Goal: Task Accomplishment & Management: Manage account settings

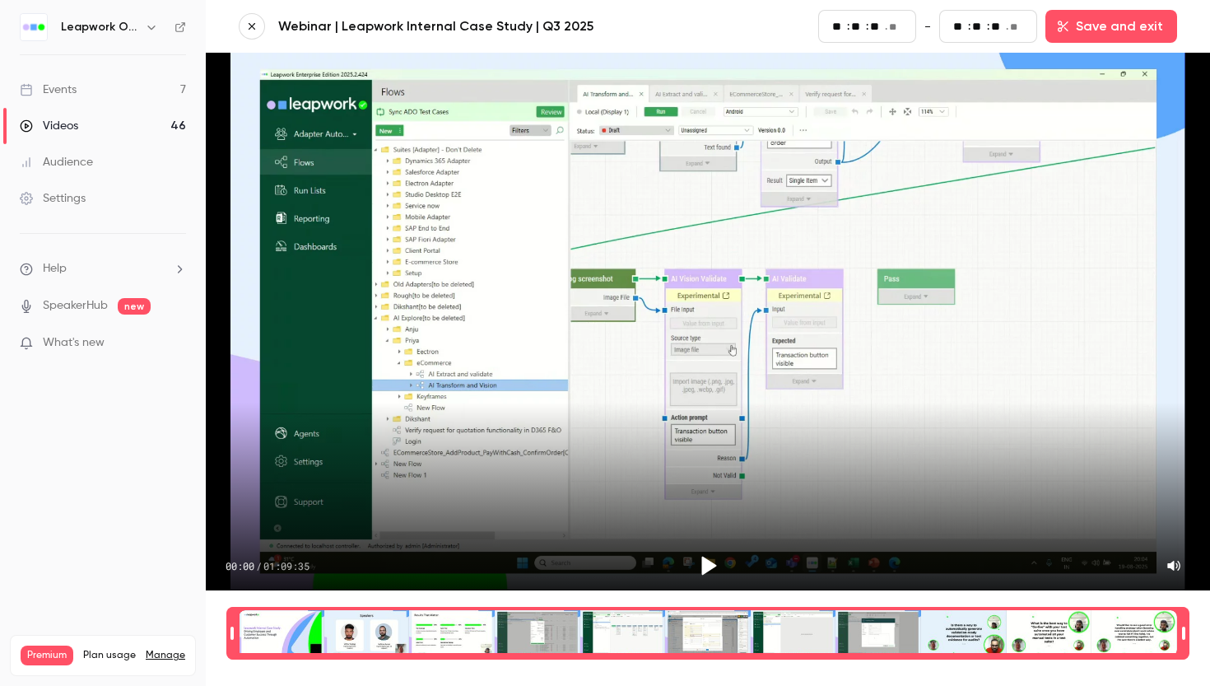
click at [67, 120] on div "Videos" at bounding box center [49, 126] width 58 height 16
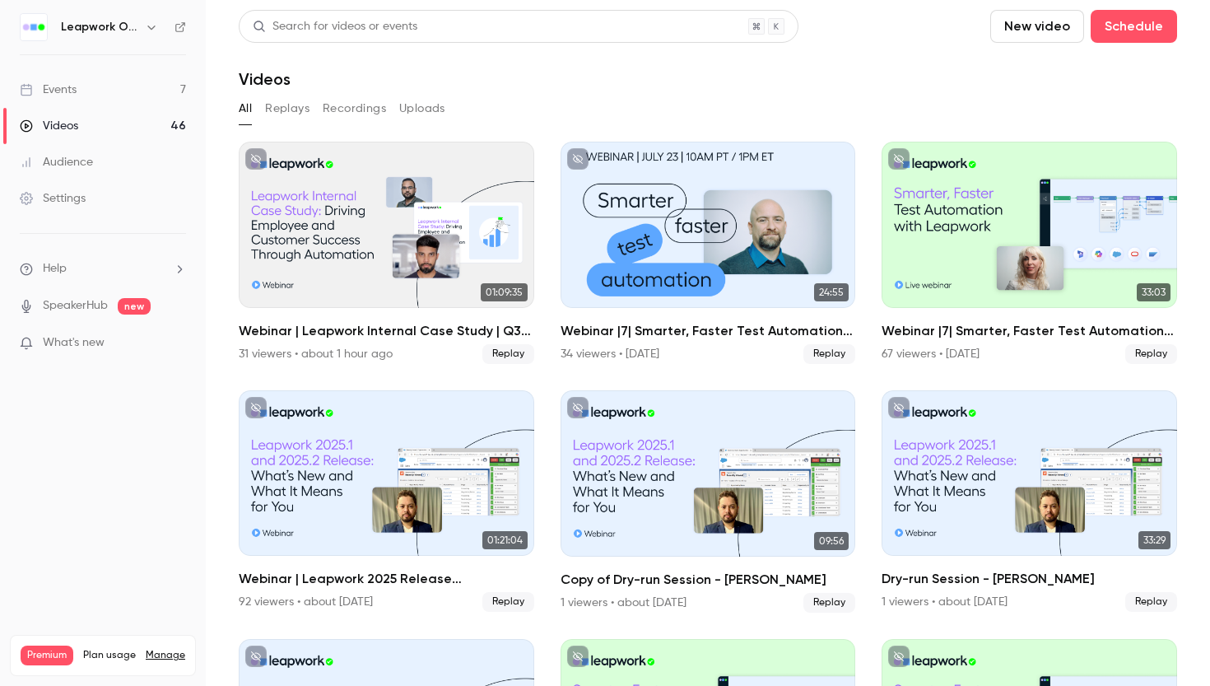
click at [296, 112] on button "Replays" at bounding box center [287, 108] width 44 height 26
click at [342, 107] on button "Recordings" at bounding box center [354, 108] width 63 height 26
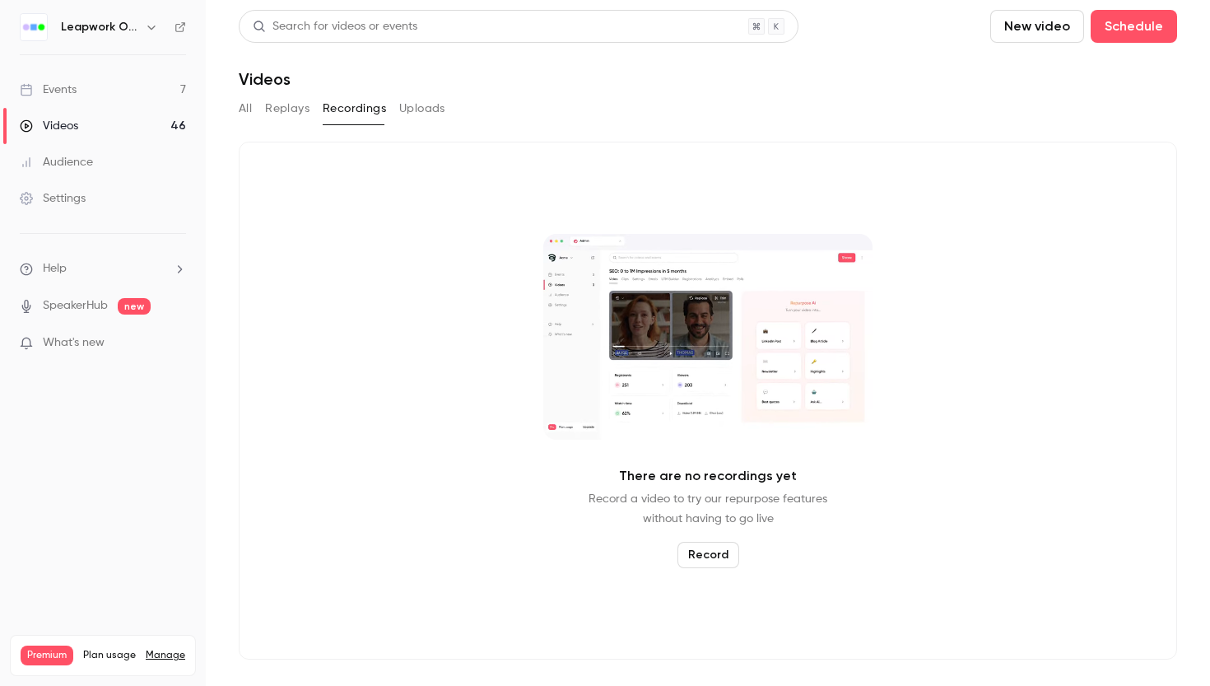
click at [297, 110] on button "Replays" at bounding box center [287, 108] width 44 height 26
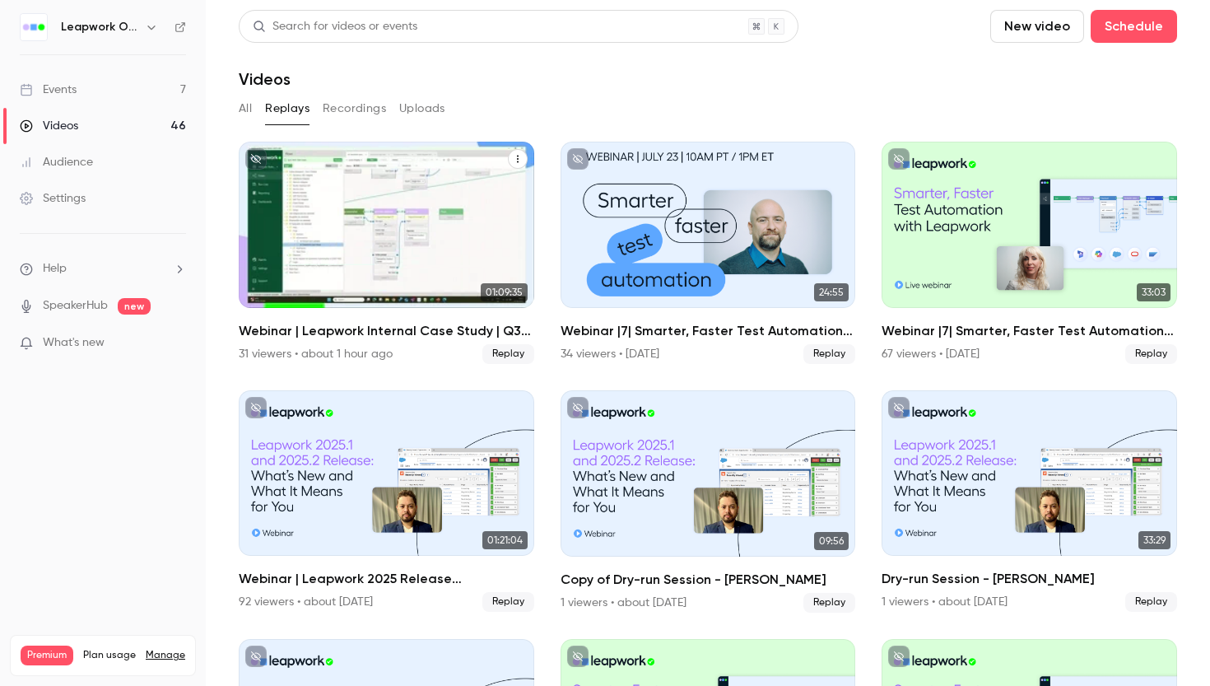
click at [519, 158] on icon "Webinar | Leapwork Internal Case Study | Q3 2025" at bounding box center [518, 159] width 10 height 10
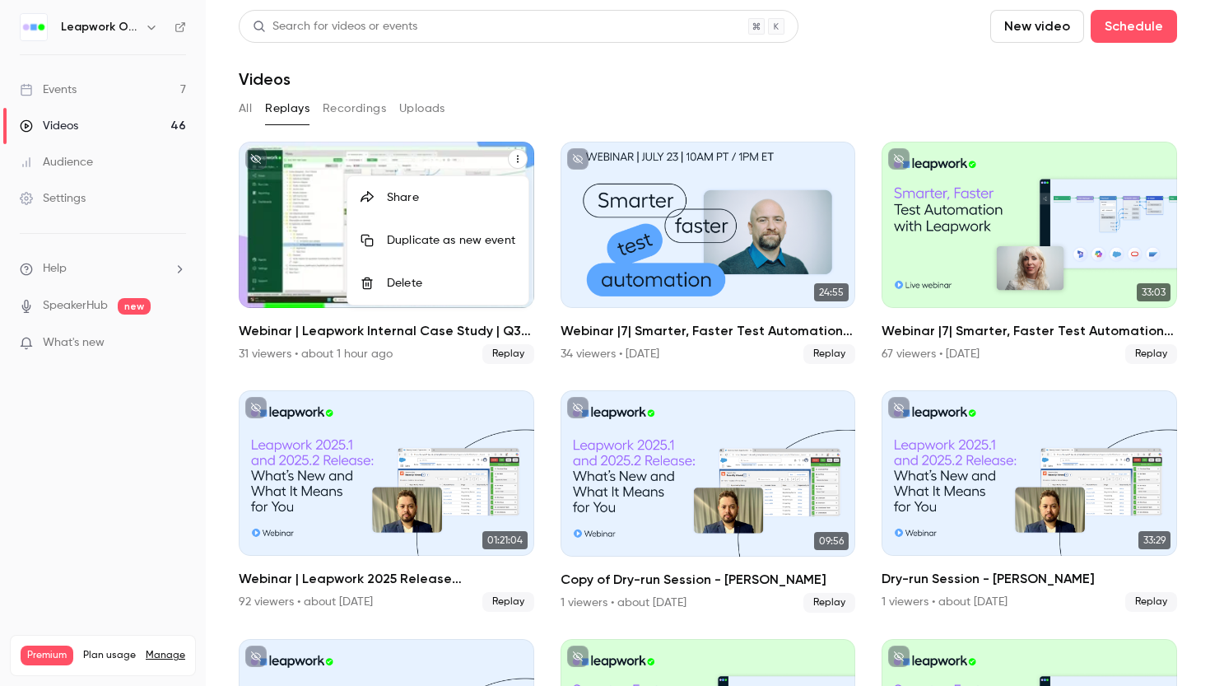
click at [535, 91] on div at bounding box center [605, 343] width 1210 height 686
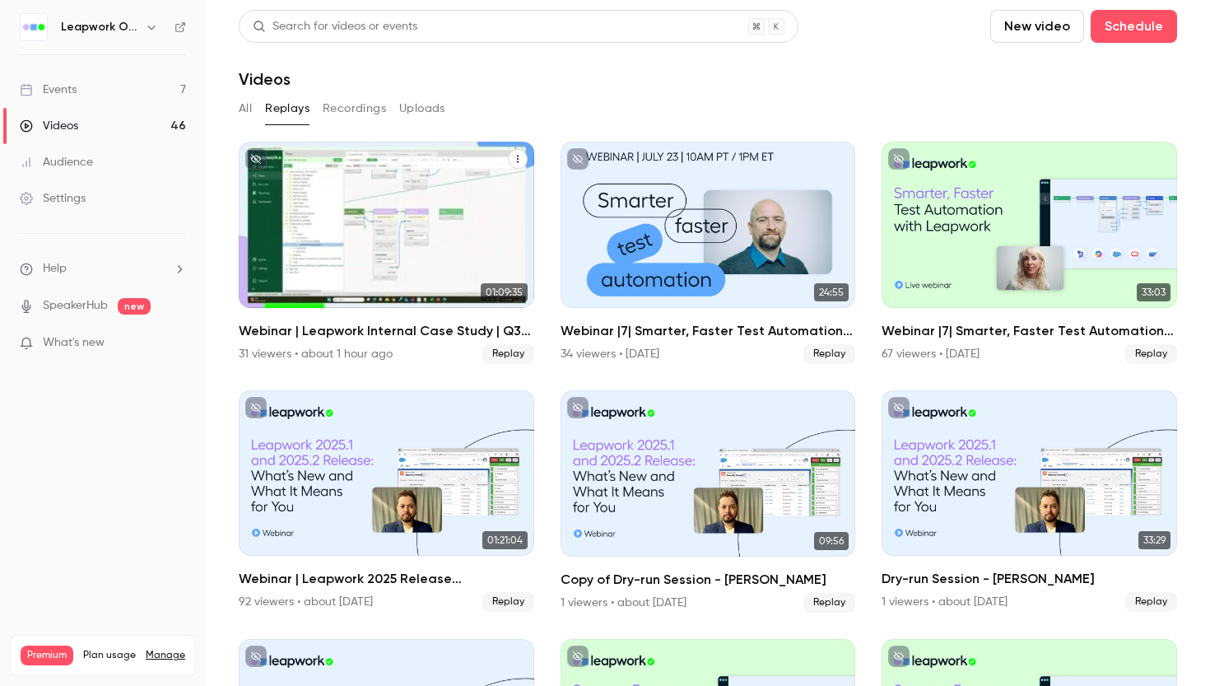
click at [69, 88] on div "Events" at bounding box center [48, 89] width 57 height 16
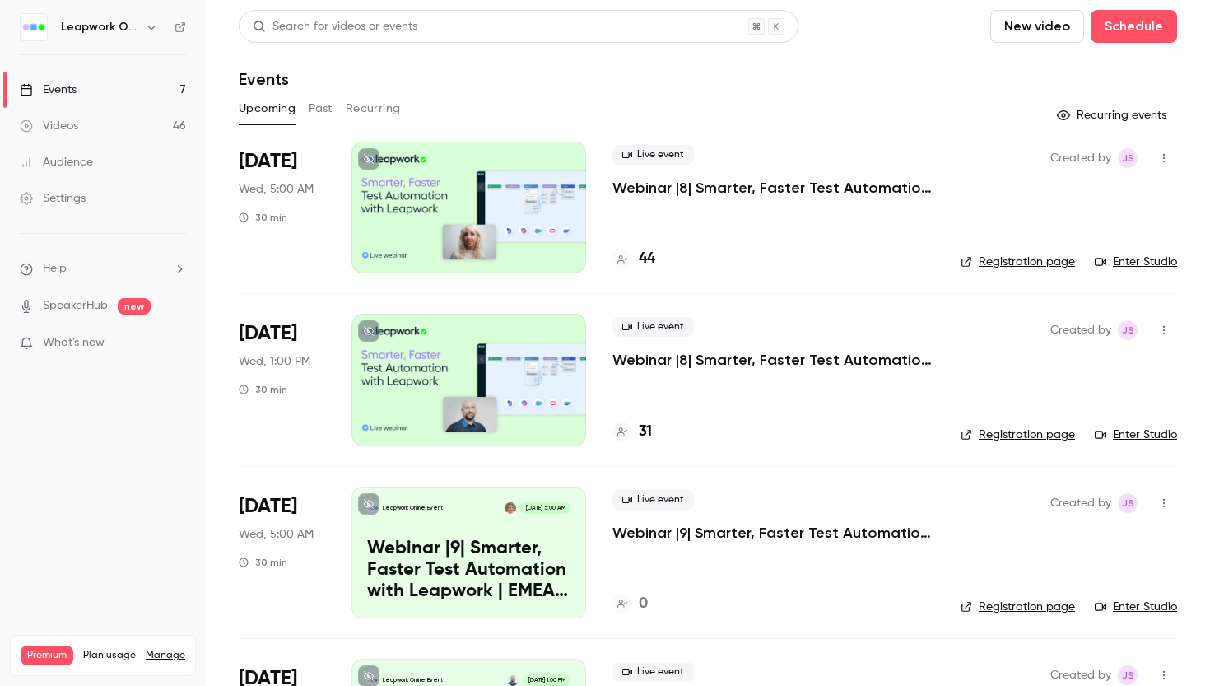
click at [319, 110] on button "Past" at bounding box center [321, 108] width 24 height 26
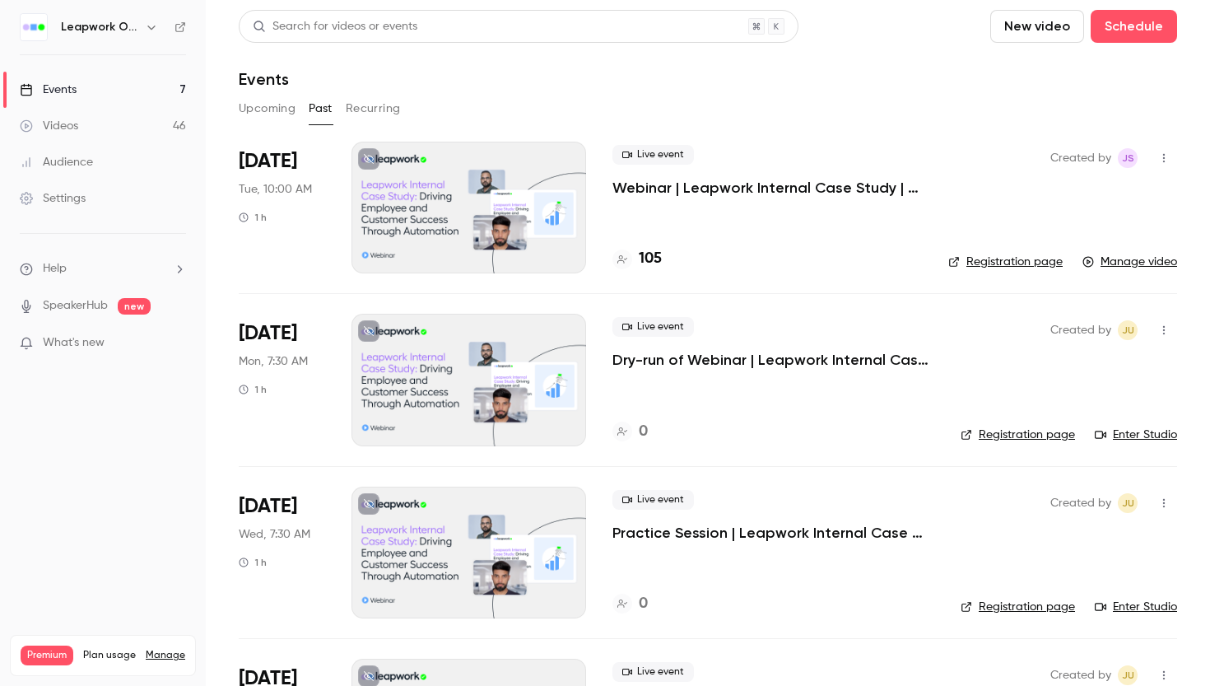
click at [1143, 264] on link "Manage video" at bounding box center [1130, 262] width 95 height 16
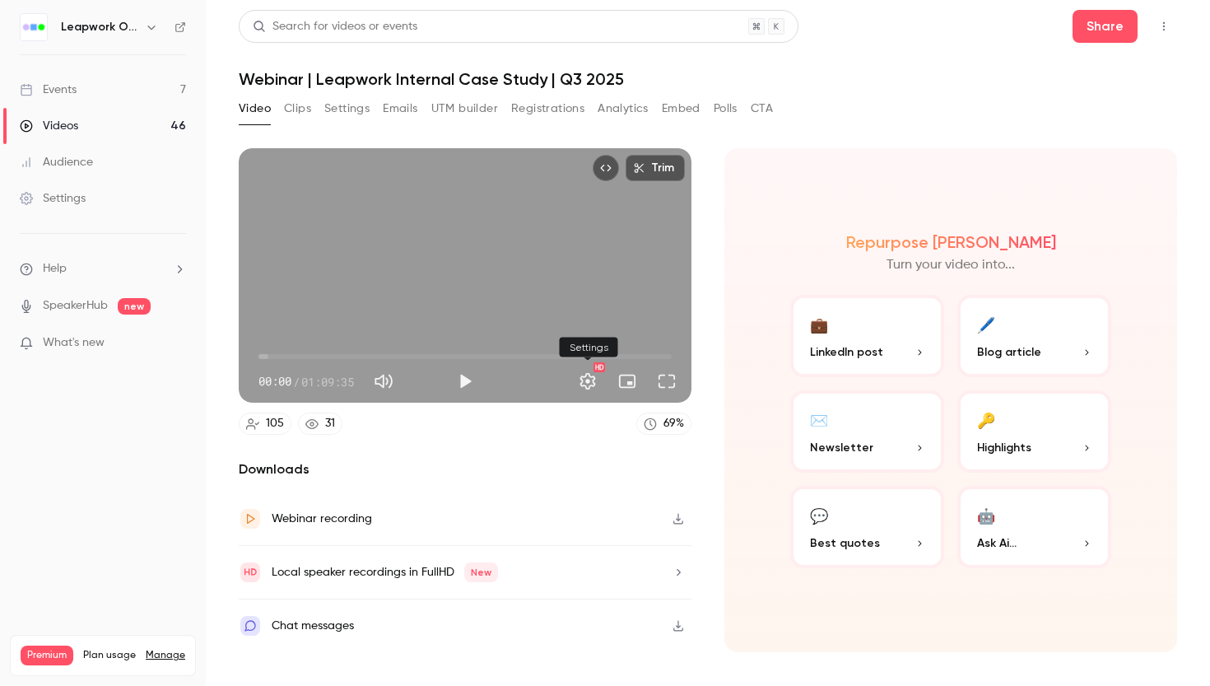
click at [590, 383] on button "Settings" at bounding box center [587, 381] width 33 height 33
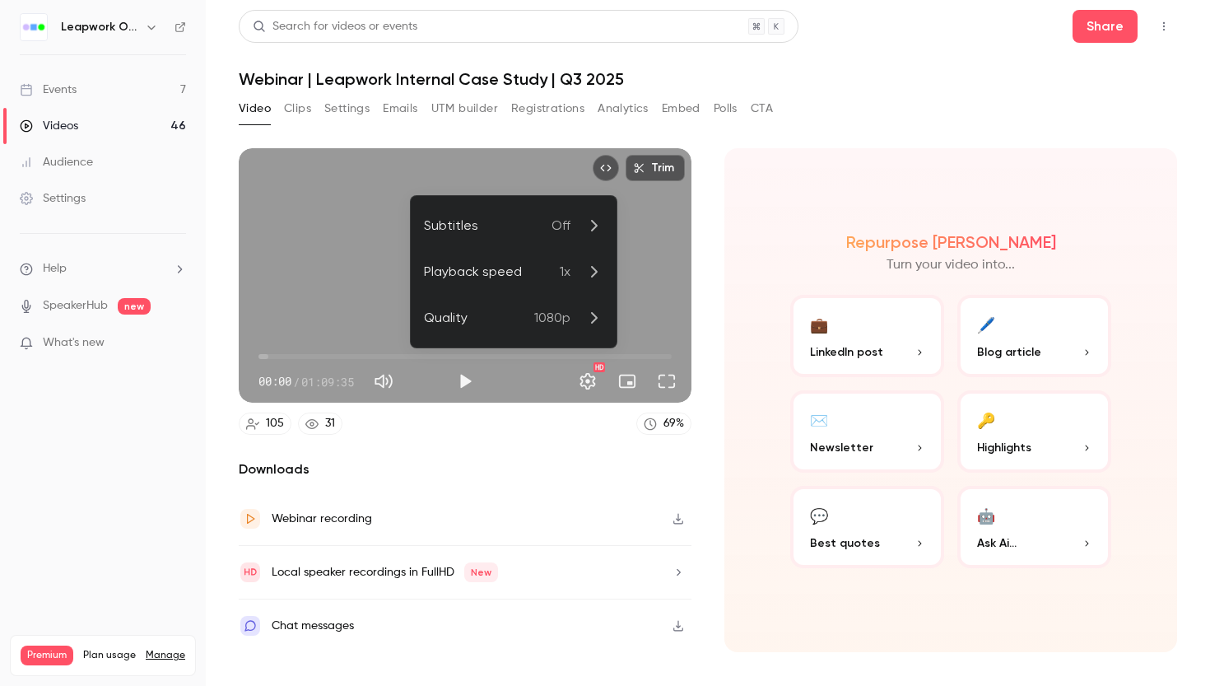
click at [563, 452] on div at bounding box center [605, 343] width 1210 height 686
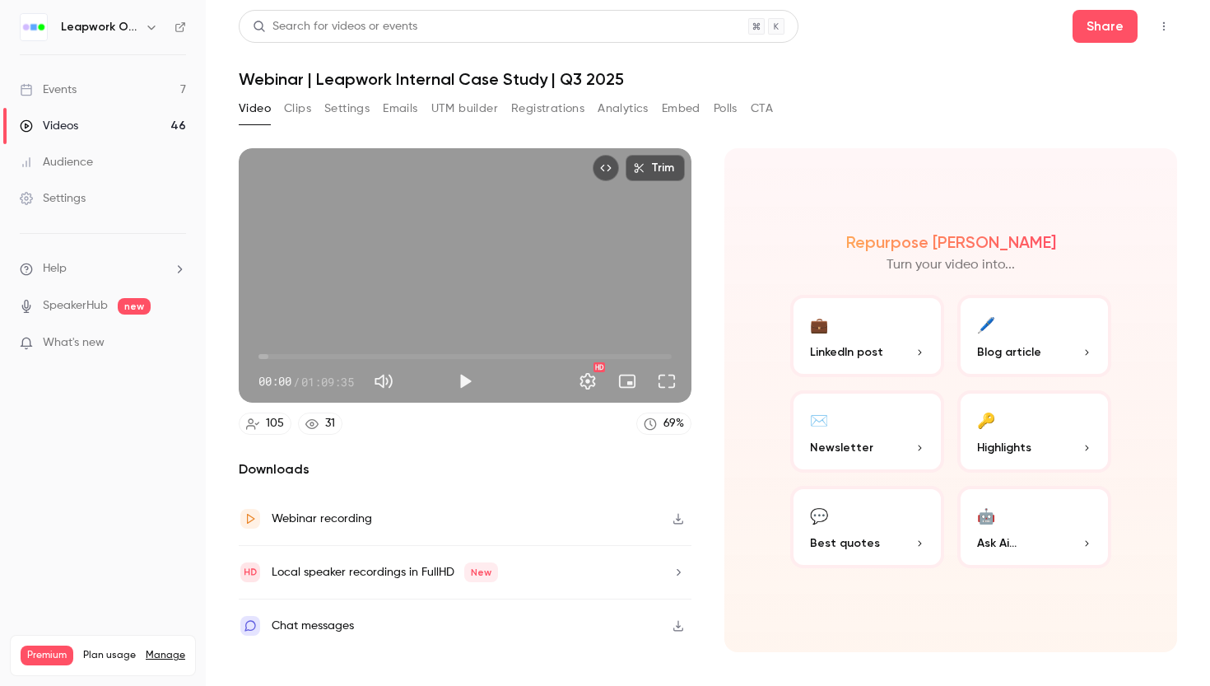
click at [1171, 26] on button "Top Bar Actions" at bounding box center [1164, 26] width 26 height 26
click at [63, 126] on div at bounding box center [605, 343] width 1210 height 686
click at [63, 126] on div "Videos" at bounding box center [49, 126] width 58 height 16
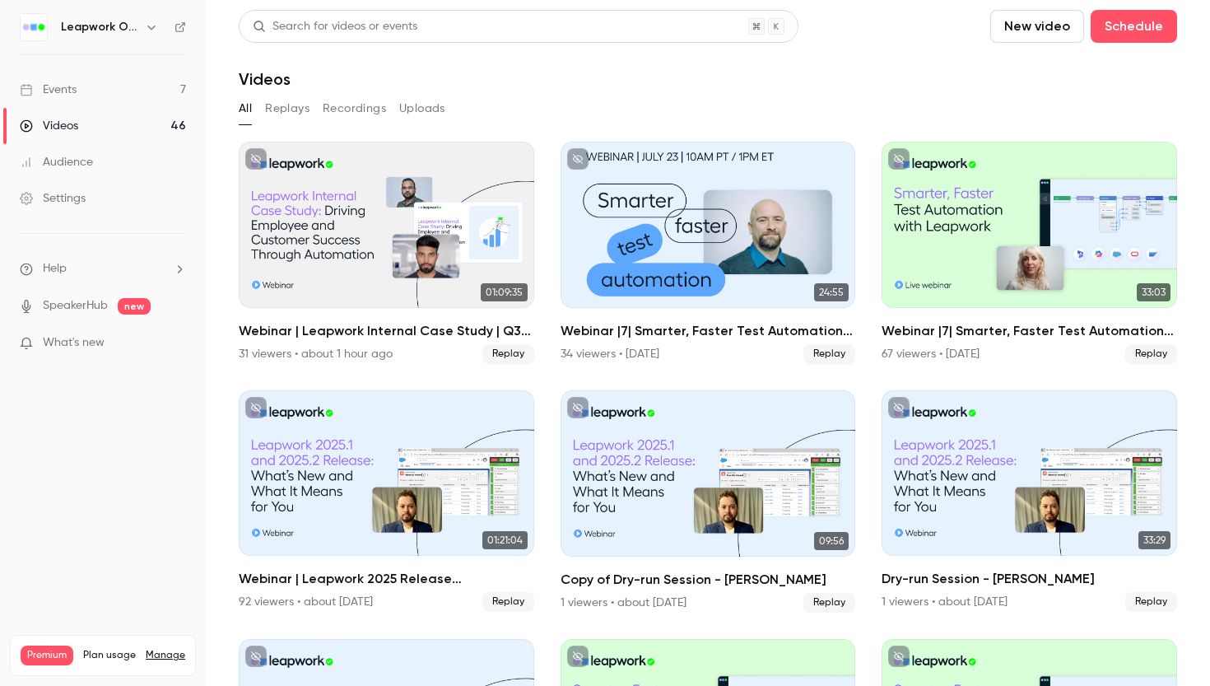
click at [1045, 32] on button "New video" at bounding box center [1037, 26] width 94 height 33
click at [1052, 116] on div "Upload" at bounding box center [1097, 114] width 125 height 16
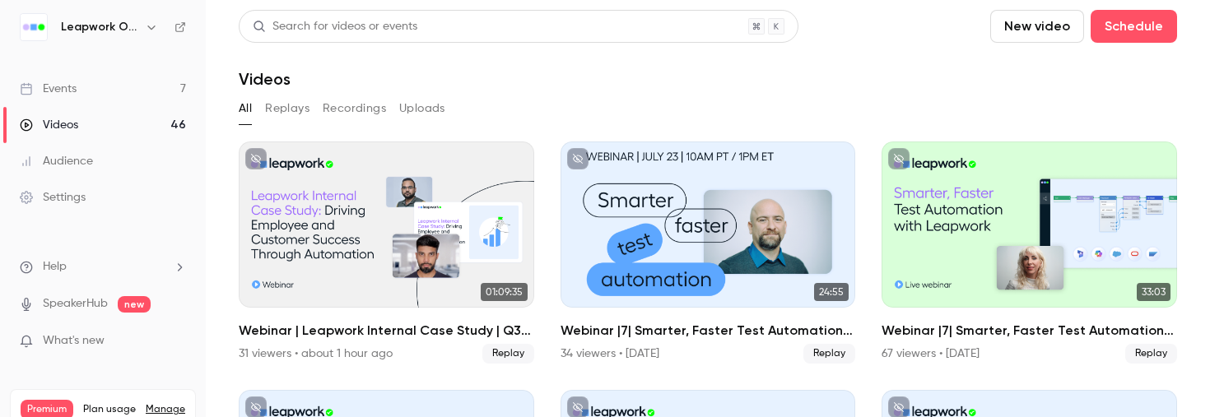
click at [1035, 30] on button "New video" at bounding box center [1037, 26] width 94 height 33
click at [1050, 117] on div "Upload" at bounding box center [1097, 114] width 125 height 16
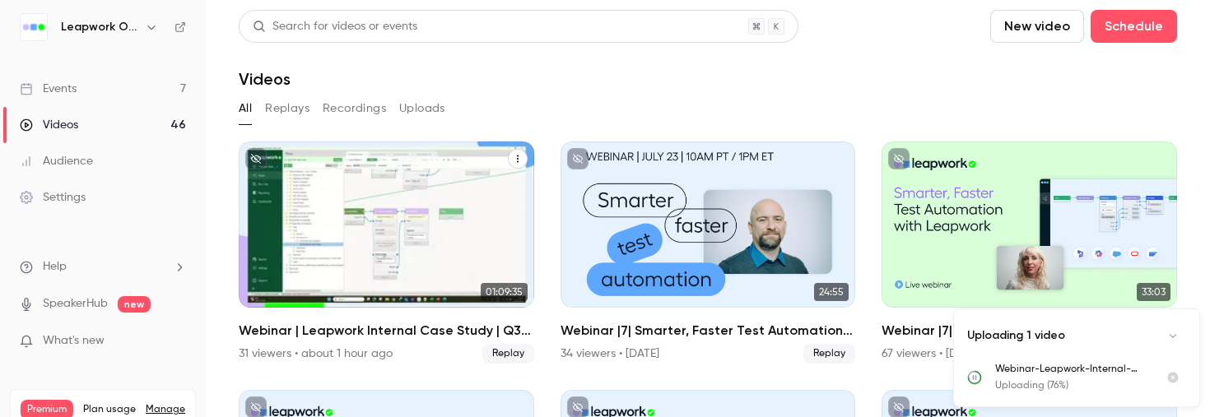
click at [510, 349] on span "Replay" at bounding box center [508, 354] width 52 height 20
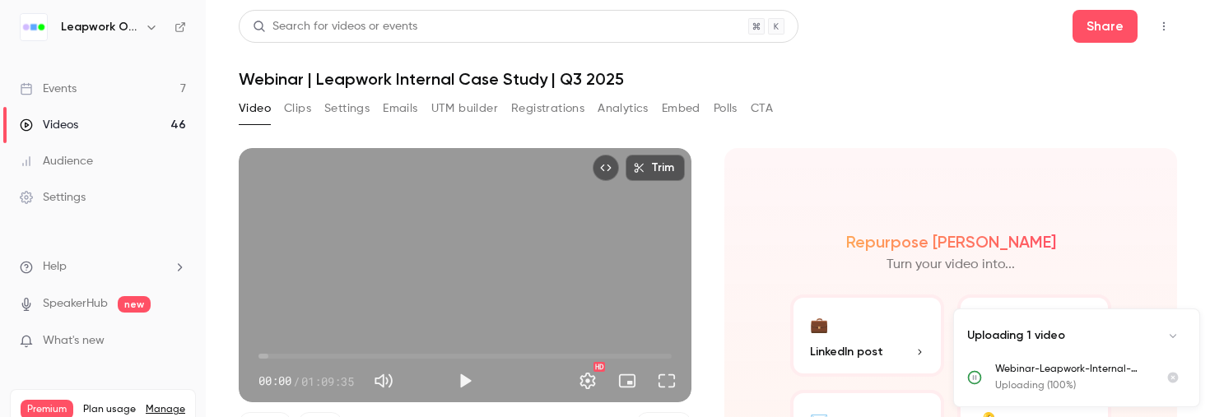
click at [406, 106] on button "Emails" at bounding box center [400, 108] width 35 height 26
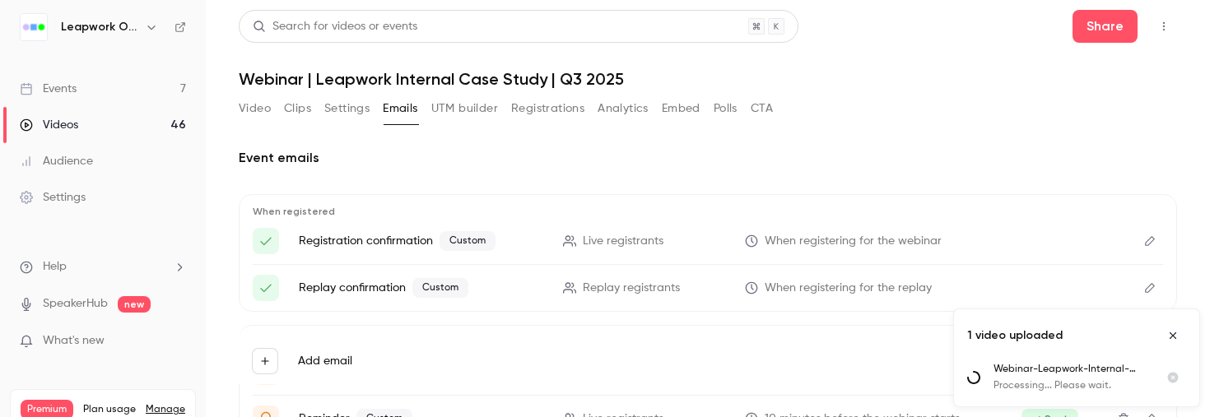
click at [66, 122] on div "Videos" at bounding box center [49, 125] width 58 height 16
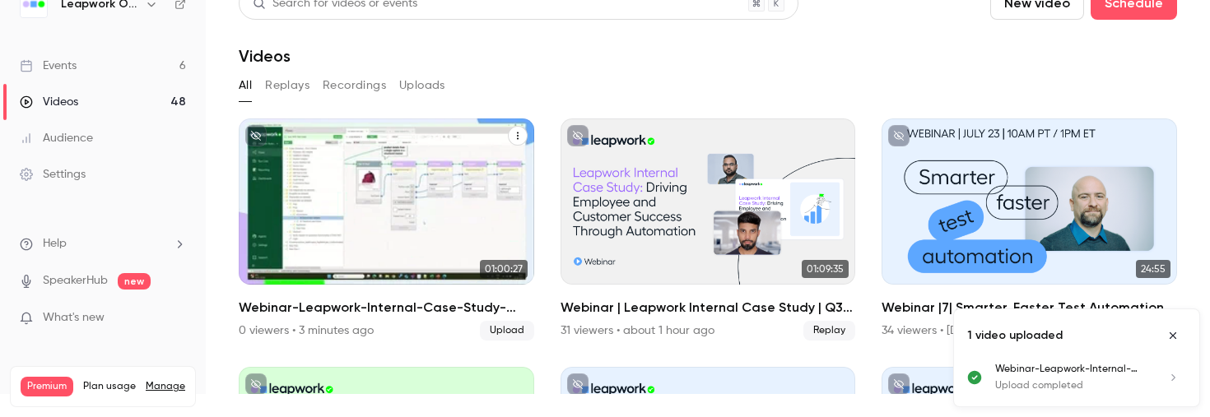
click at [522, 134] on icon "Webinar-Leapwork-Internal-Case-Study-2025" at bounding box center [518, 136] width 10 height 10
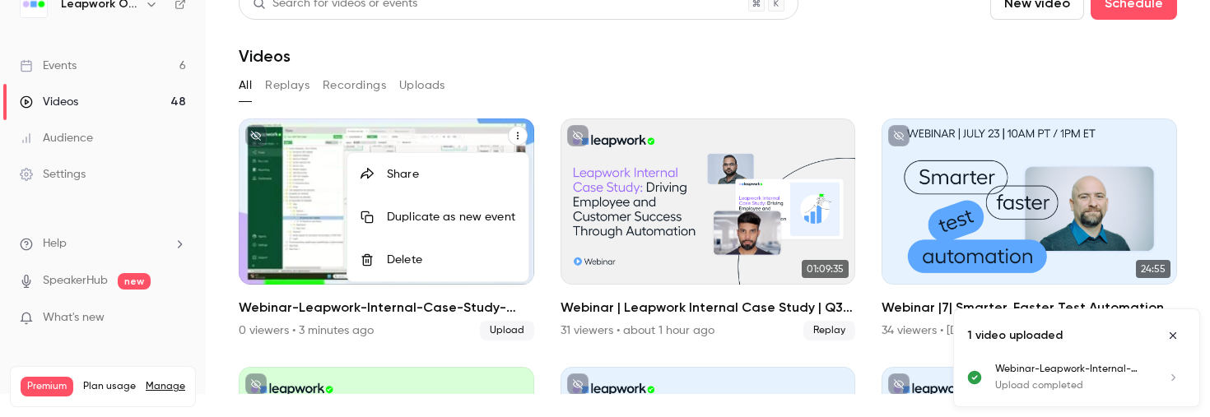
click at [803, 158] on div at bounding box center [605, 208] width 1210 height 417
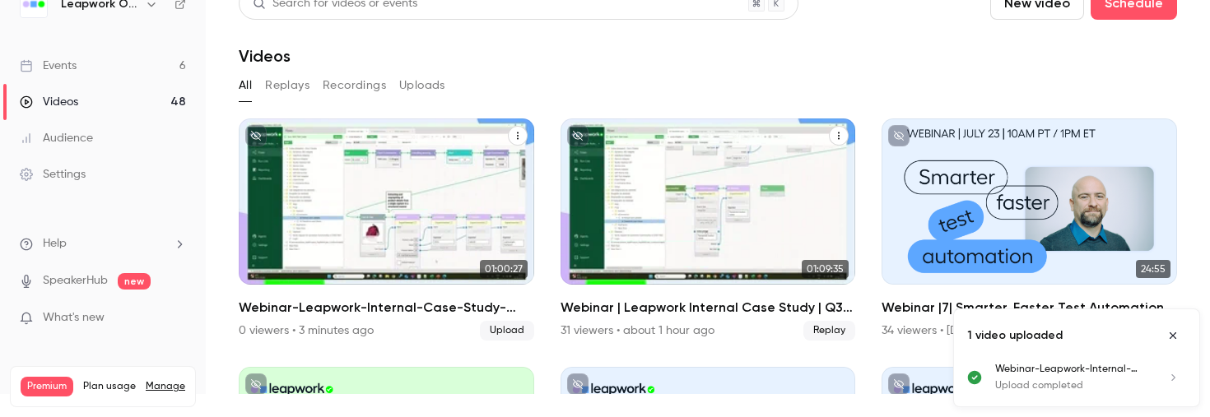
click at [839, 134] on icon "Webinar | Leapwork Internal Case Study | Q3 2025" at bounding box center [839, 136] width 10 height 10
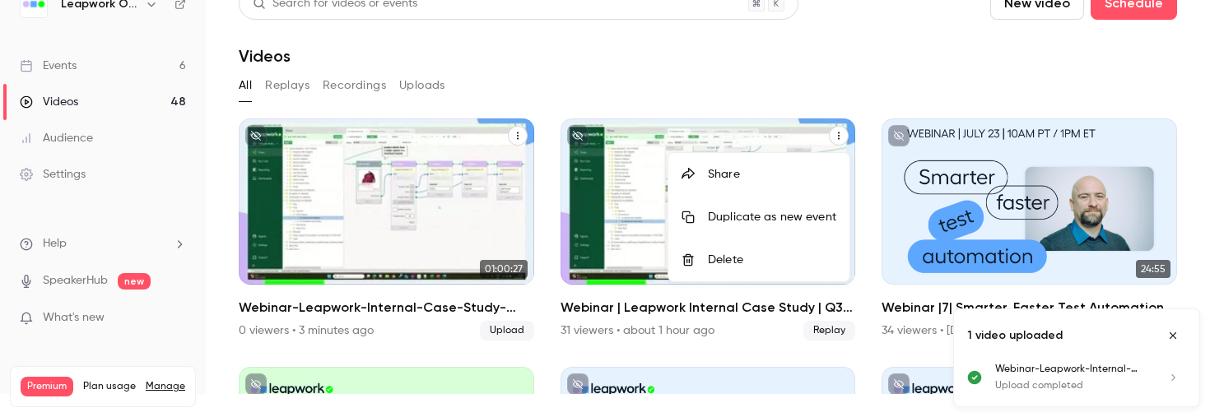
click at [332, 227] on div at bounding box center [605, 208] width 1210 height 417
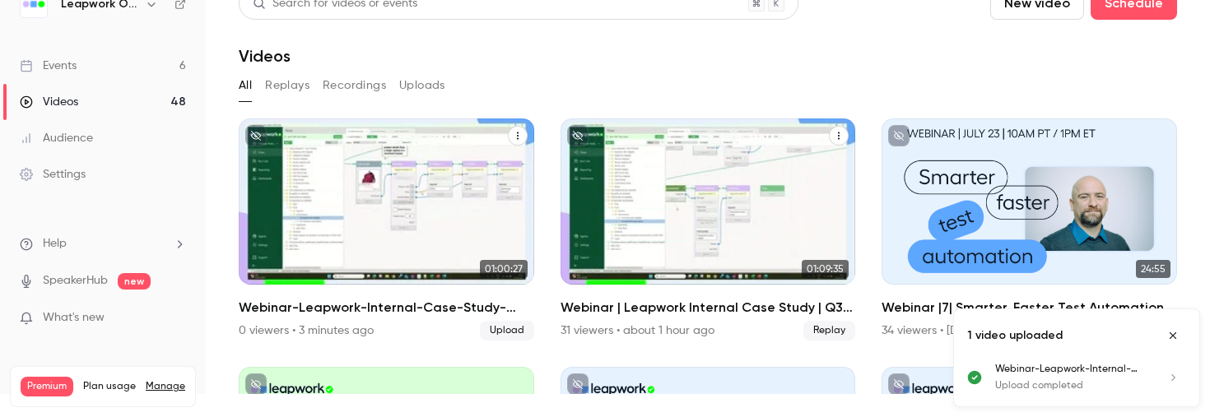
click at [325, 244] on p "Webinar-Leapwork-Internal-Case-Study-2025" at bounding box center [385, 224] width 255 height 80
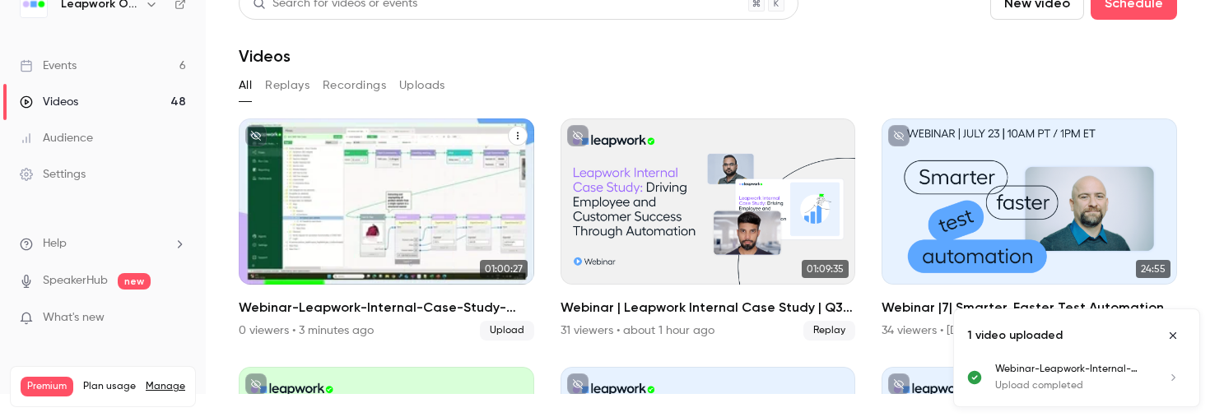
click at [403, 328] on div "0 viewers • 3 minutes ago Upload" at bounding box center [387, 331] width 296 height 20
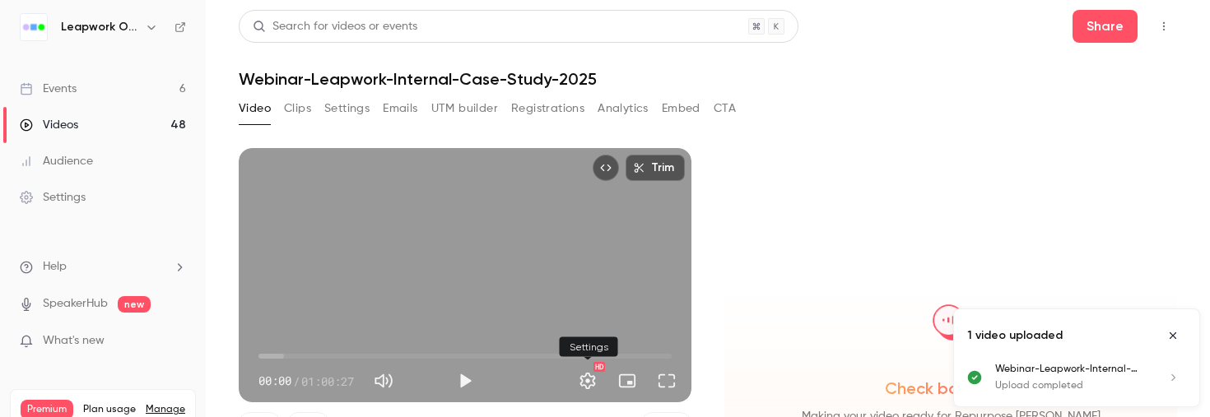
click at [589, 384] on button "Settings" at bounding box center [587, 381] width 33 height 33
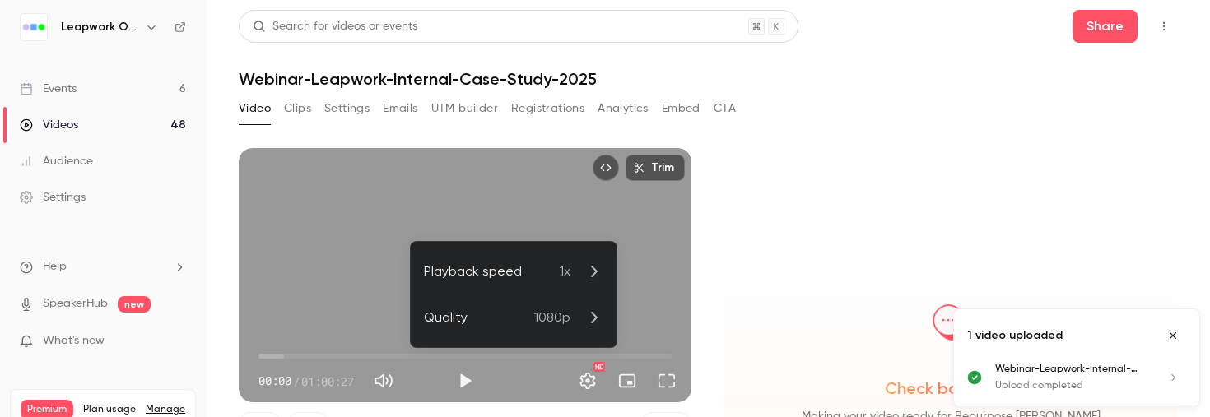
click at [761, 304] on div at bounding box center [605, 208] width 1210 height 417
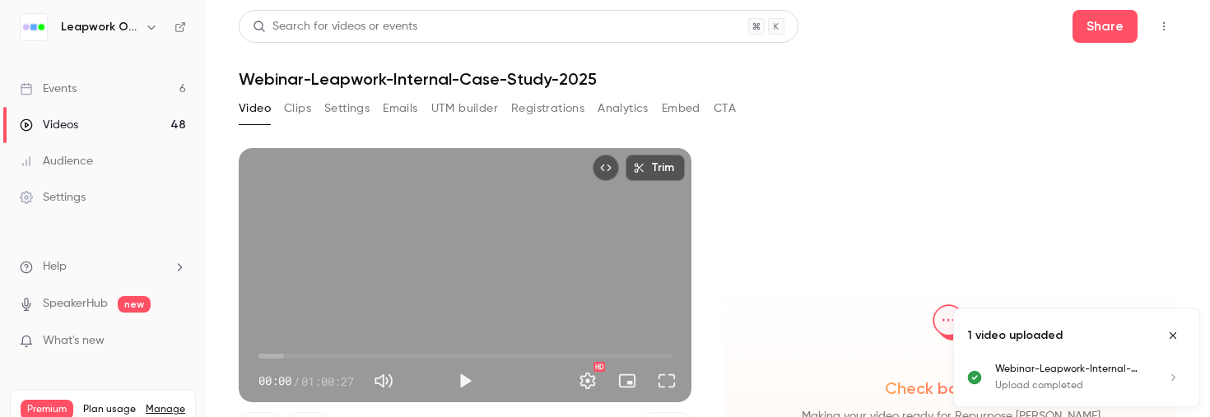
click at [350, 107] on button "Settings" at bounding box center [346, 108] width 45 height 26
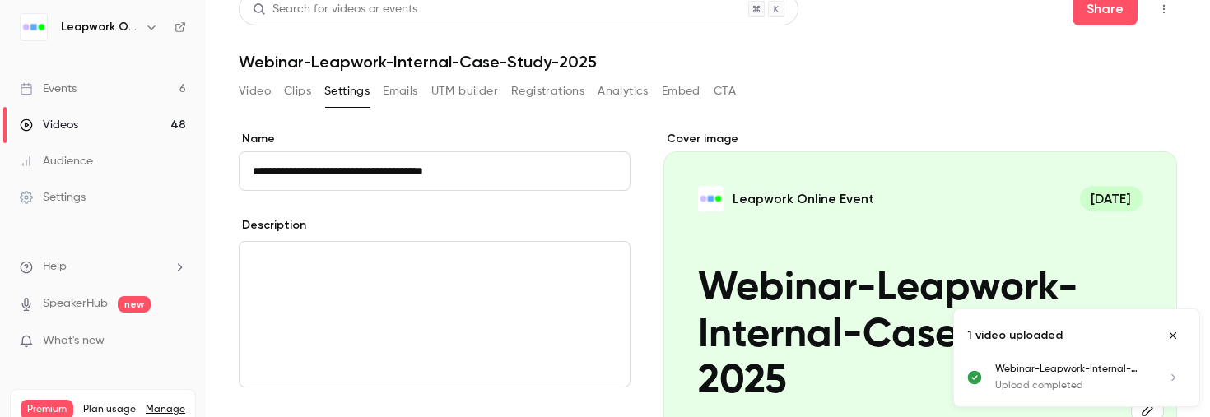
scroll to position [24, 0]
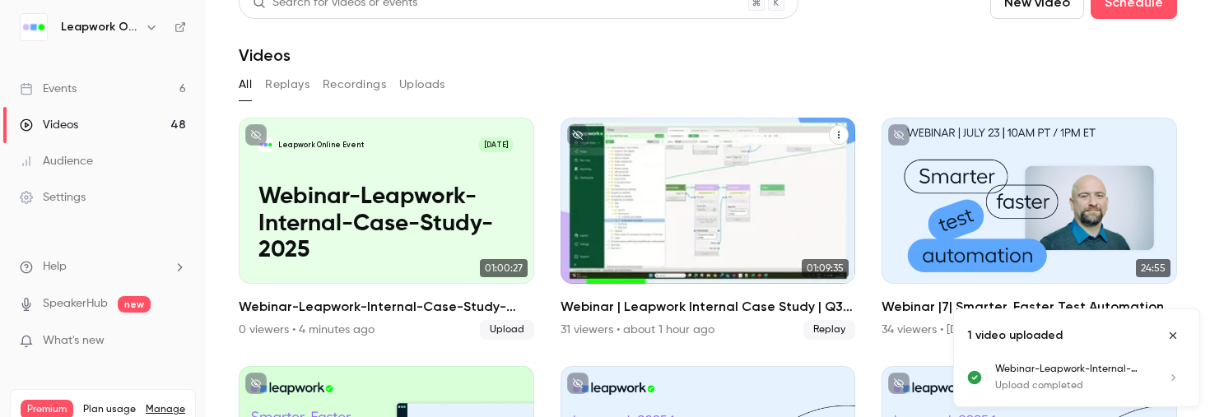
click at [632, 179] on div "Webinar | Leapwork Internal Case Study | Q3 2025" at bounding box center [709, 201] width 296 height 166
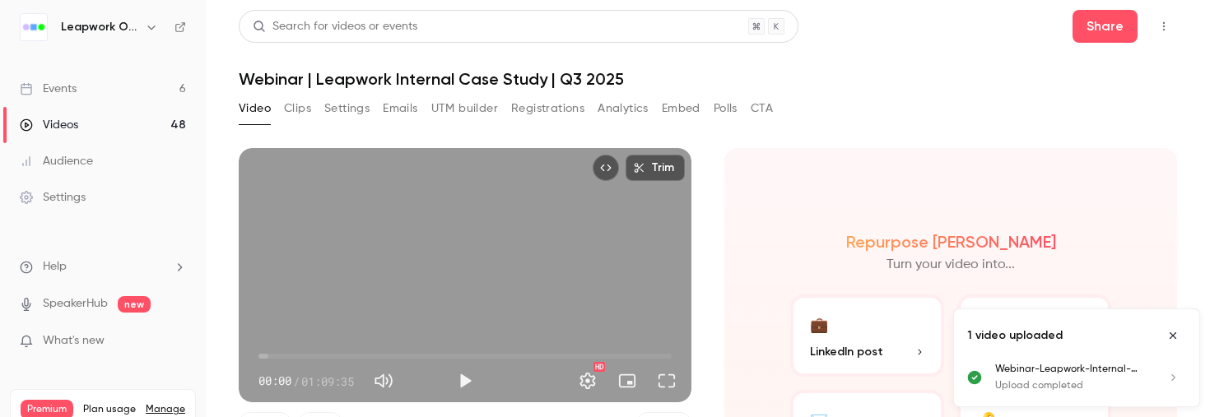
click at [347, 109] on button "Settings" at bounding box center [346, 108] width 45 height 26
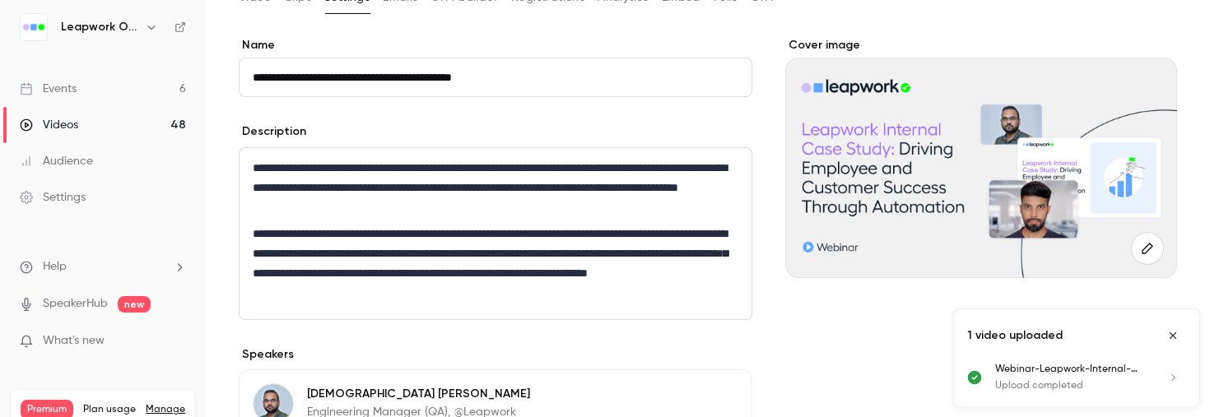
scroll to position [112, 0]
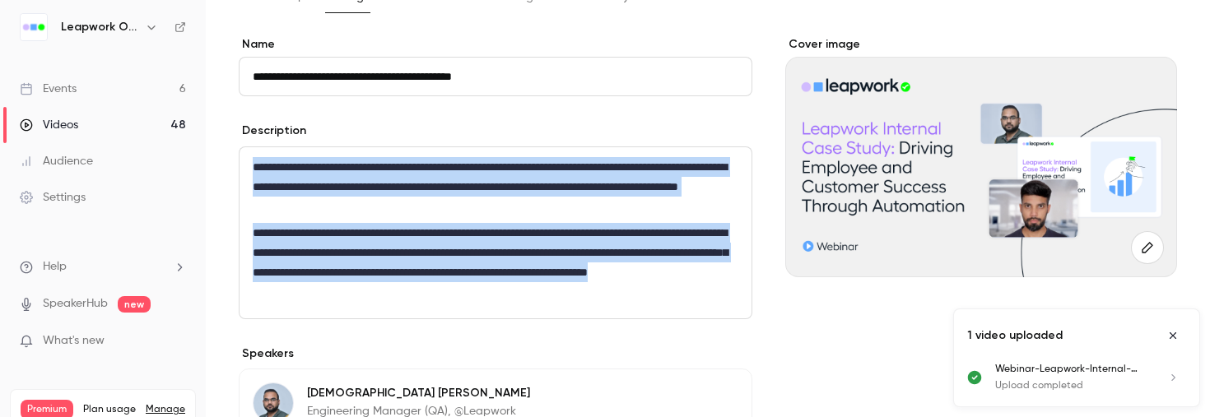
drag, startPoint x: 578, startPoint y: 288, endPoint x: 254, endPoint y: 168, distance: 345.9
click at [254, 168] on div "**********" at bounding box center [496, 232] width 512 height 171
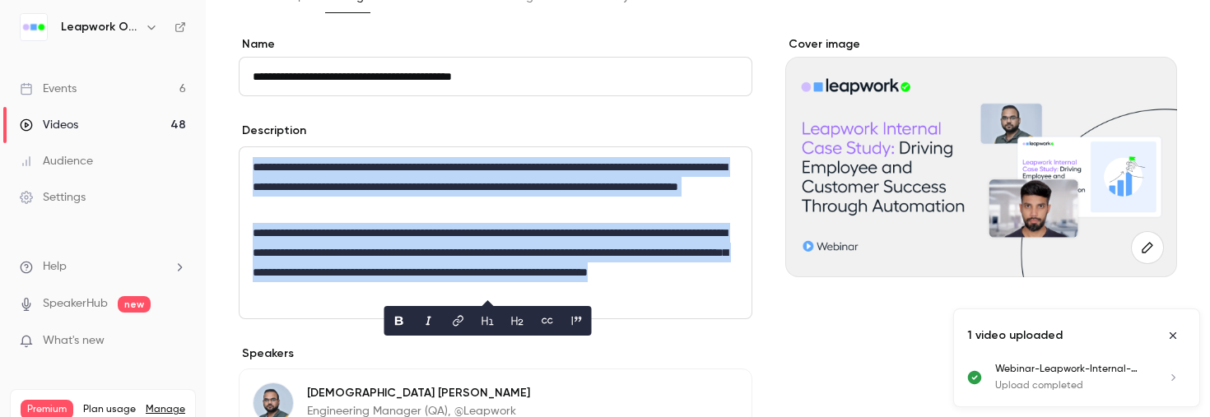
copy div "**********"
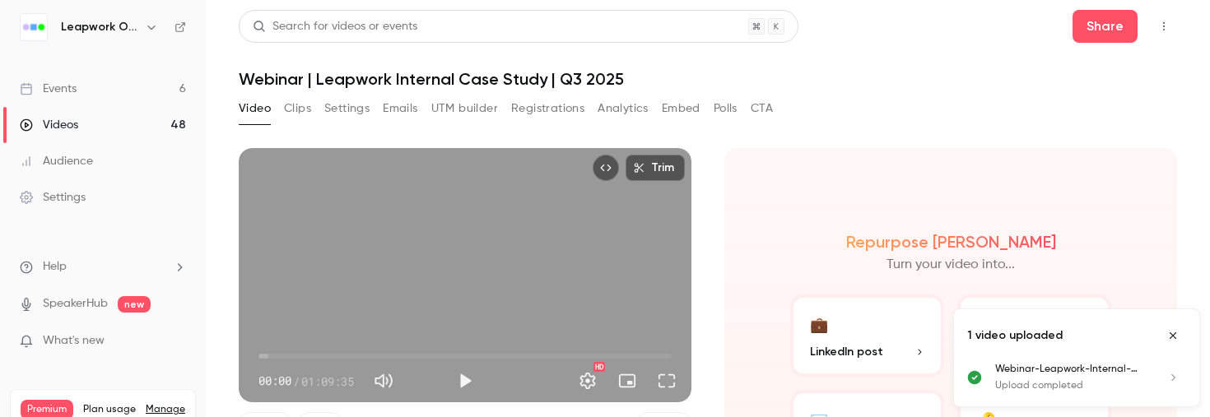
click at [361, 105] on button "Settings" at bounding box center [346, 108] width 45 height 26
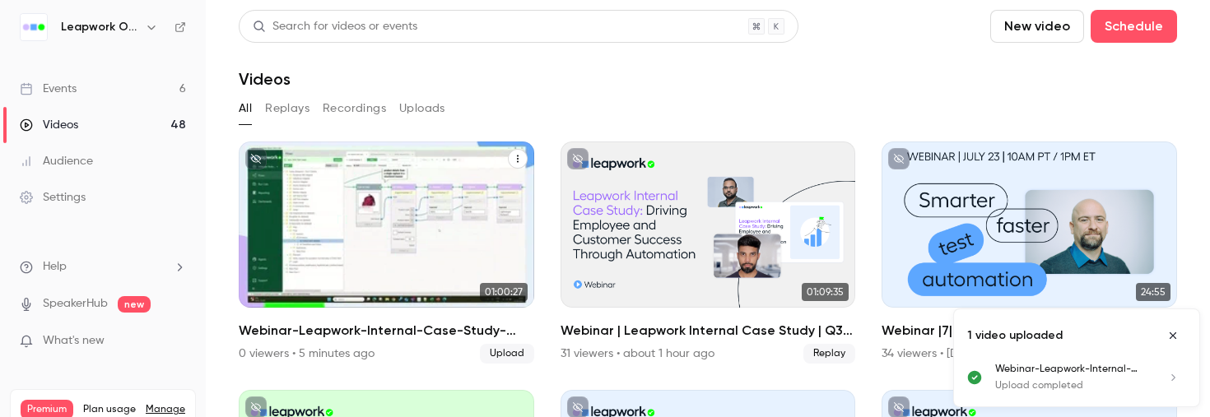
click at [316, 189] on div "Leapwork Online Event [DATE] Webinar-Leapwork-Internal-Case-Study-2025" at bounding box center [387, 225] width 296 height 166
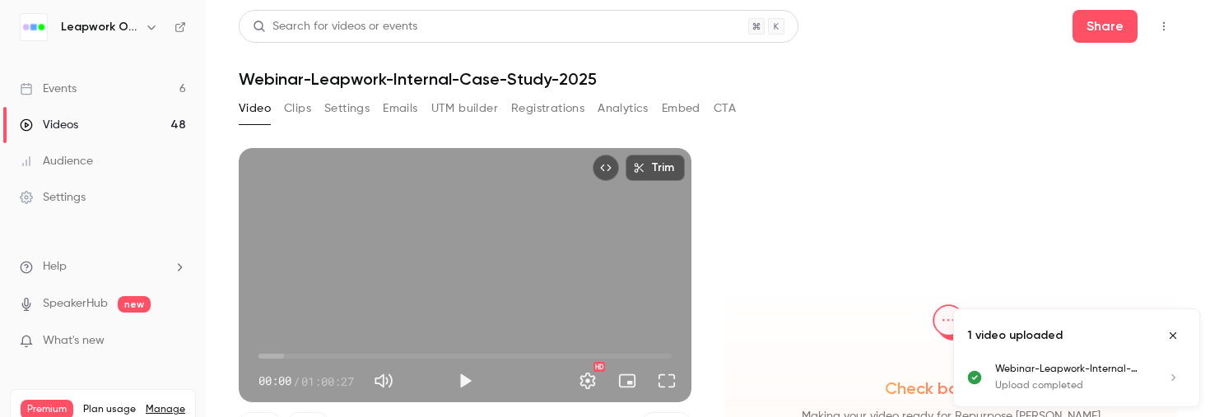
click at [360, 111] on button "Settings" at bounding box center [346, 108] width 45 height 26
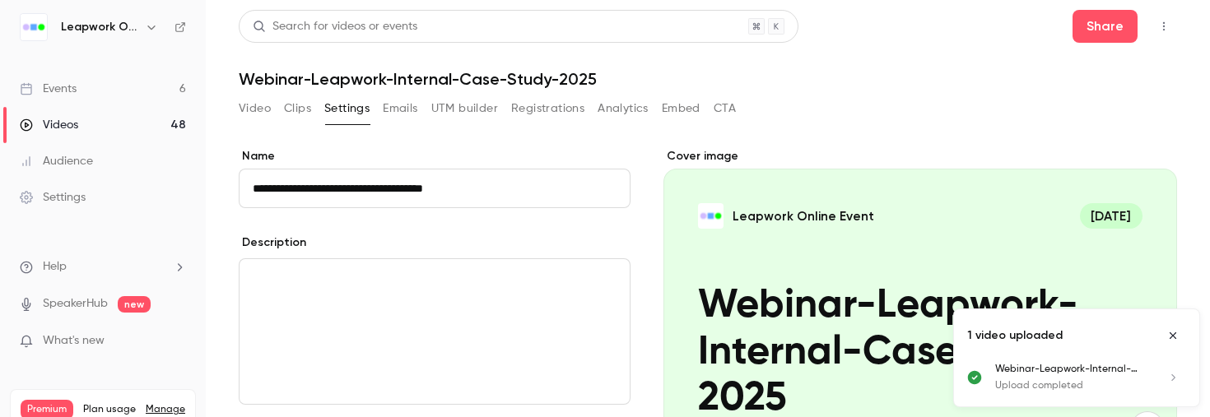
click at [380, 282] on p "editor" at bounding box center [435, 279] width 364 height 20
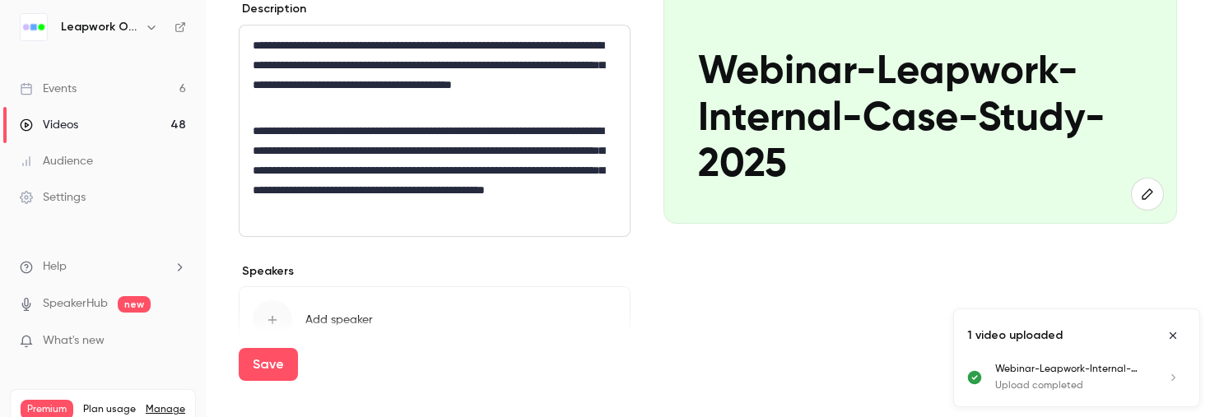
scroll to position [248, 0]
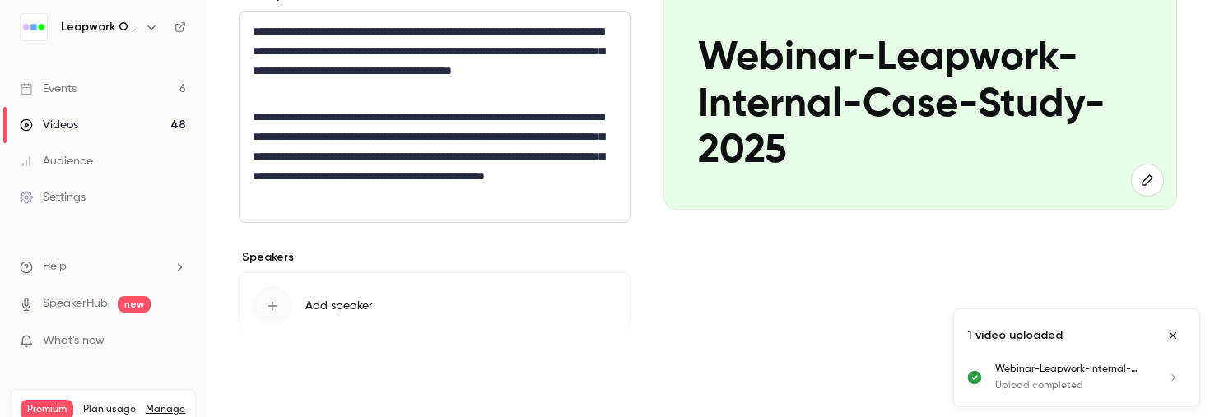
click at [276, 366] on button "Save" at bounding box center [268, 364] width 59 height 33
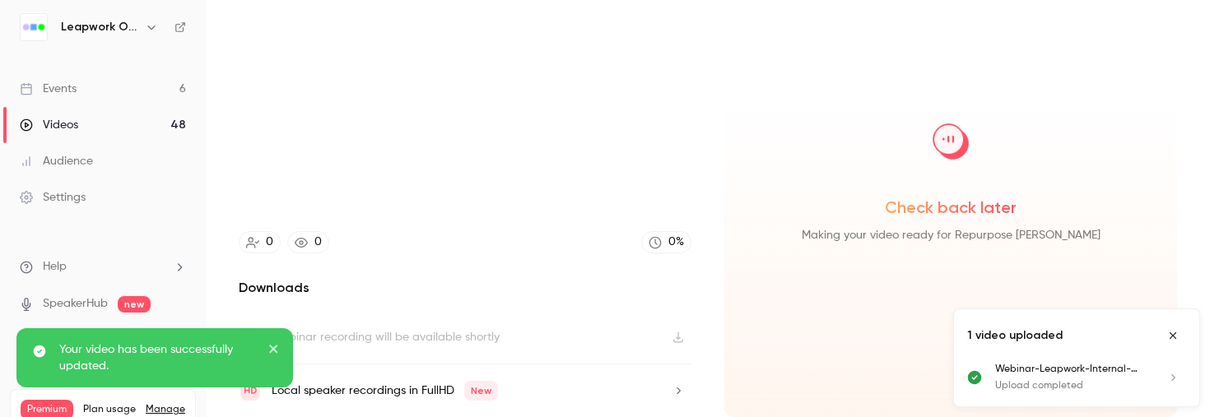
scroll to position [181, 0]
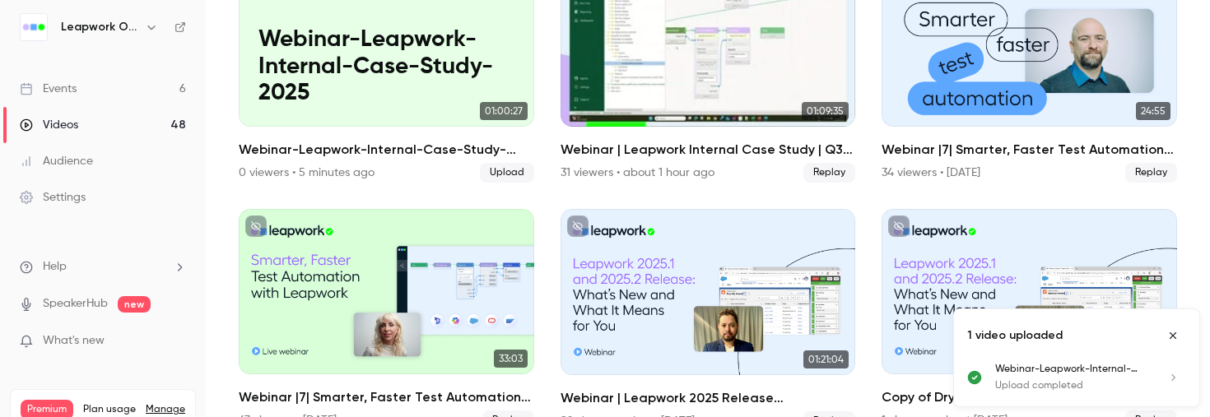
click at [651, 58] on div "Webinar | Leapwork Internal Case Study | Q3 2025" at bounding box center [709, 43] width 296 height 166
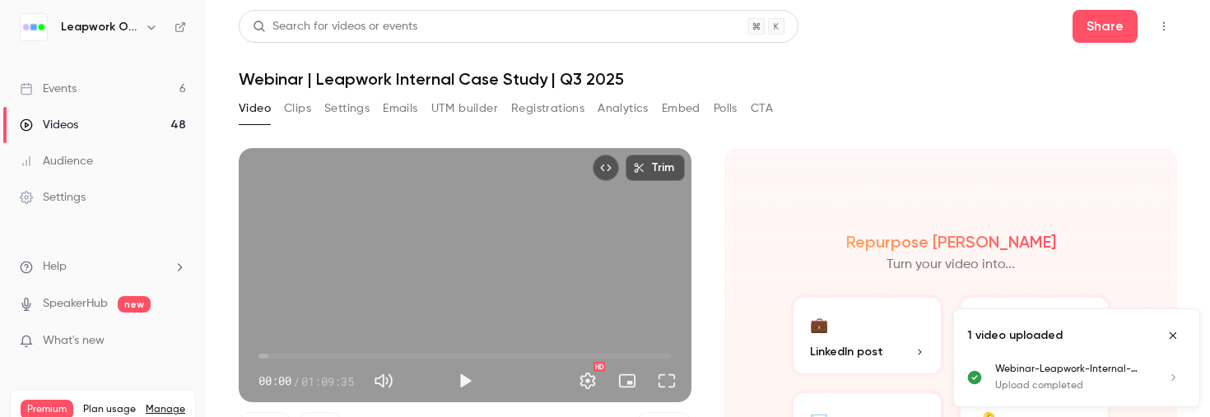
click at [344, 109] on button "Settings" at bounding box center [346, 108] width 45 height 26
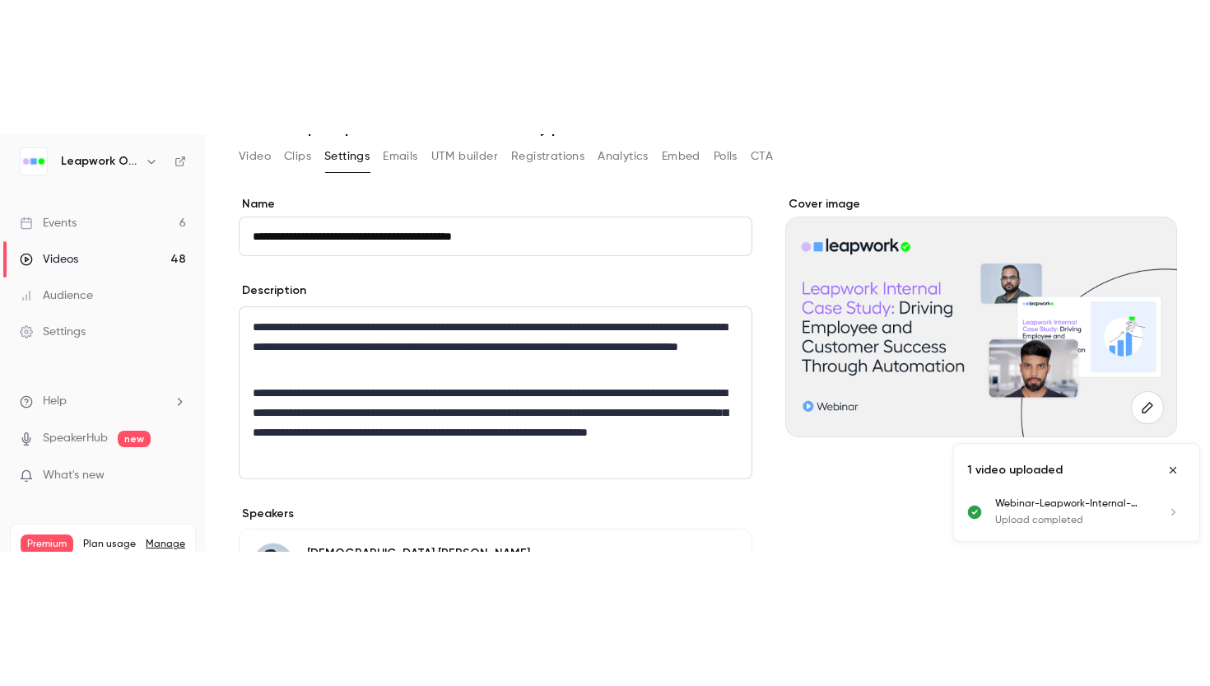
scroll to position [91, 0]
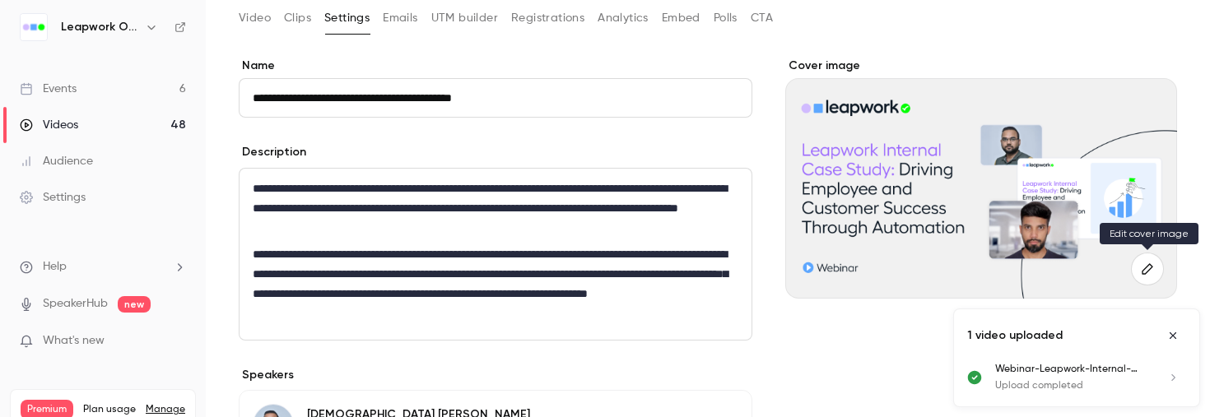
click at [1147, 273] on icon "button" at bounding box center [1147, 269] width 18 height 13
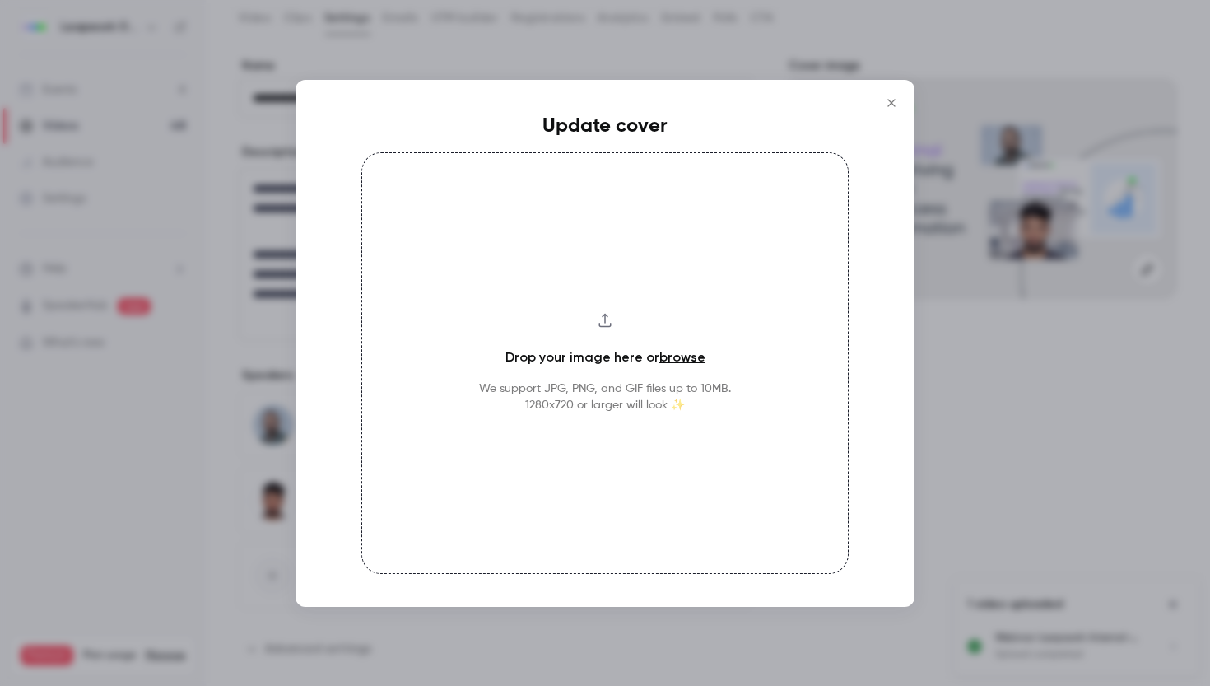
click at [890, 96] on icon "Close" at bounding box center [892, 102] width 20 height 13
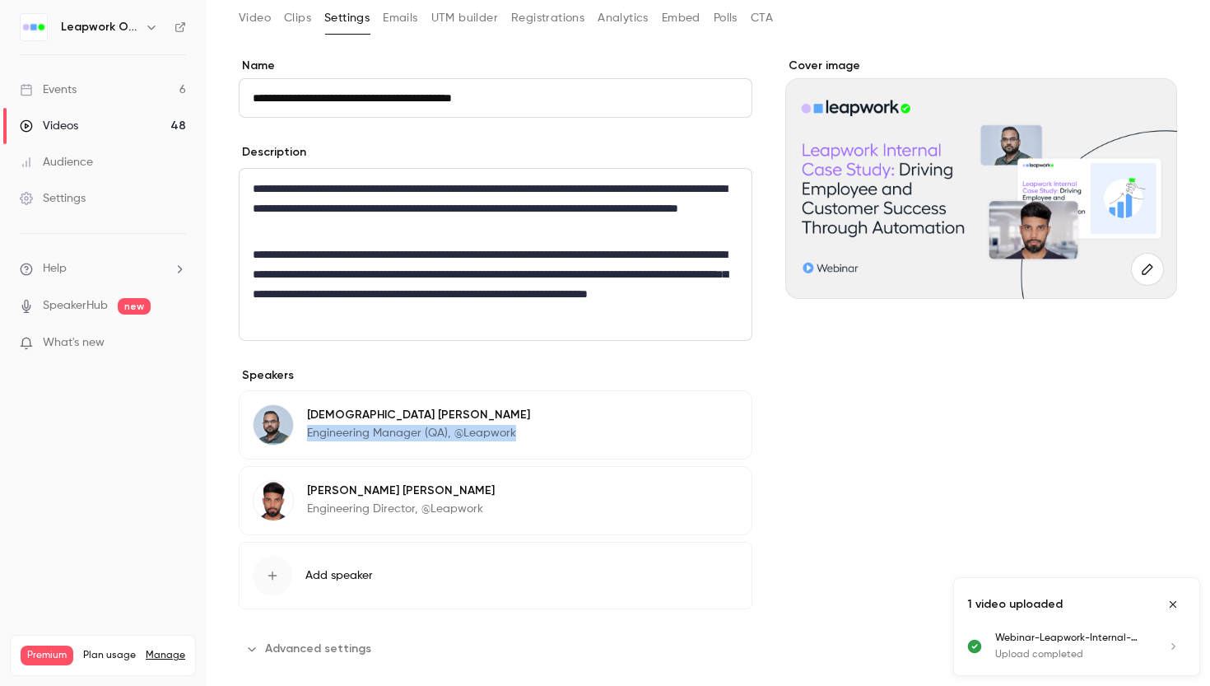
drag, startPoint x: 520, startPoint y: 431, endPoint x: 307, endPoint y: 436, distance: 213.3
click at [307, 436] on div "[PERSON_NAME] Engineering Manager (QA), @Leapwork Edit" at bounding box center [496, 424] width 514 height 69
copy p "Engineering Manager (QA), @Leapwork"
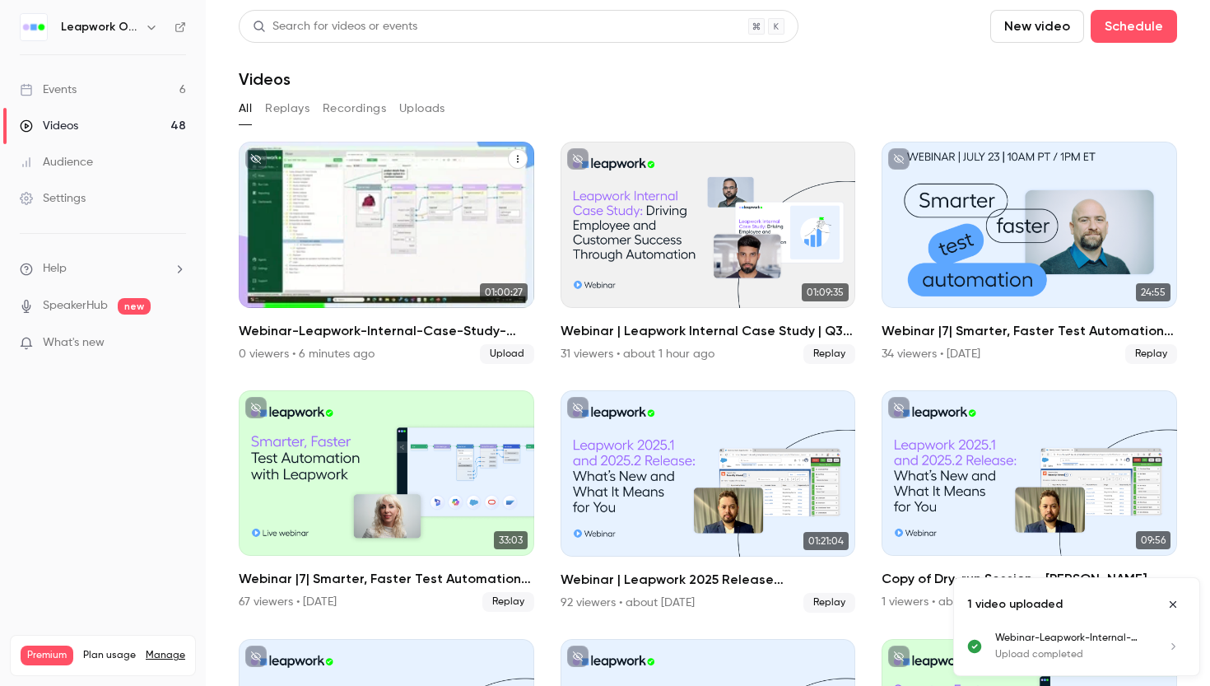
click at [311, 197] on div "Leapwork Online Event [DATE] Webinar-Leapwork-Internal-Case-Study-2025" at bounding box center [387, 225] width 296 height 166
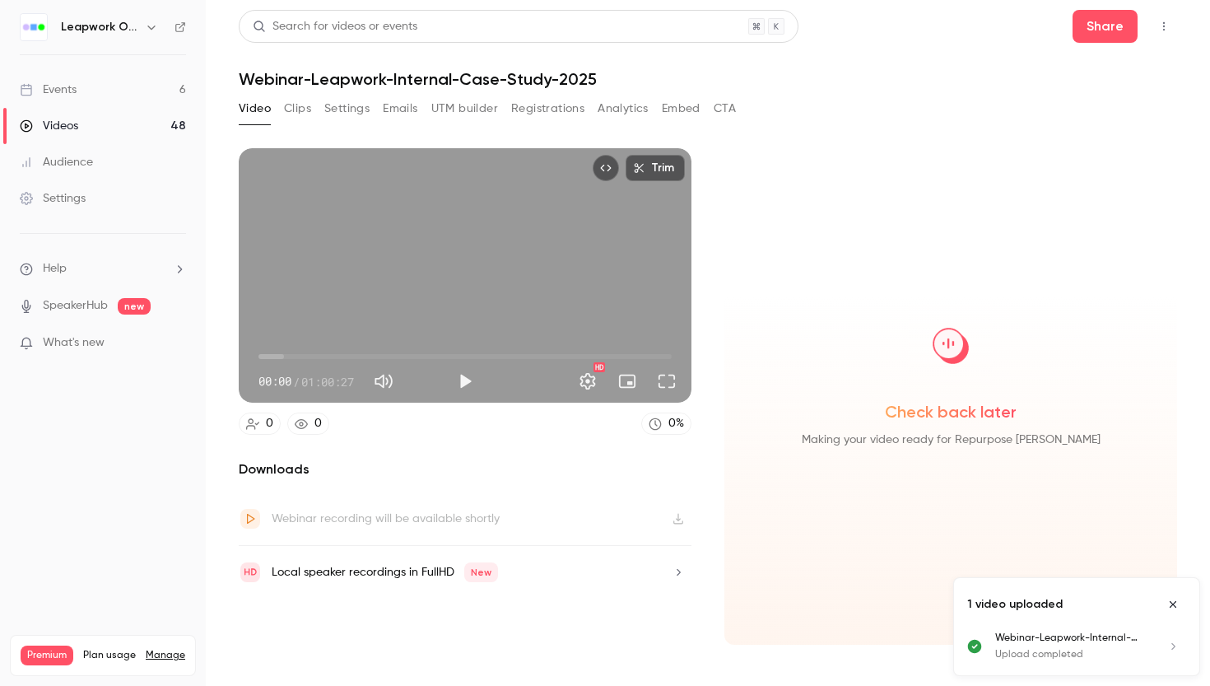
click at [345, 110] on button "Settings" at bounding box center [346, 108] width 45 height 26
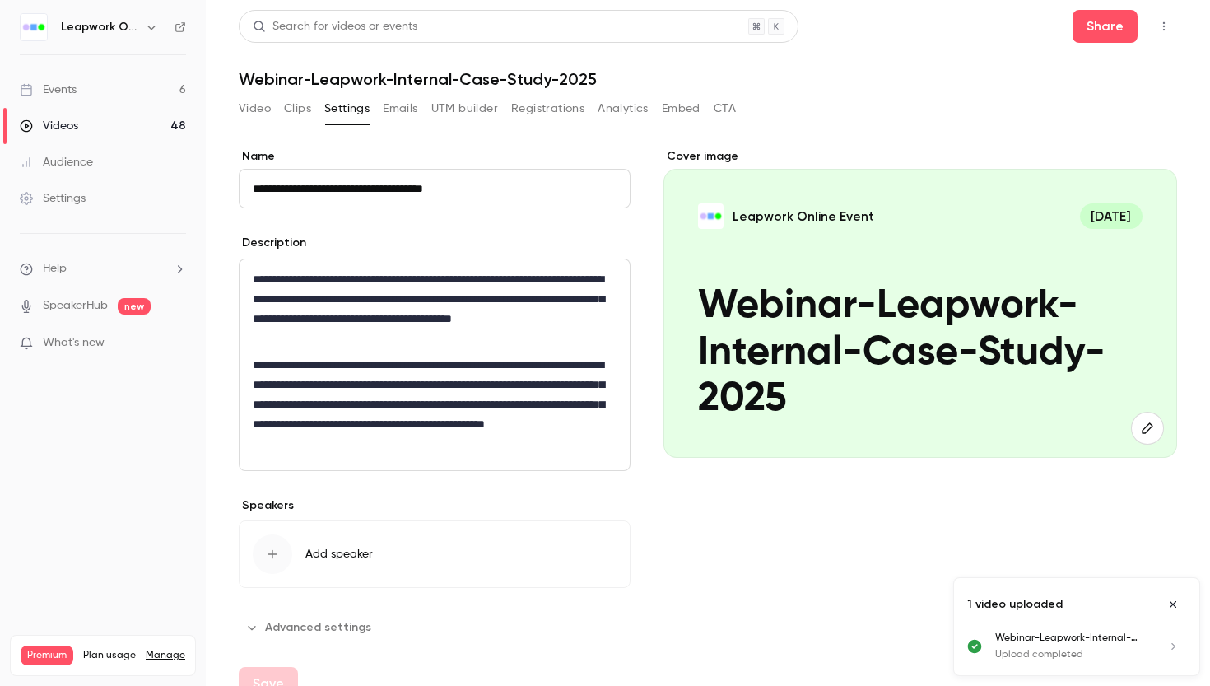
scroll to position [40, 0]
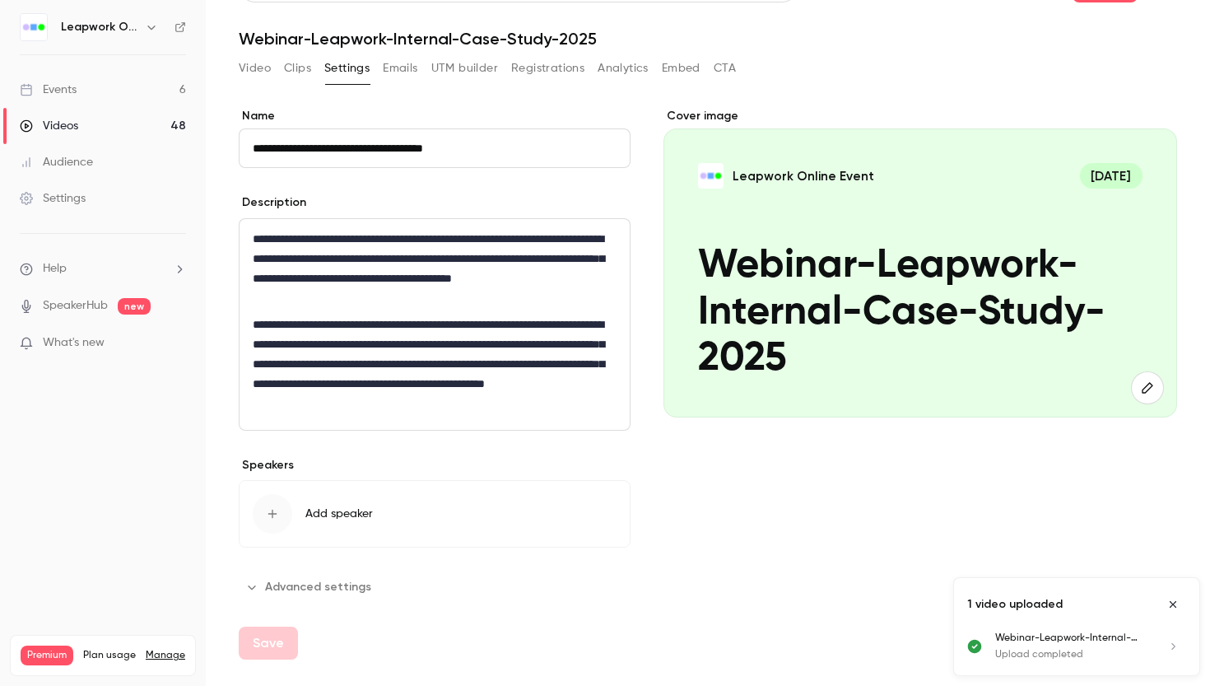
click at [269, 514] on icon "button" at bounding box center [272, 514] width 9 height 9
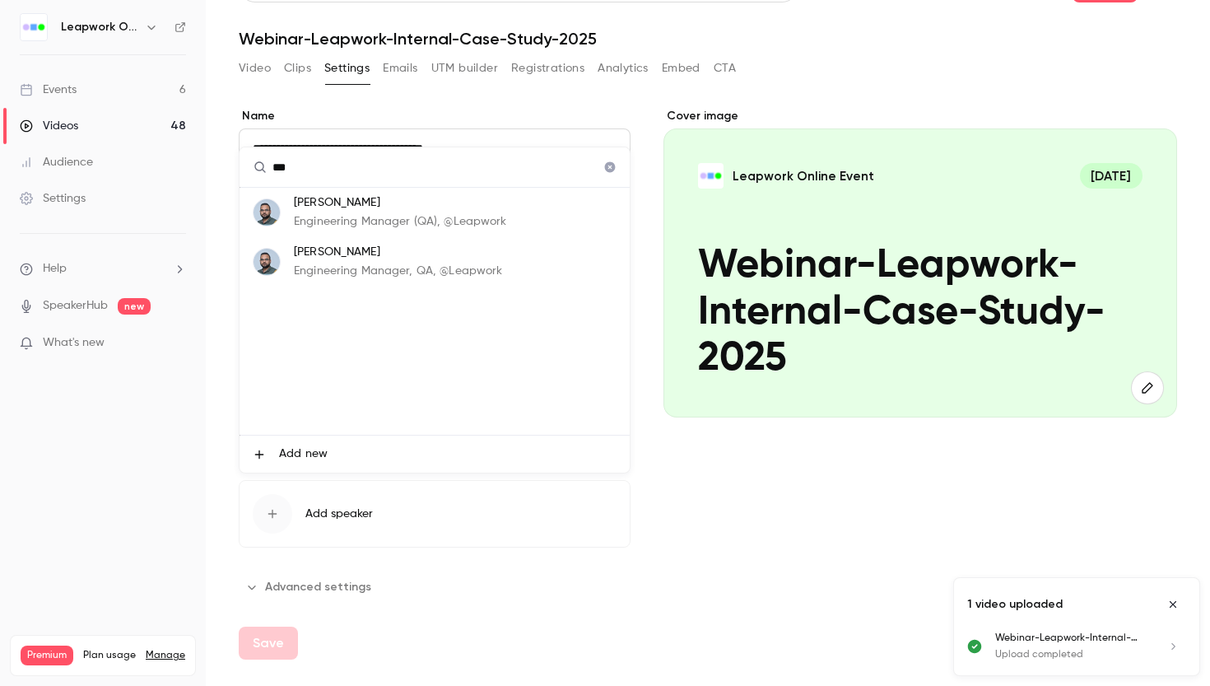
type input "***"
click at [347, 261] on div "[PERSON_NAME] Engineering Manager, QA, @Leapwork" at bounding box center [398, 262] width 208 height 36
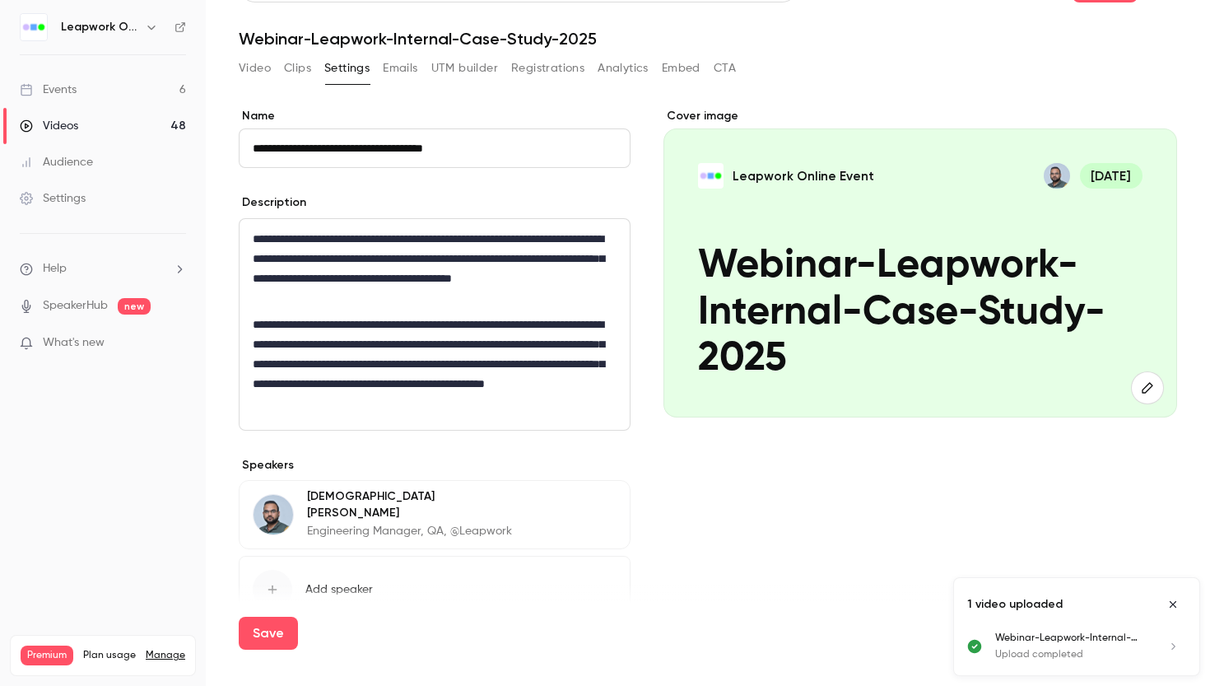
click at [359, 603] on div "Save" at bounding box center [708, 639] width 938 height 72
click at [271, 603] on div "Save" at bounding box center [708, 639] width 938 height 72
click at [271, 643] on button "Save" at bounding box center [268, 633] width 59 height 33
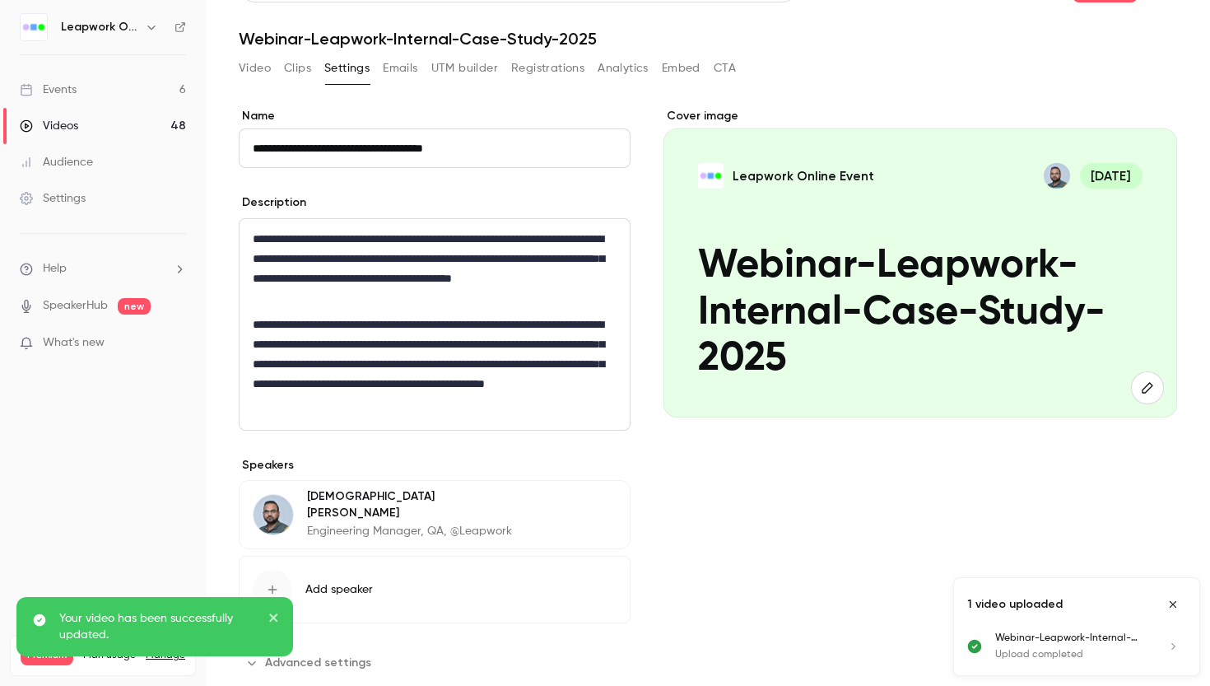
click at [277, 585] on icon "button" at bounding box center [272, 589] width 13 height 13
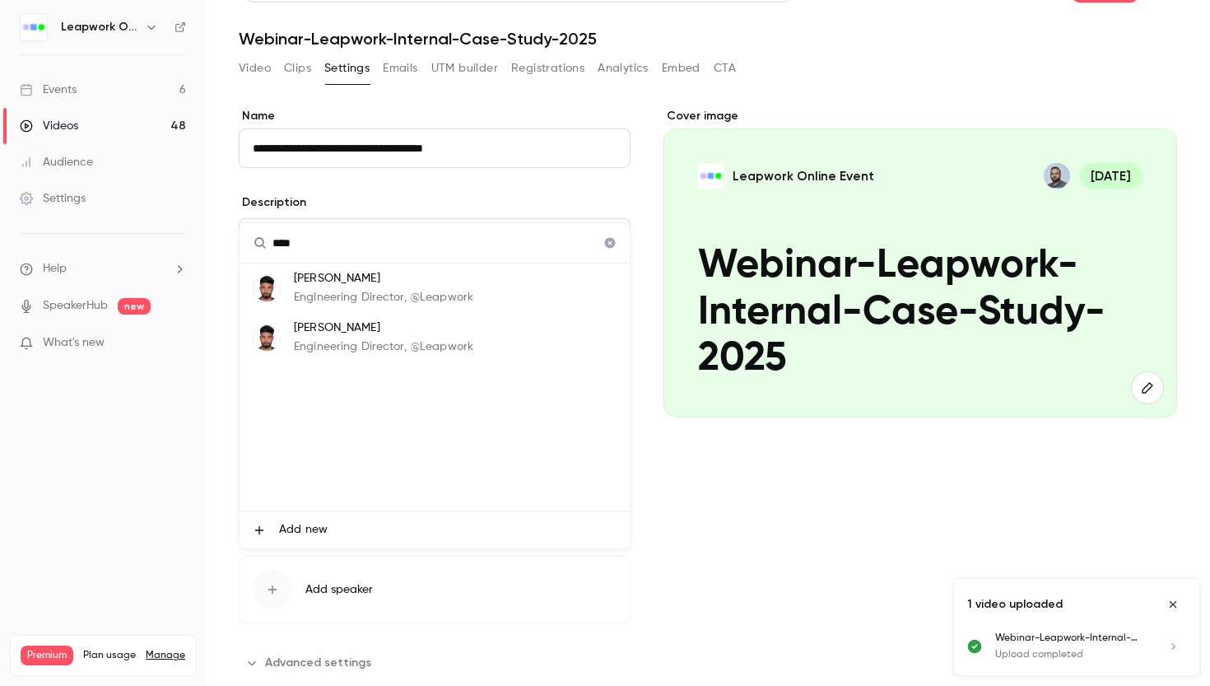
type input "****"
click at [370, 279] on p "[PERSON_NAME]" at bounding box center [383, 278] width 179 height 17
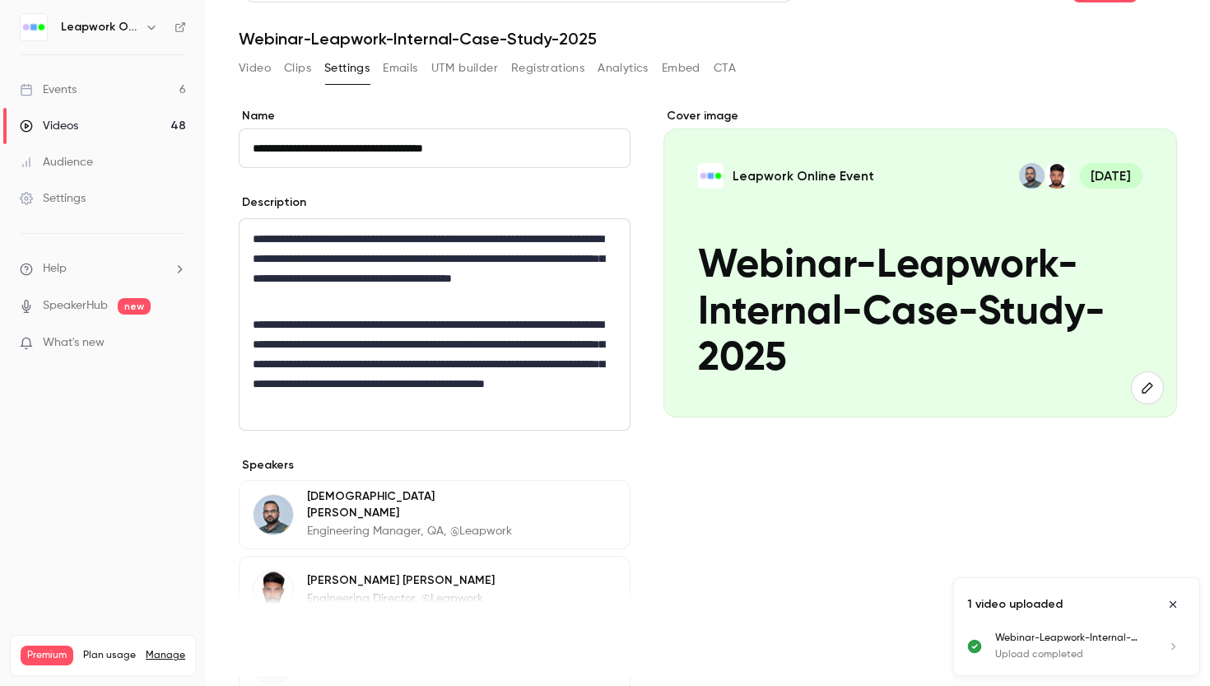
click at [263, 632] on button "Save" at bounding box center [268, 633] width 59 height 33
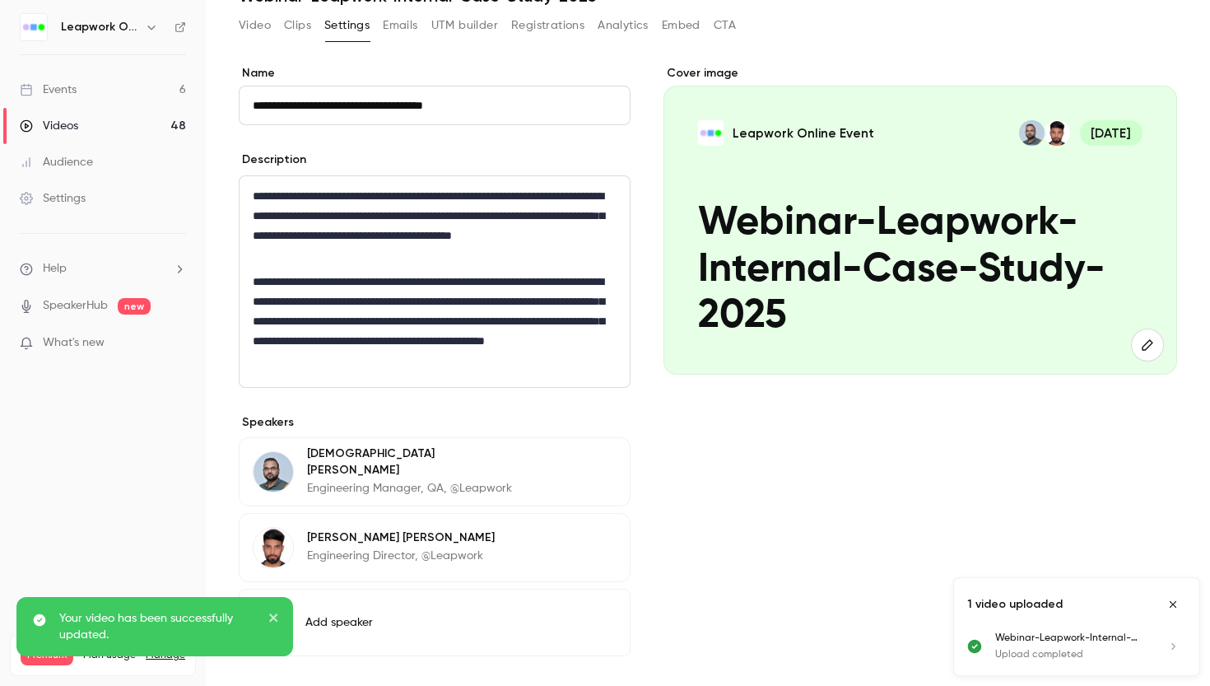
scroll to position [192, 0]
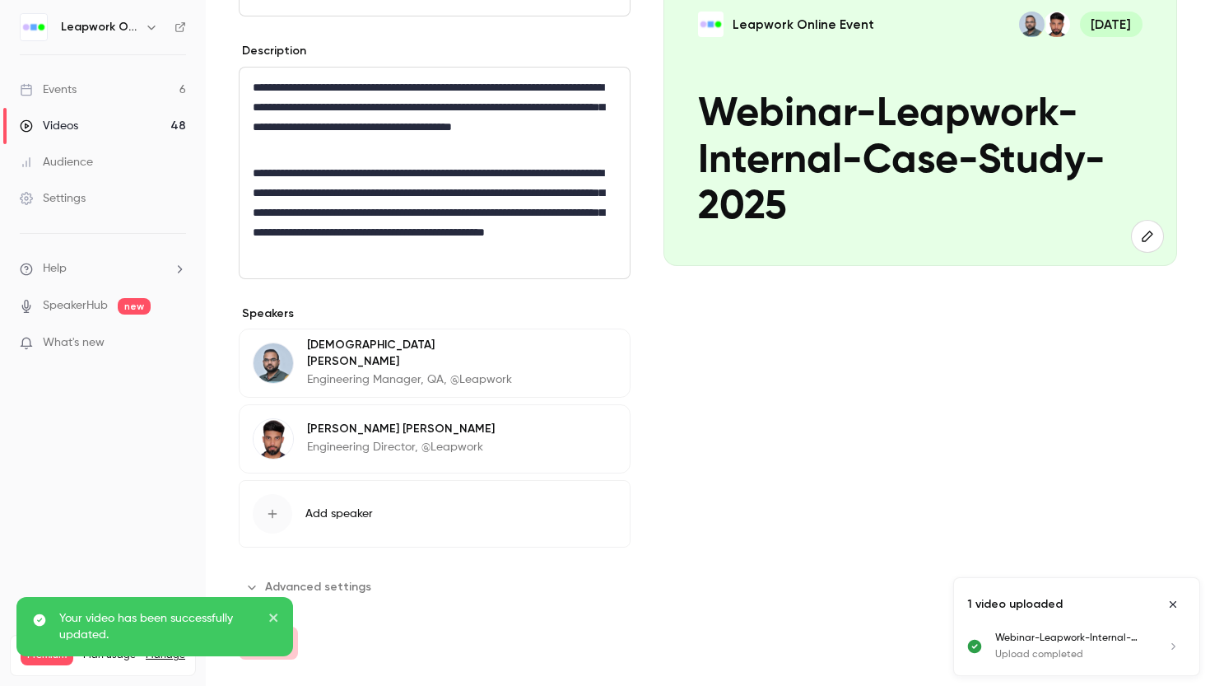
click at [327, 590] on button "Advanced settings" at bounding box center [310, 587] width 142 height 26
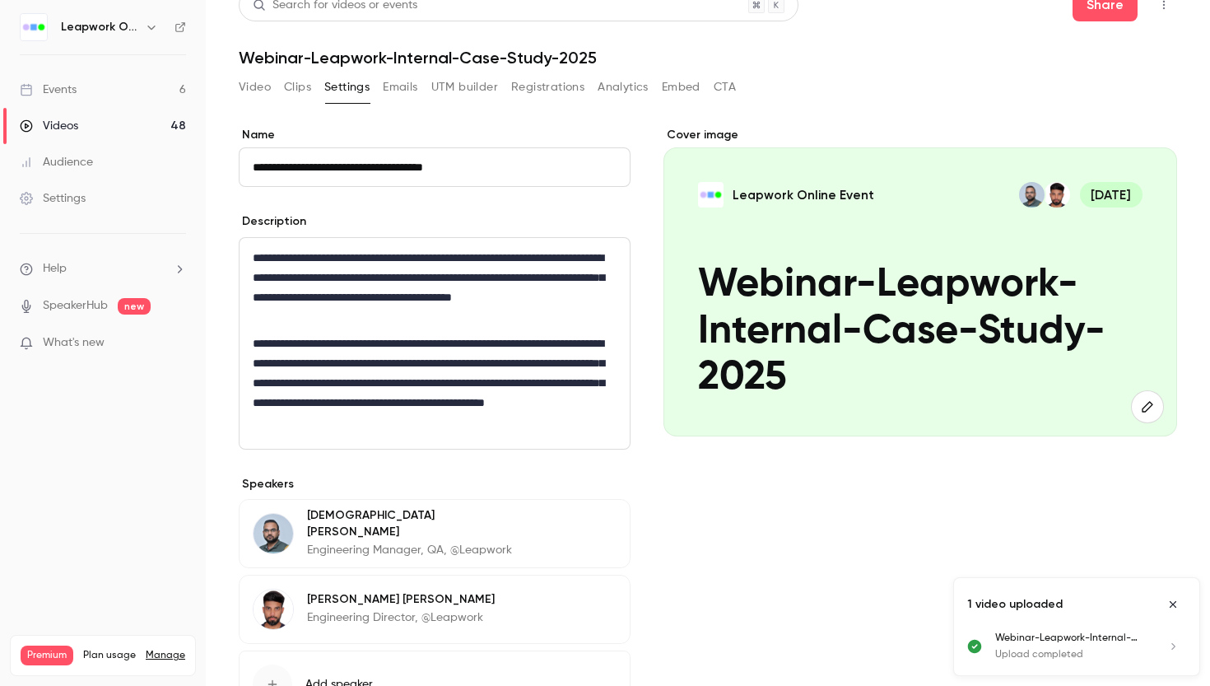
scroll to position [0, 0]
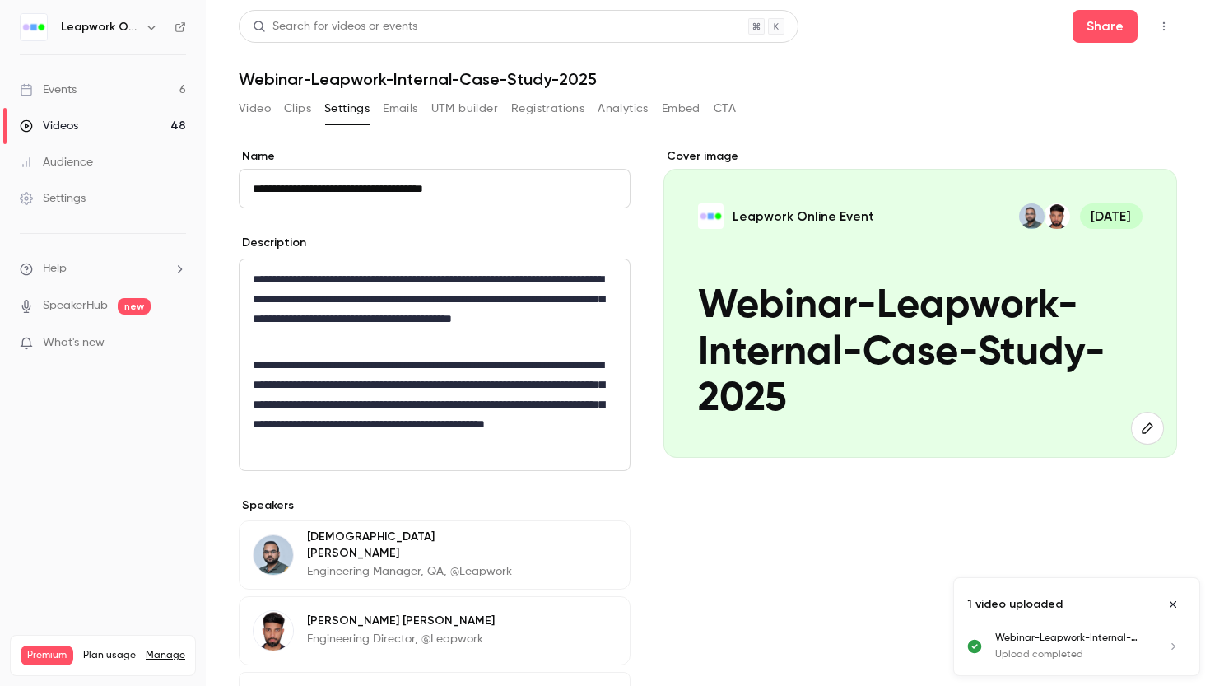
click at [503, 191] on input "**********" at bounding box center [435, 189] width 392 height 40
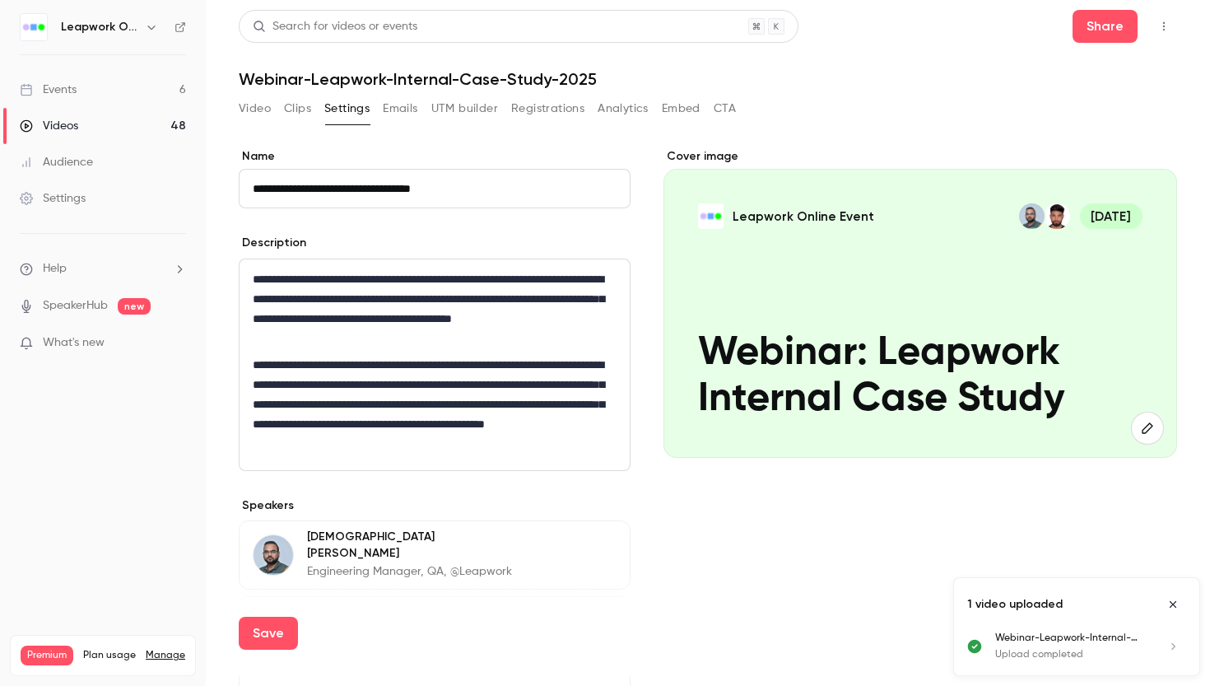
type input "**********"
click at [451, 149] on label "Name" at bounding box center [435, 156] width 392 height 16
click at [451, 169] on input "**********" at bounding box center [435, 189] width 392 height 40
click at [77, 89] on link "Events 6" at bounding box center [103, 90] width 206 height 36
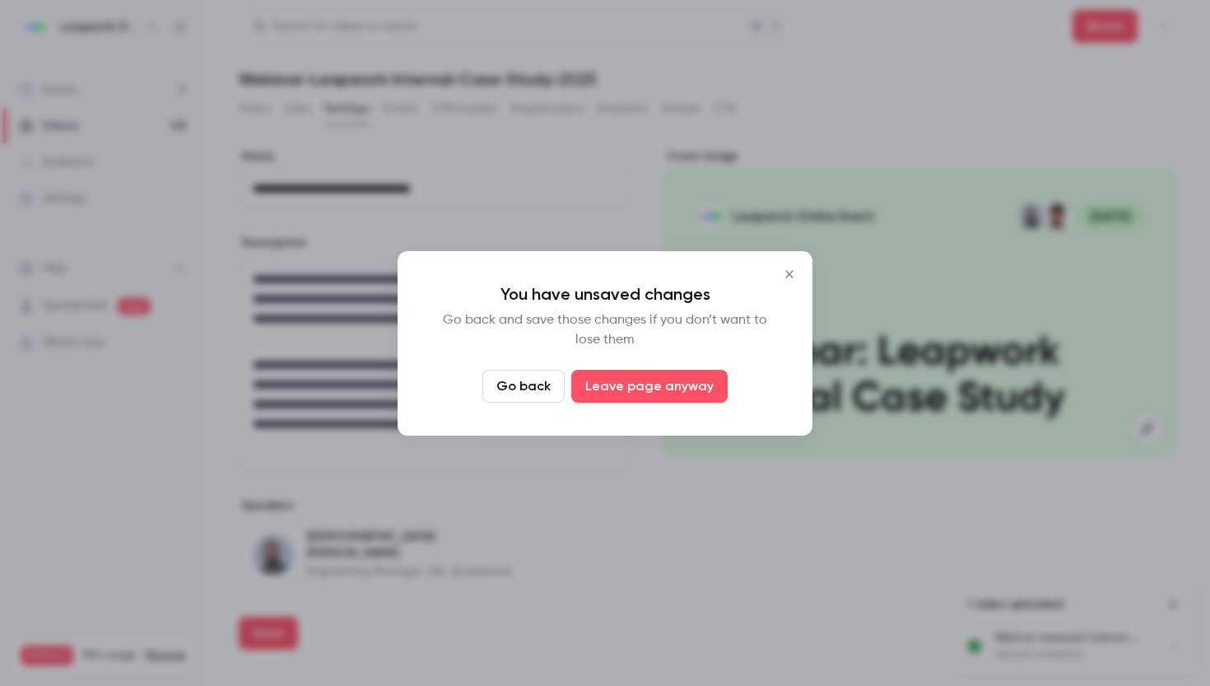
click at [543, 389] on button "Go back" at bounding box center [523, 386] width 82 height 33
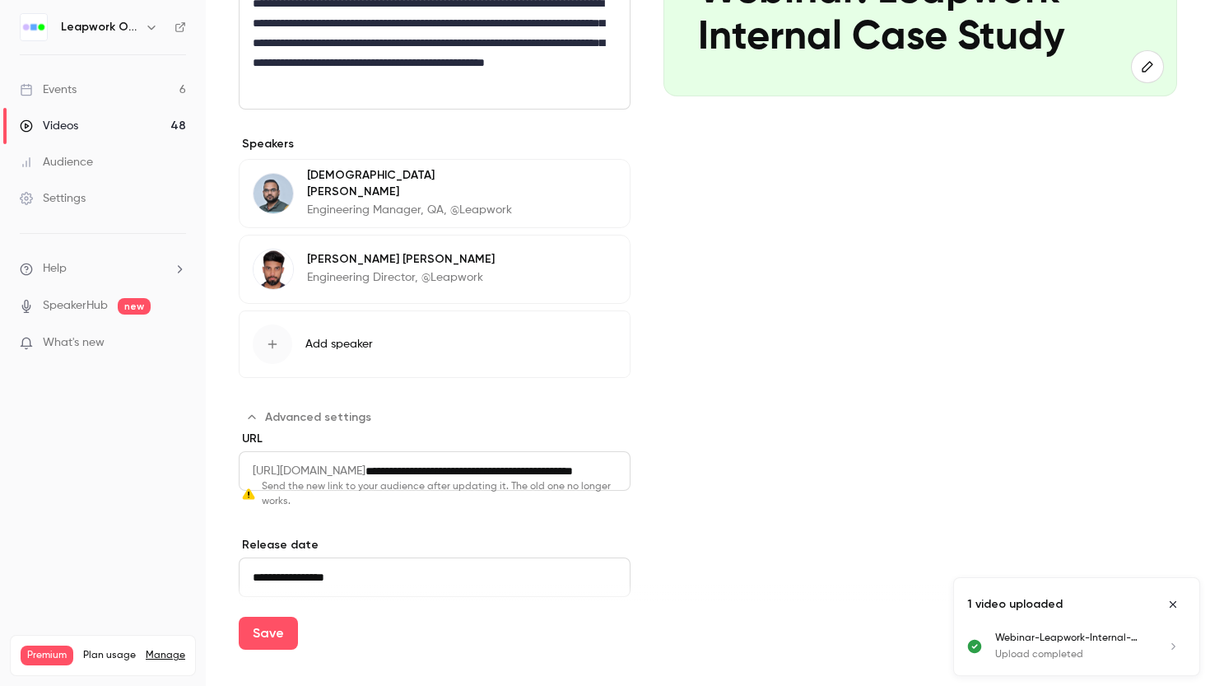
scroll to position [384, 0]
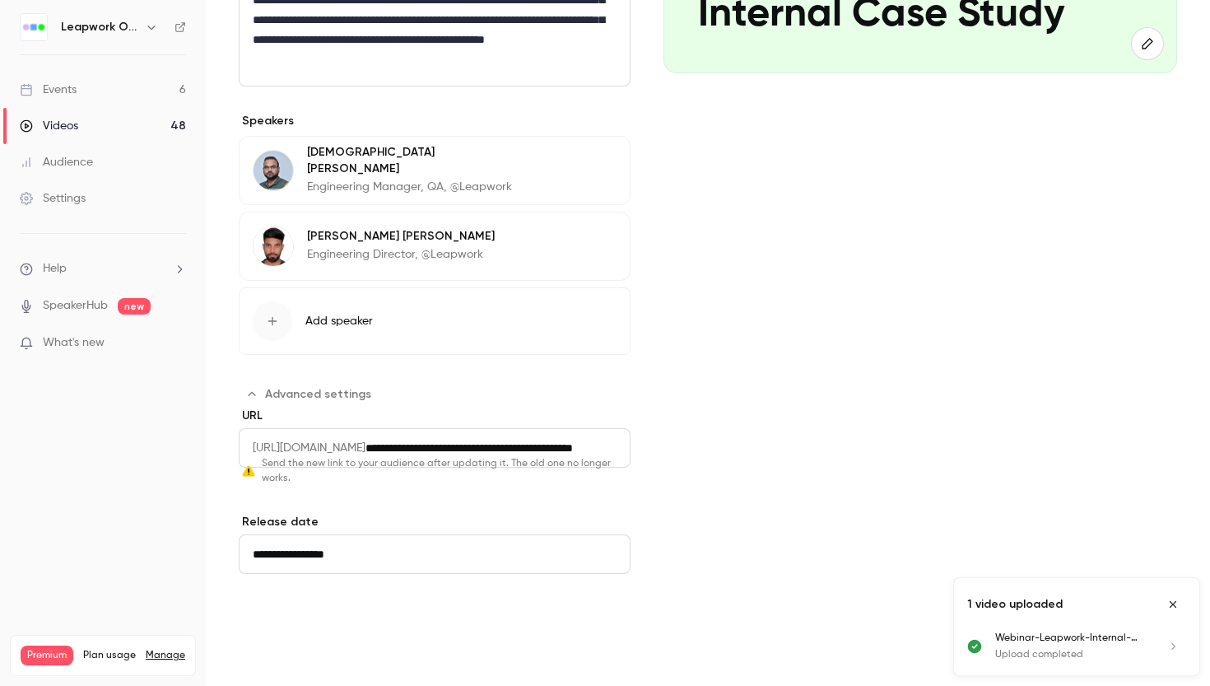
click at [270, 632] on button "Save" at bounding box center [268, 633] width 59 height 33
click at [477, 453] on input "**********" at bounding box center [498, 448] width 265 height 40
click at [475, 503] on div "**********" at bounding box center [435, 503] width 392 height 193
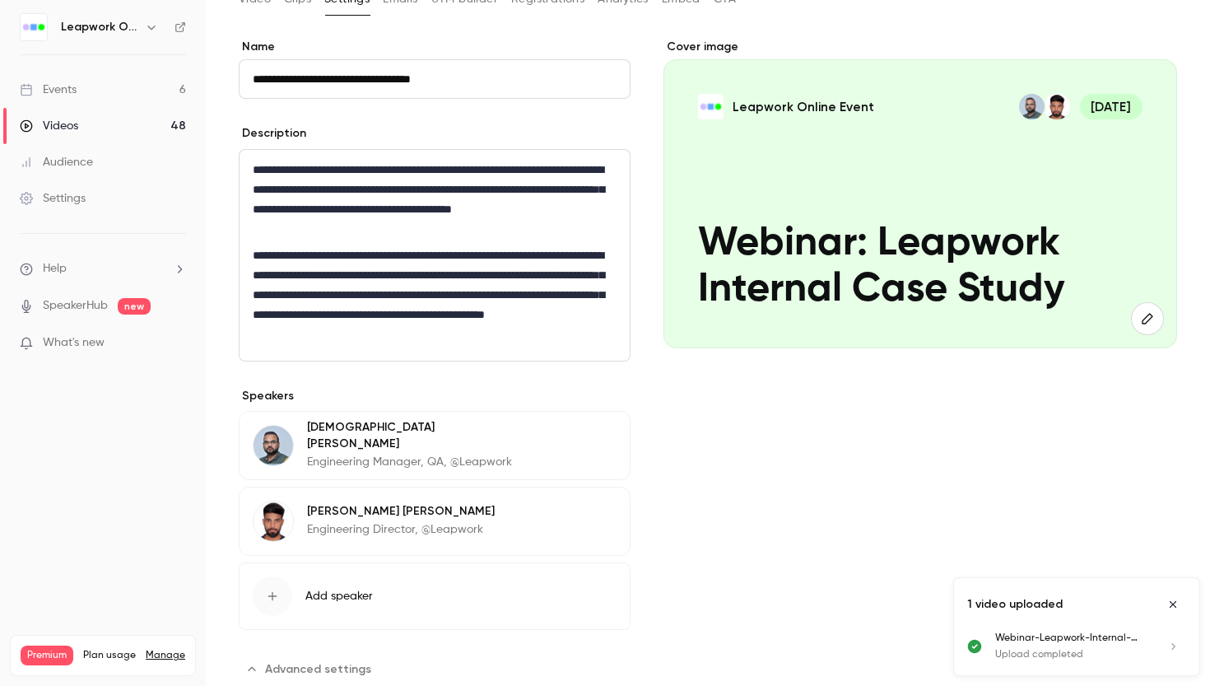
scroll to position [0, 0]
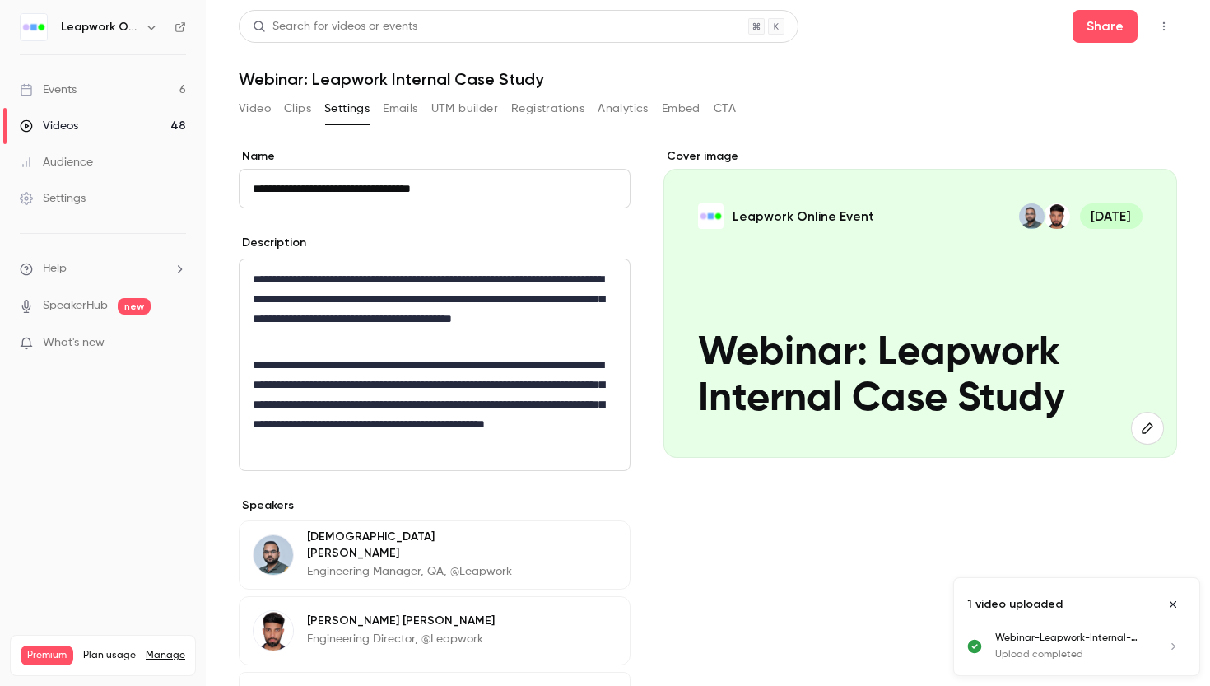
click at [1152, 431] on icon "button" at bounding box center [1147, 427] width 18 height 13
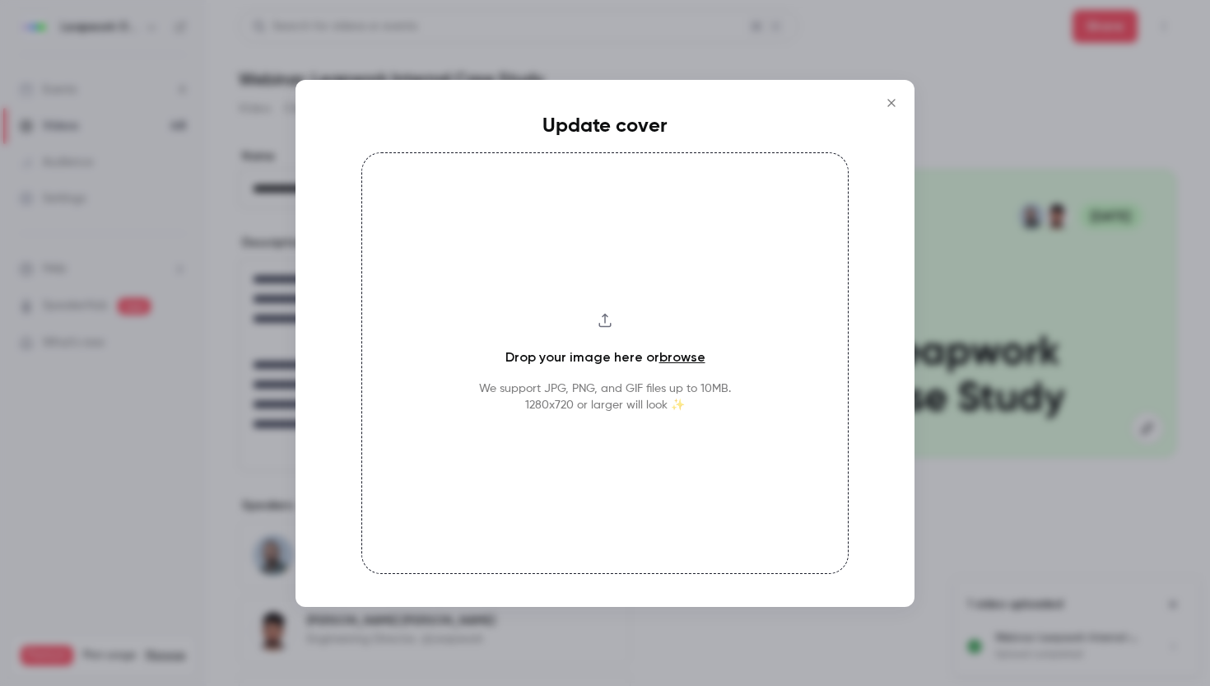
click at [678, 355] on link "browse" at bounding box center [682, 357] width 46 height 16
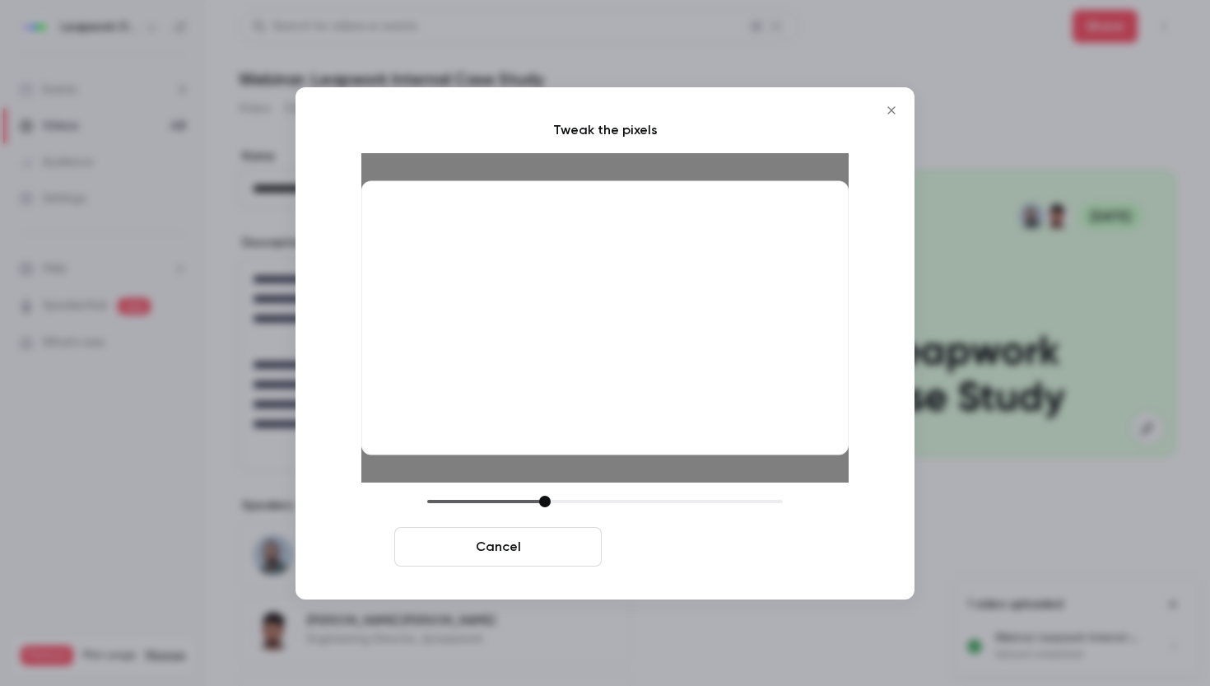
click at [712, 555] on button "Crop and save" at bounding box center [711, 547] width 207 height 40
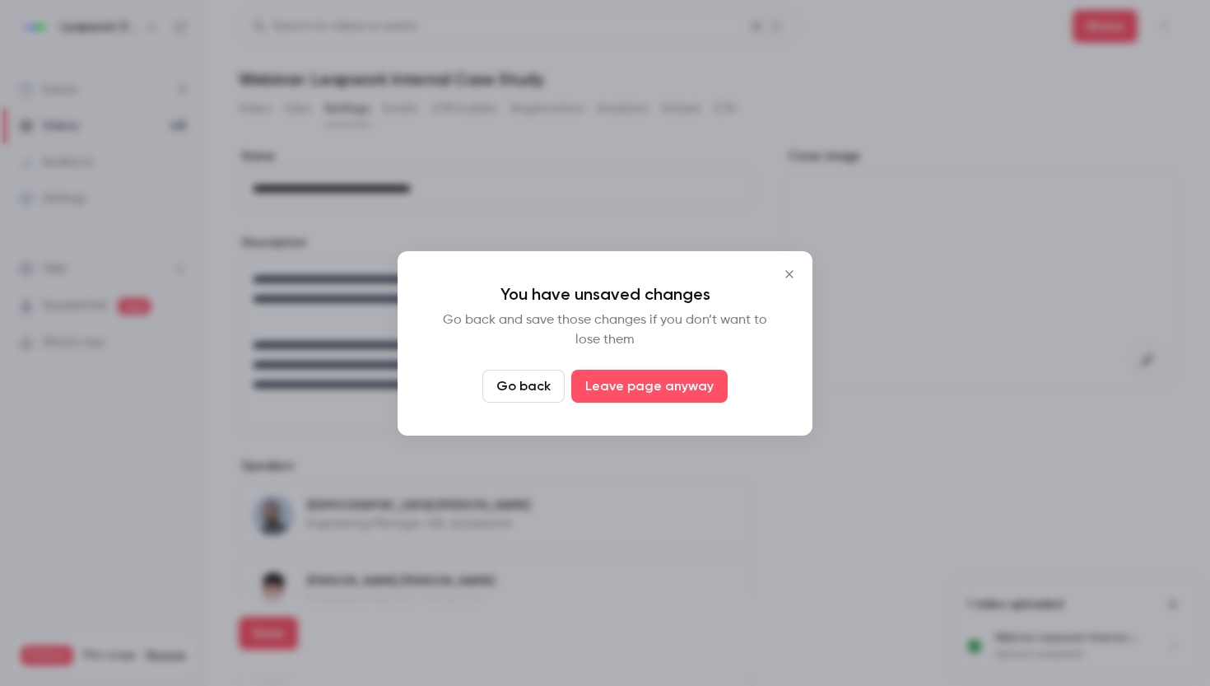
click at [549, 393] on button "Go back" at bounding box center [523, 386] width 82 height 33
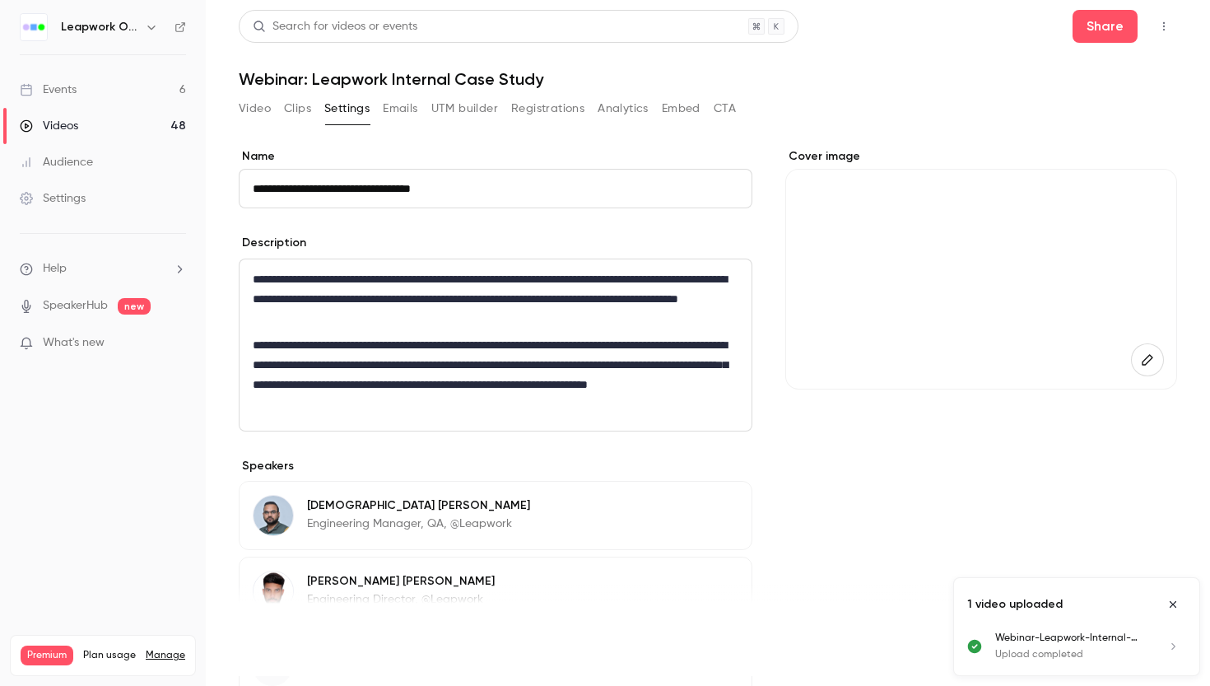
click at [274, 640] on button "Save" at bounding box center [268, 633] width 59 height 33
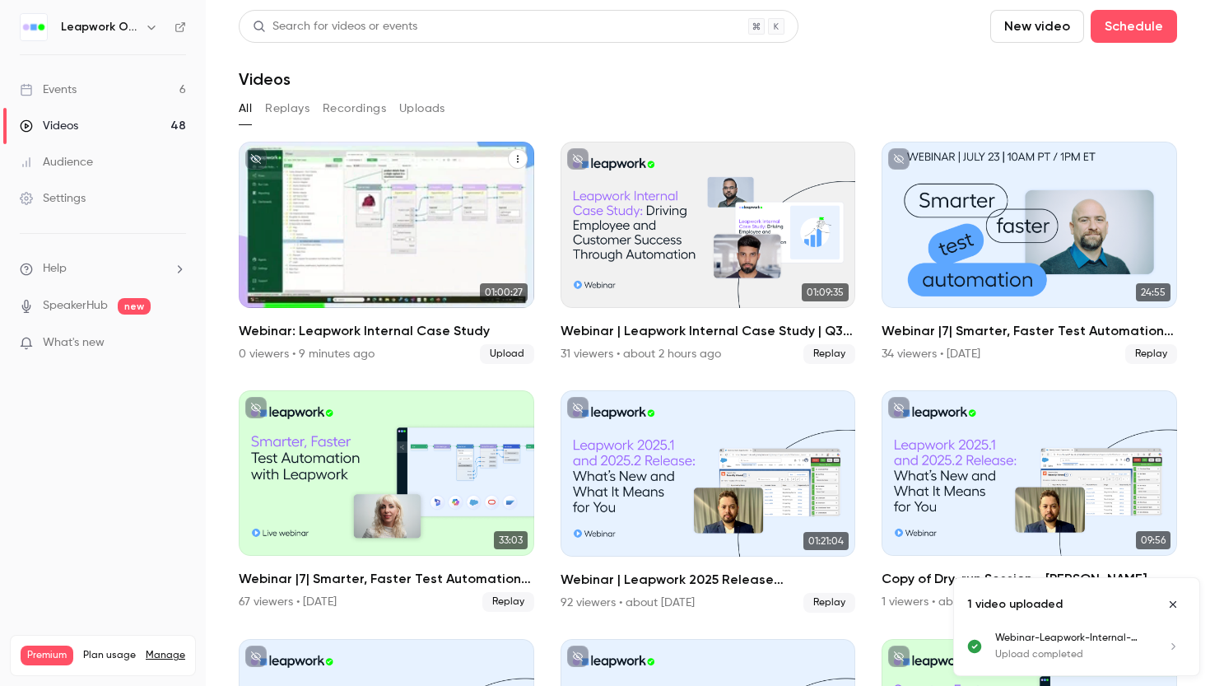
click at [515, 160] on icon "Webinar: Leapwork Internal Case Study" at bounding box center [518, 159] width 10 height 10
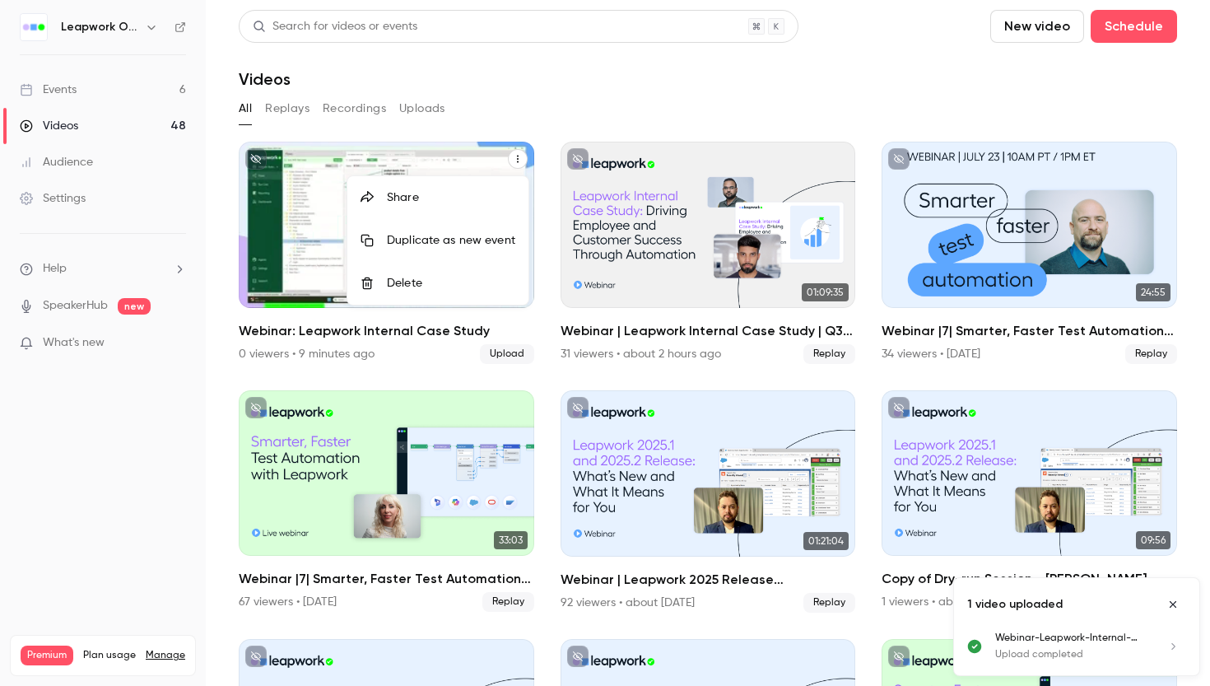
click at [406, 199] on div "Share" at bounding box center [451, 197] width 128 height 16
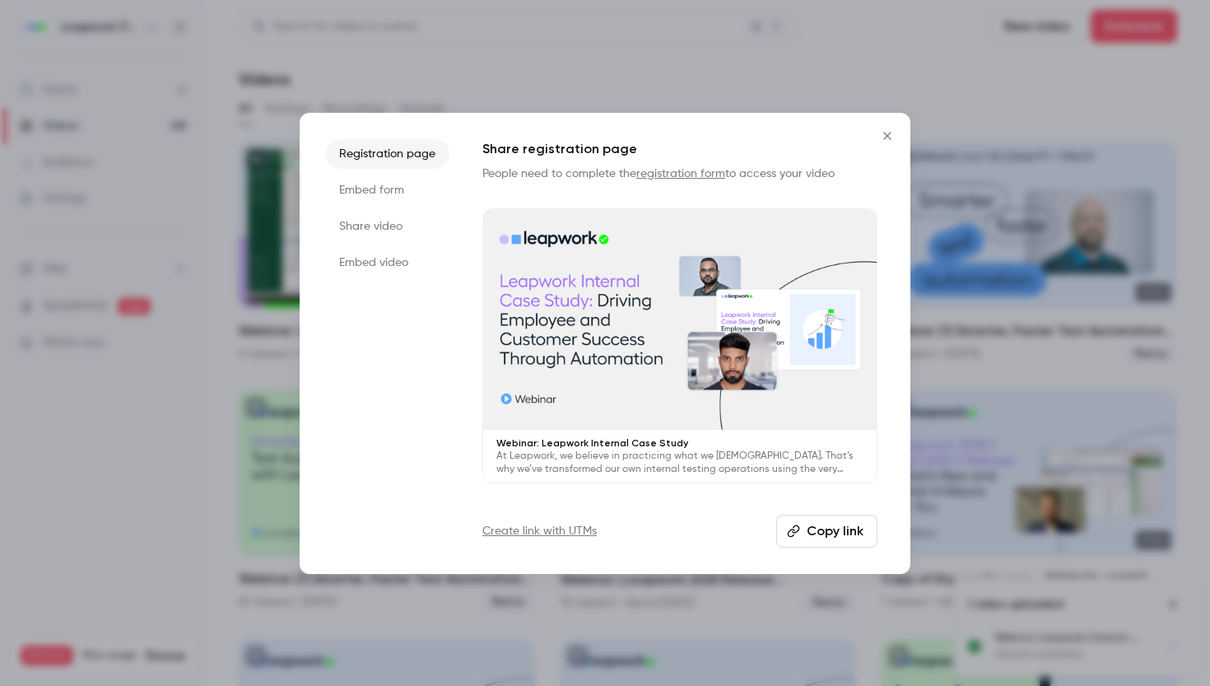
click at [831, 529] on button "Copy link" at bounding box center [826, 531] width 101 height 33
click at [886, 130] on icon "Close" at bounding box center [888, 135] width 20 height 13
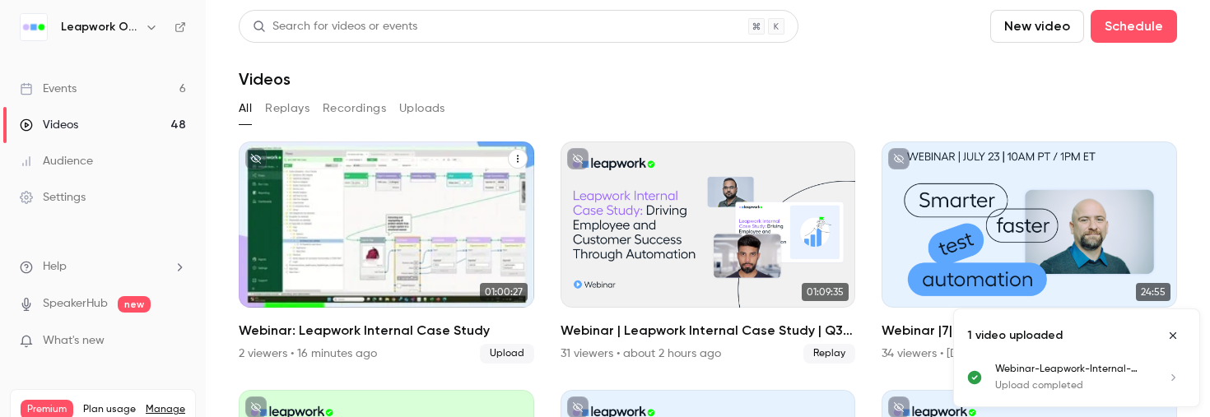
click at [516, 160] on icon "Webinar: Leapwork Internal Case Study" at bounding box center [518, 159] width 10 height 10
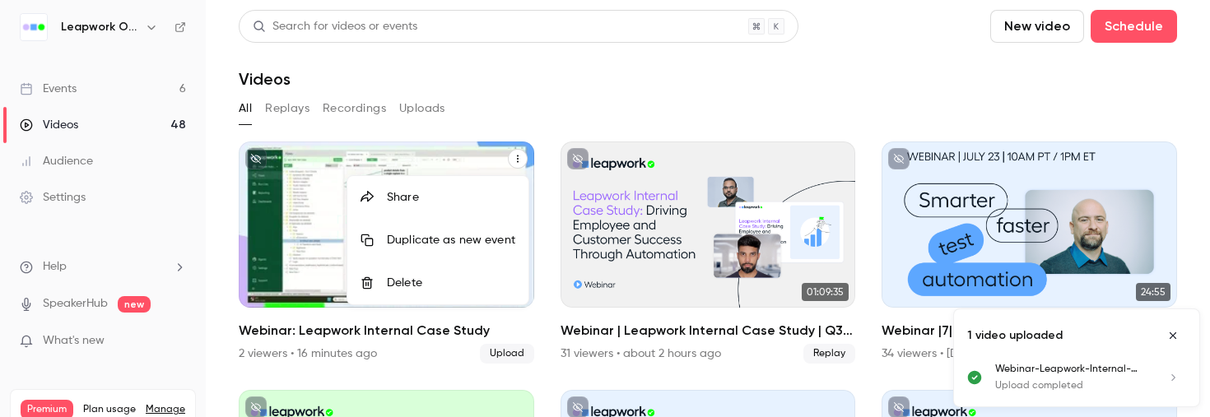
click at [435, 193] on div "Share" at bounding box center [451, 197] width 128 height 16
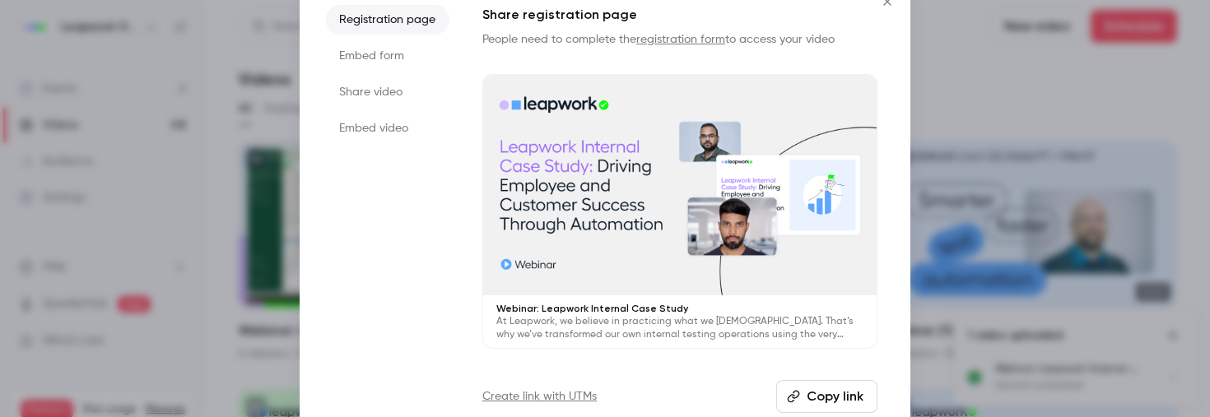
click at [836, 394] on button "Copy link" at bounding box center [826, 396] width 101 height 33
click at [890, 5] on icon "Close" at bounding box center [888, 1] width 20 height 13
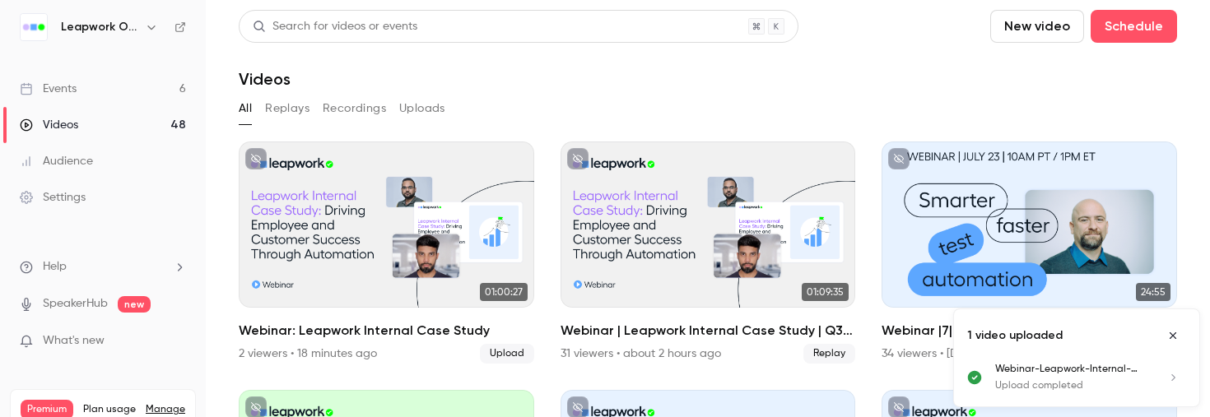
click at [72, 86] on div "Events" at bounding box center [48, 89] width 57 height 16
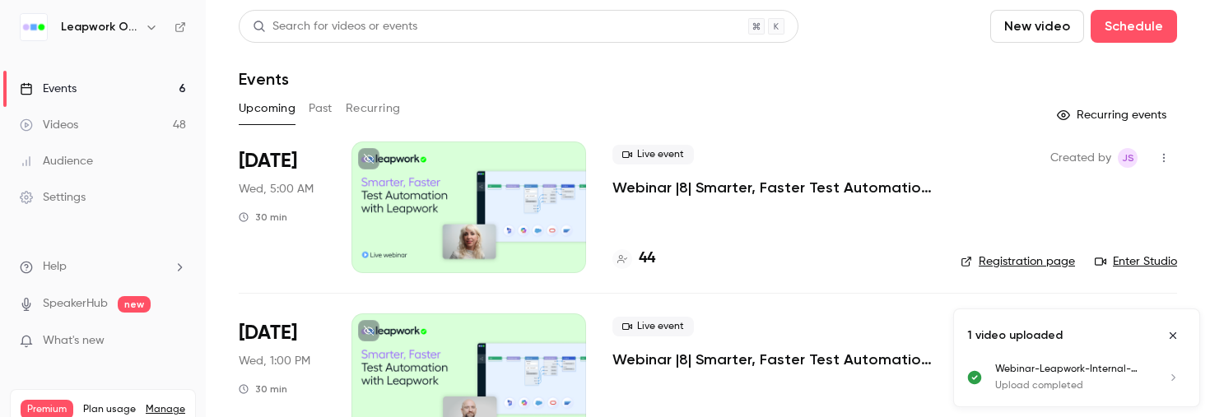
click at [323, 103] on button "Past" at bounding box center [321, 108] width 24 height 26
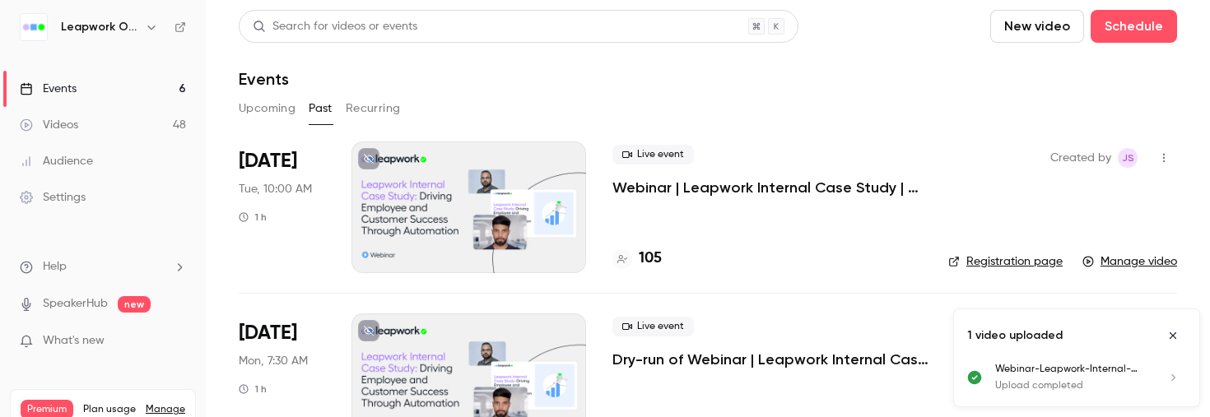
click at [496, 196] on div at bounding box center [469, 208] width 235 height 132
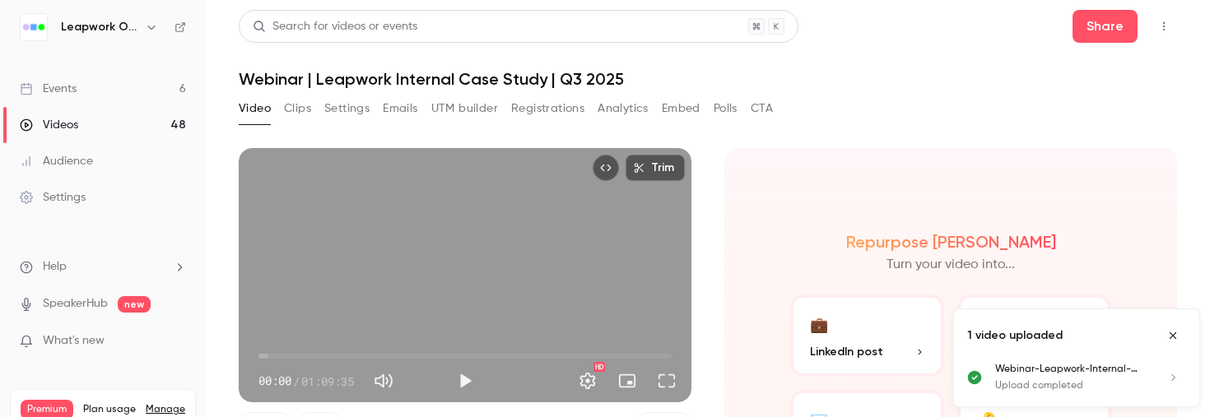
click at [406, 106] on button "Emails" at bounding box center [400, 108] width 35 height 26
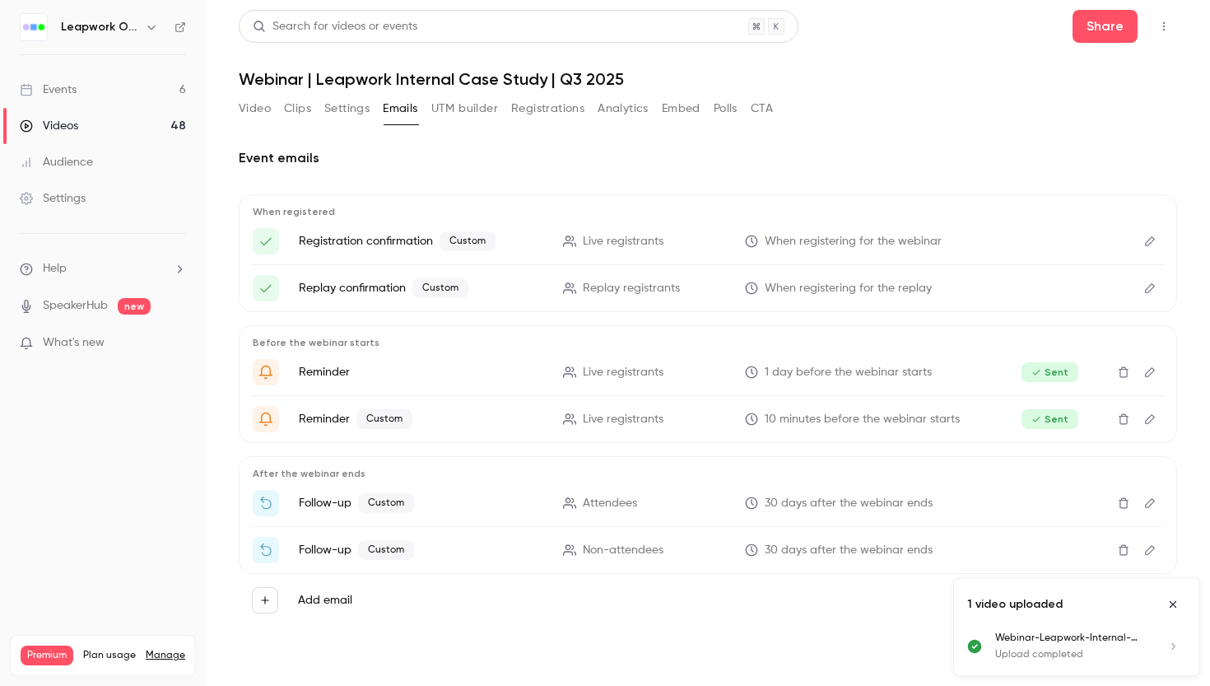
click at [1149, 505] on icon "Edit" at bounding box center [1150, 503] width 10 height 10
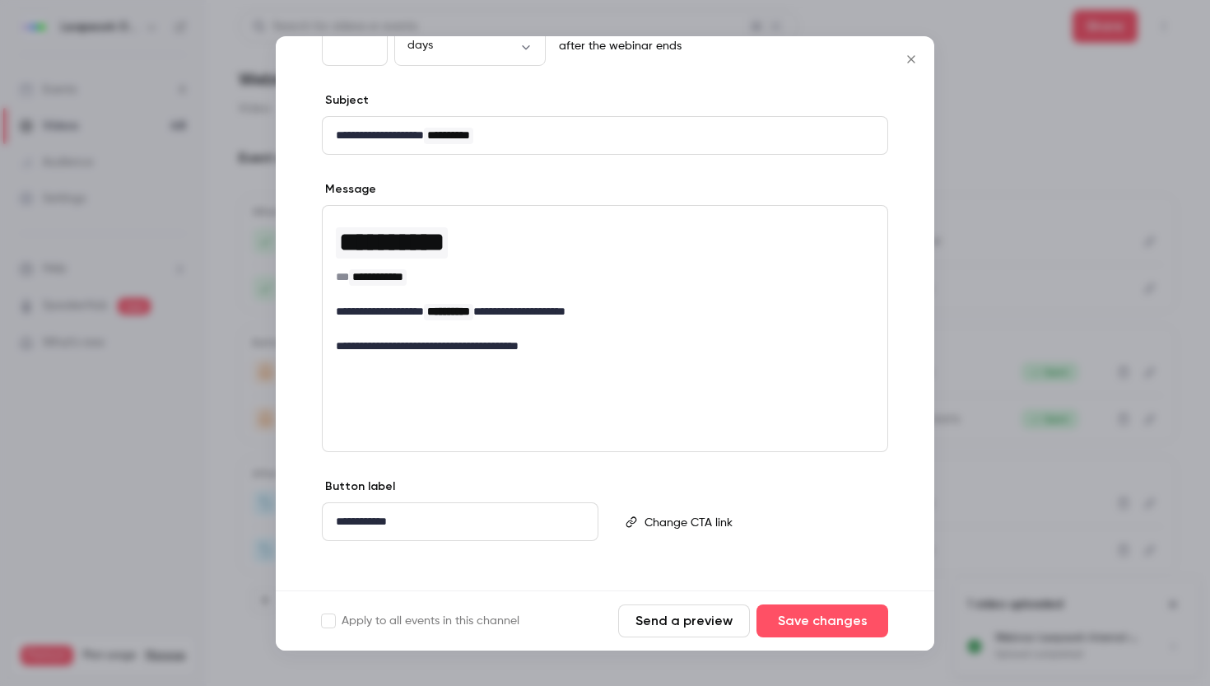
scroll to position [139, 0]
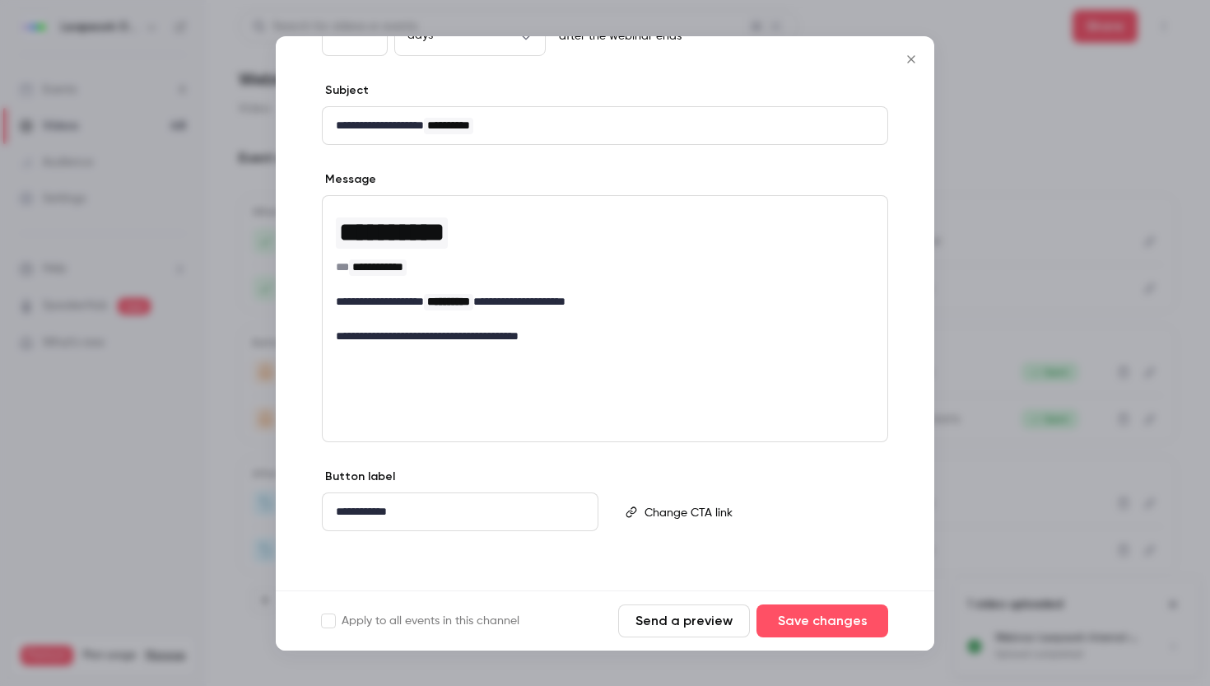
click at [688, 511] on p "editor" at bounding box center [759, 511] width 229 height 17
click at [428, 517] on p "**********" at bounding box center [460, 511] width 249 height 17
click at [701, 510] on p "editor" at bounding box center [759, 511] width 229 height 17
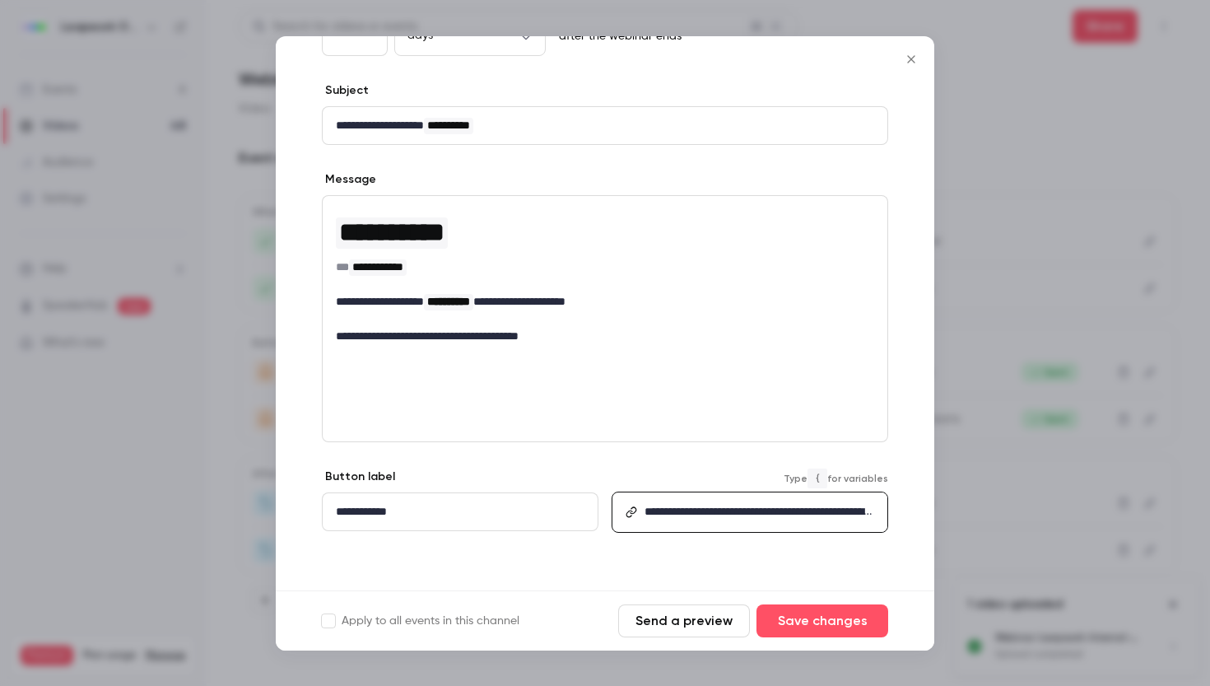
scroll to position [0, 0]
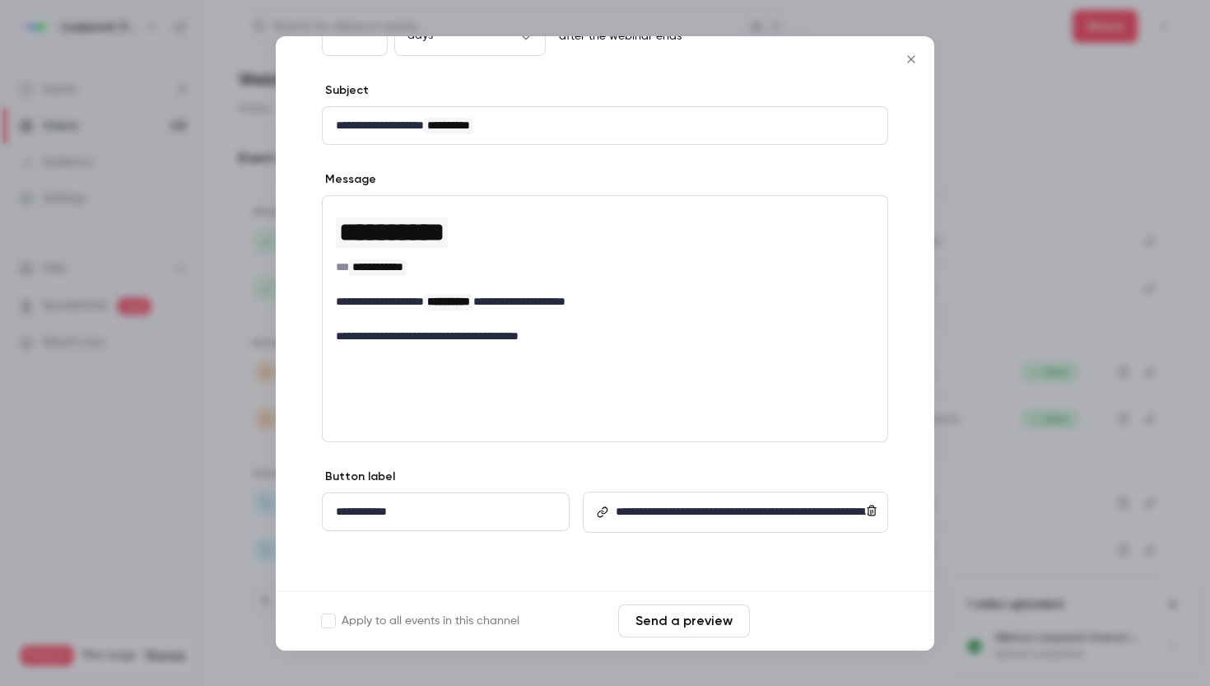
click at [848, 618] on button "Save changes" at bounding box center [823, 620] width 132 height 33
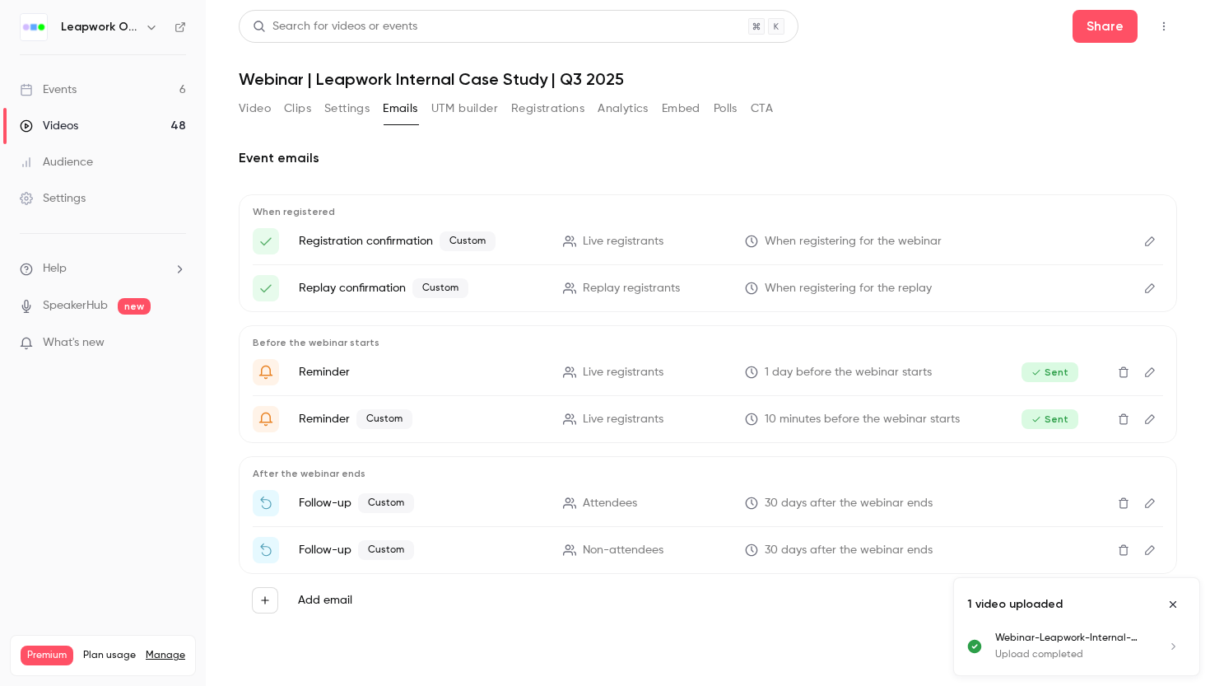
click at [1148, 503] on icon "Edit" at bounding box center [1149, 503] width 13 height 12
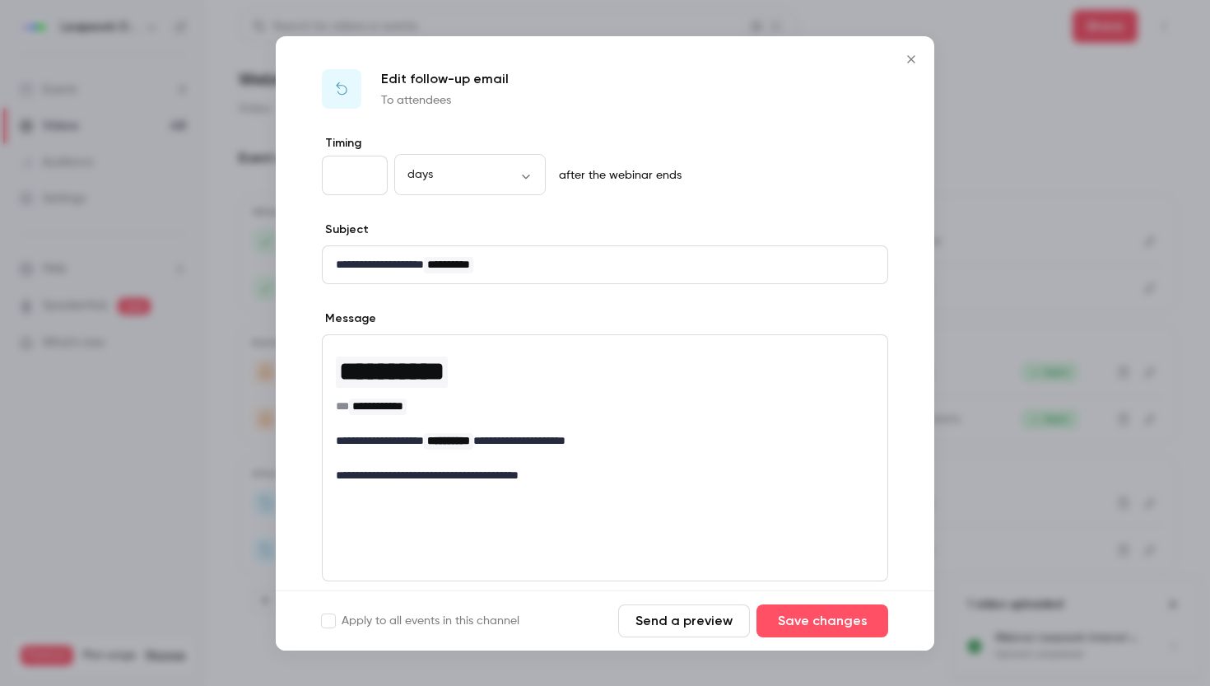
click at [554, 490] on div "**********" at bounding box center [605, 414] width 565 height 159
click at [473, 447] on span "**********" at bounding box center [448, 441] width 49 height 16
click at [473, 434] on span "**********" at bounding box center [448, 441] width 49 height 16
click at [640, 449] on p "editor" at bounding box center [605, 457] width 538 height 17
click at [470, 441] on span "**********" at bounding box center [448, 441] width 43 height 12
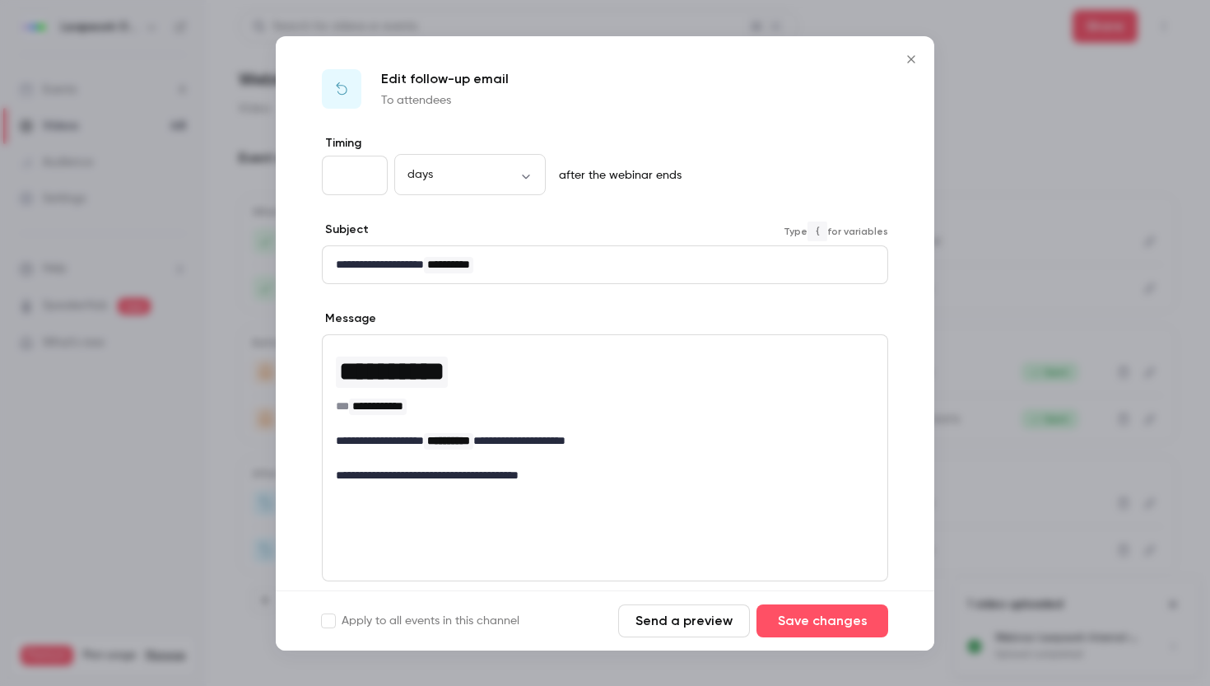
click at [538, 262] on p "**********" at bounding box center [605, 264] width 538 height 17
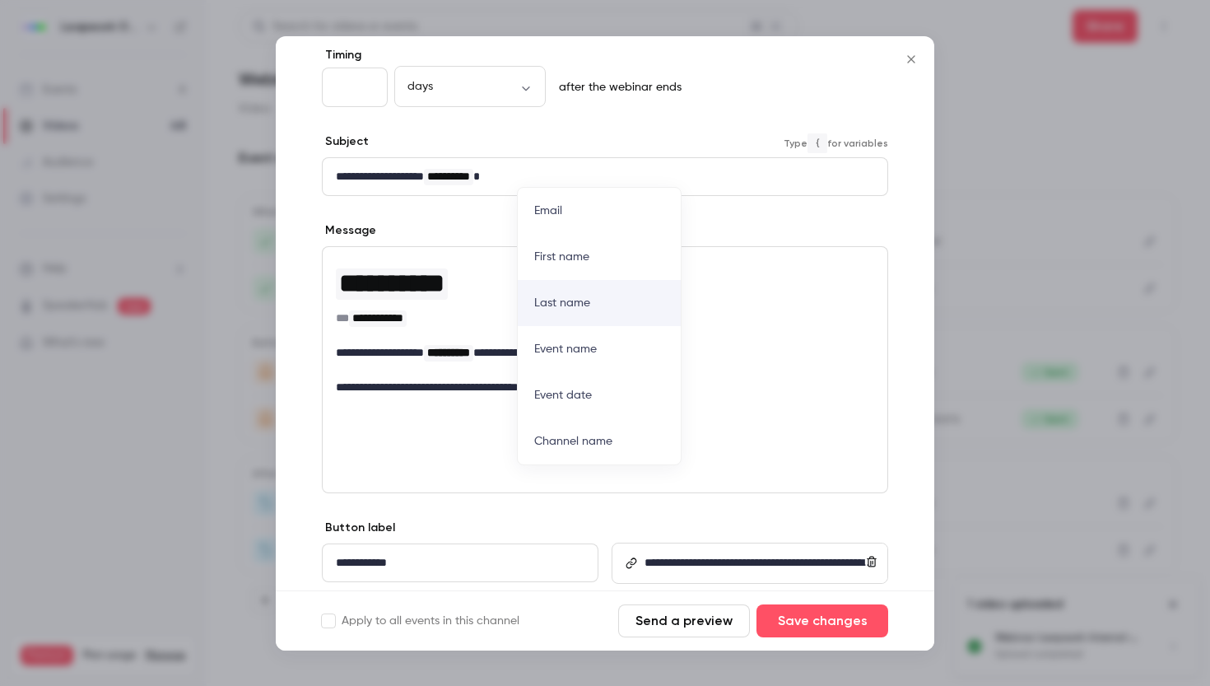
scroll to position [139, 0]
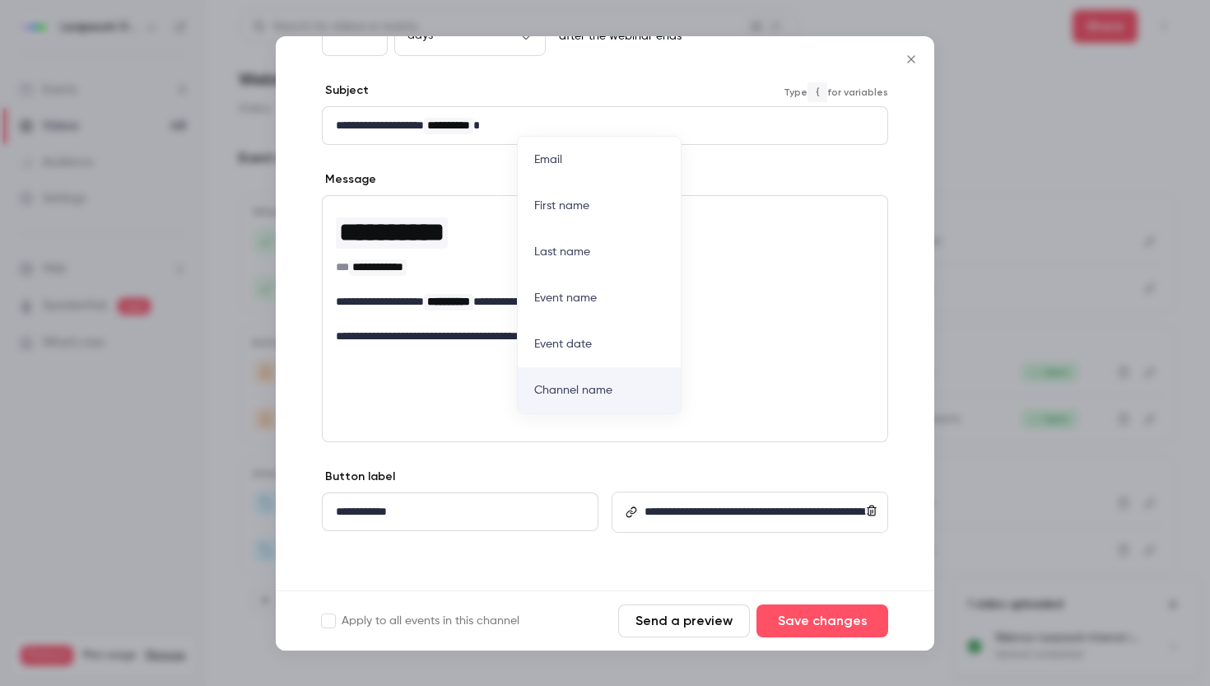
click at [850, 512] on link "**********" at bounding box center [759, 519] width 228 height 29
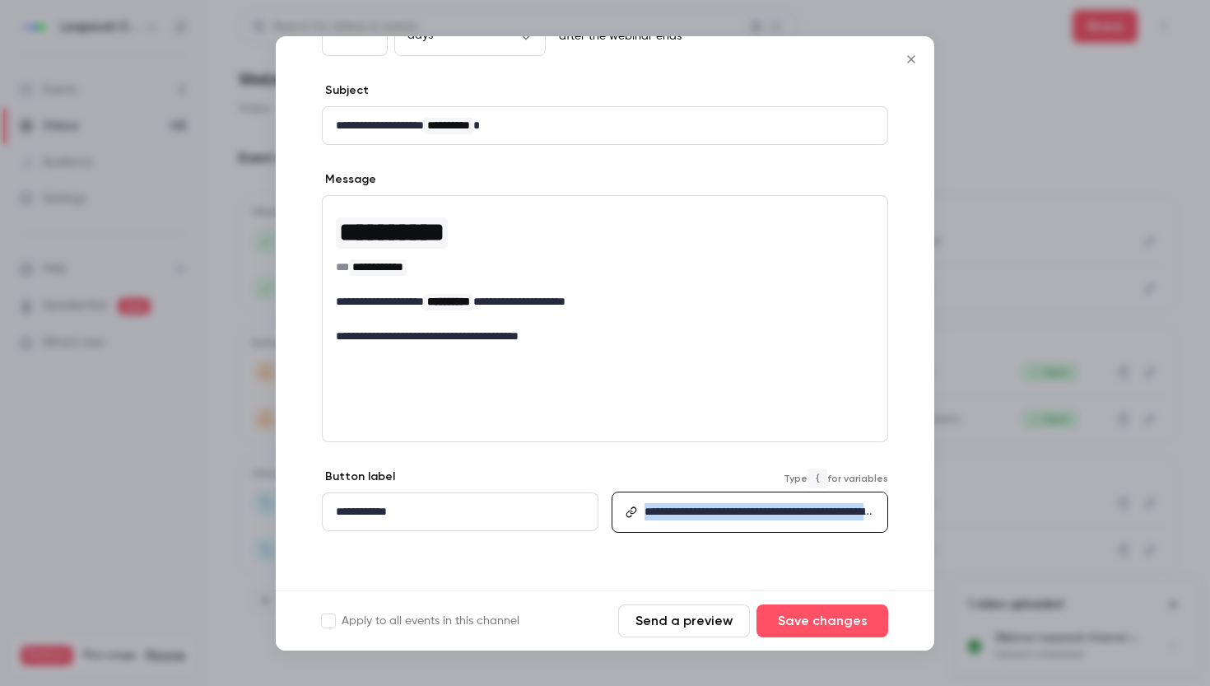
drag, startPoint x: 868, startPoint y: 529, endPoint x: 634, endPoint y: 501, distance: 236.4
click at [638, 501] on div "**********" at bounding box center [762, 512] width 249 height 38
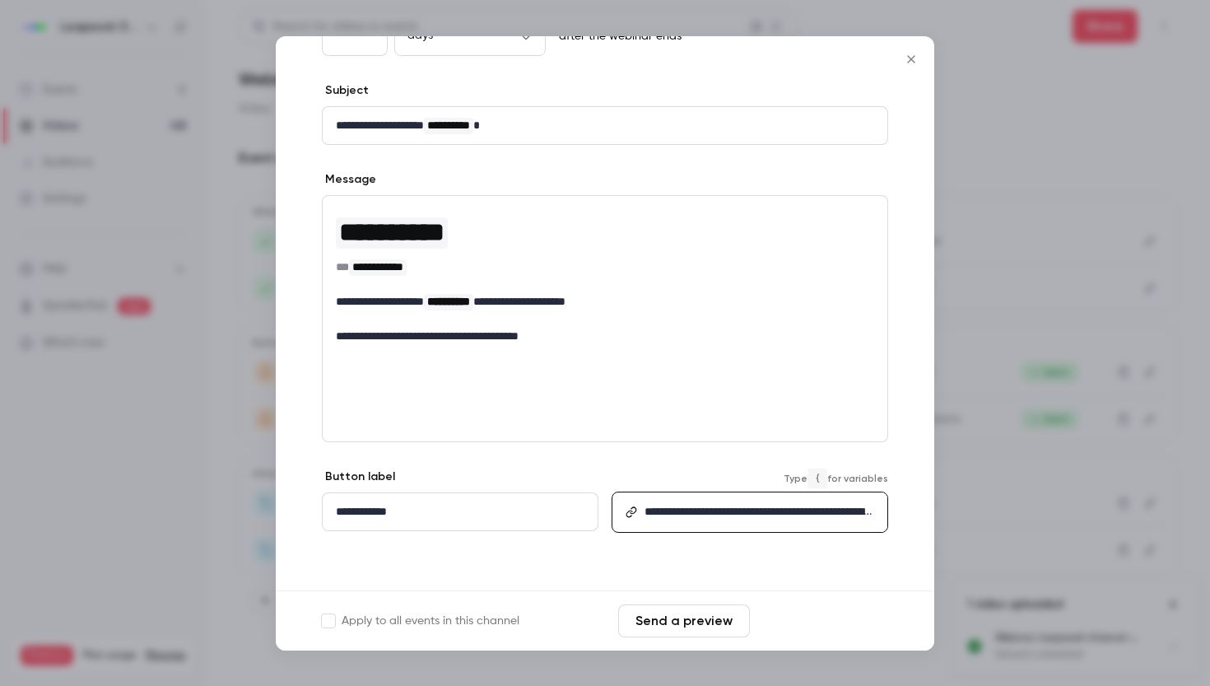
click at [826, 627] on button "Save changes" at bounding box center [823, 620] width 132 height 33
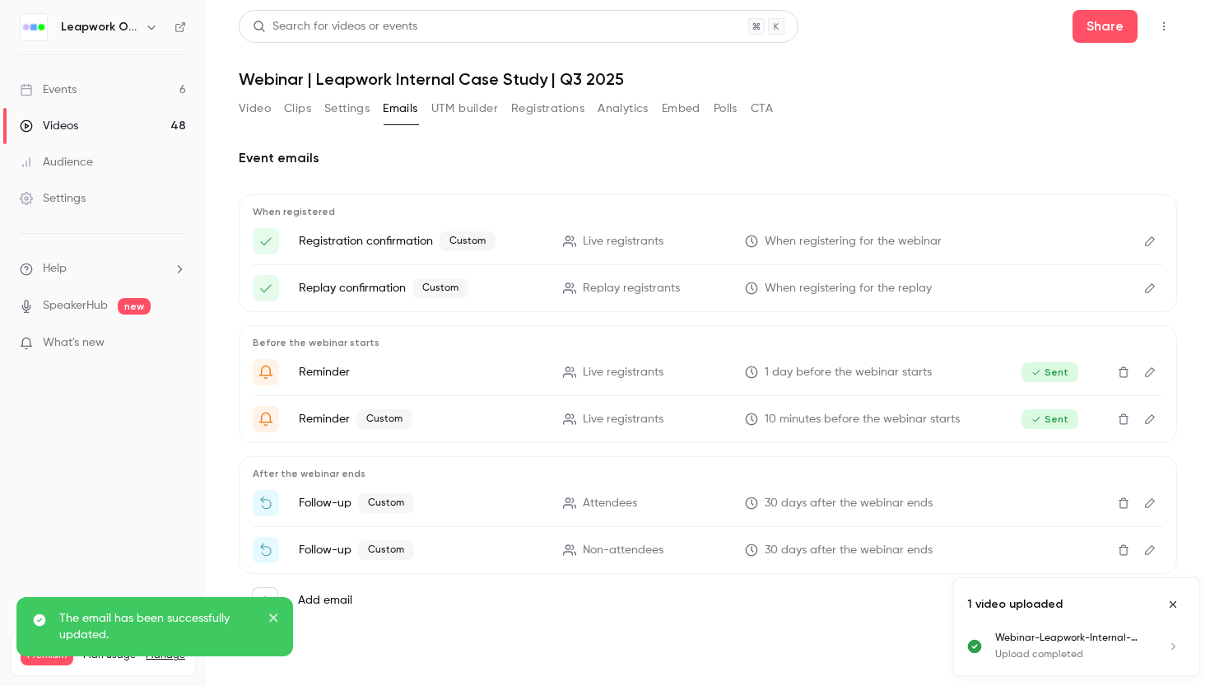
click at [1147, 501] on icon "Edit" at bounding box center [1149, 503] width 13 height 12
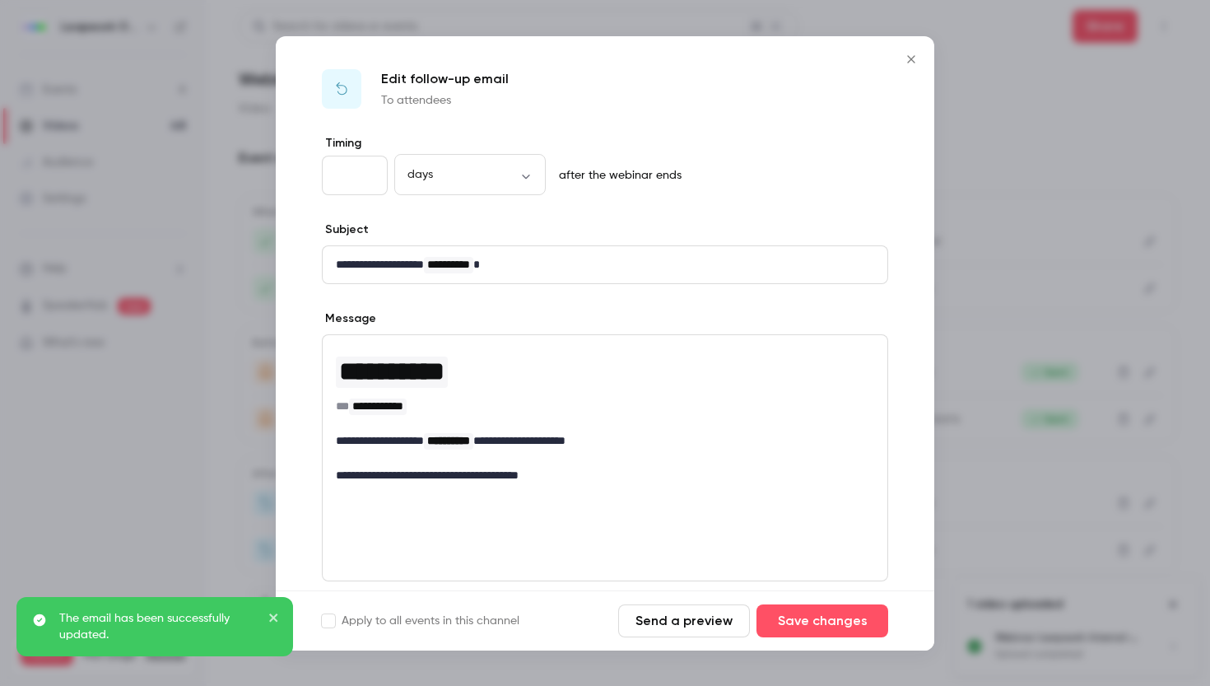
click at [624, 267] on p "**********" at bounding box center [605, 264] width 538 height 17
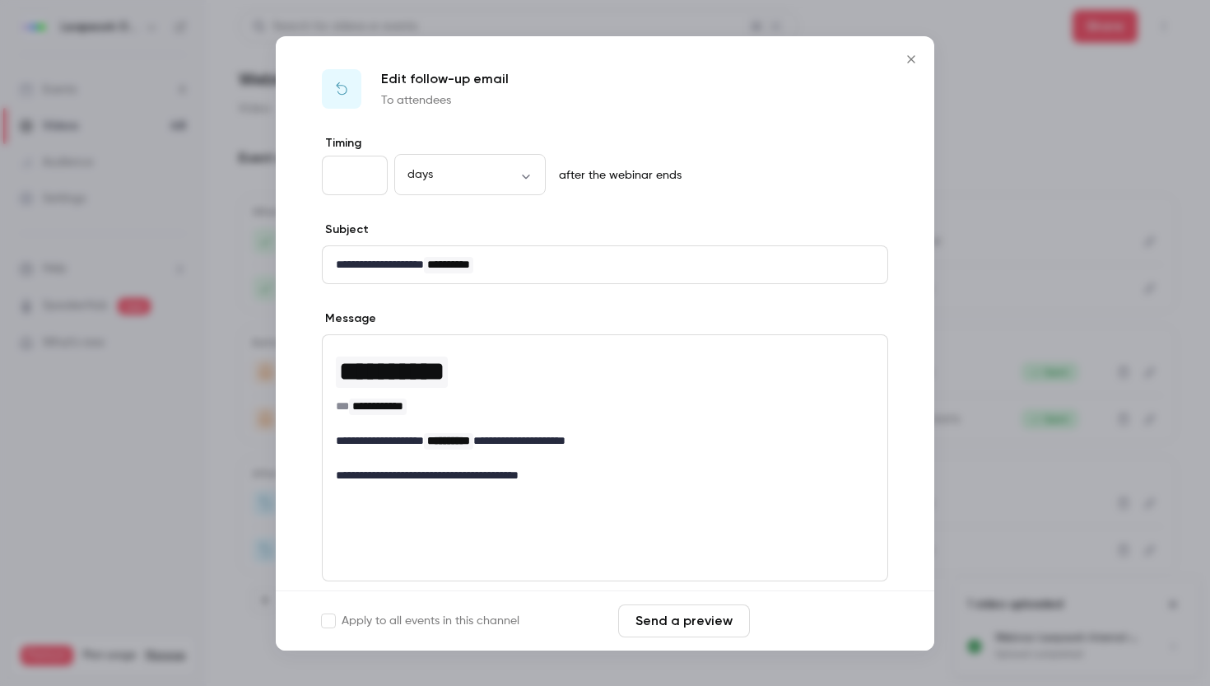
click at [798, 615] on button "Save changes" at bounding box center [823, 620] width 132 height 33
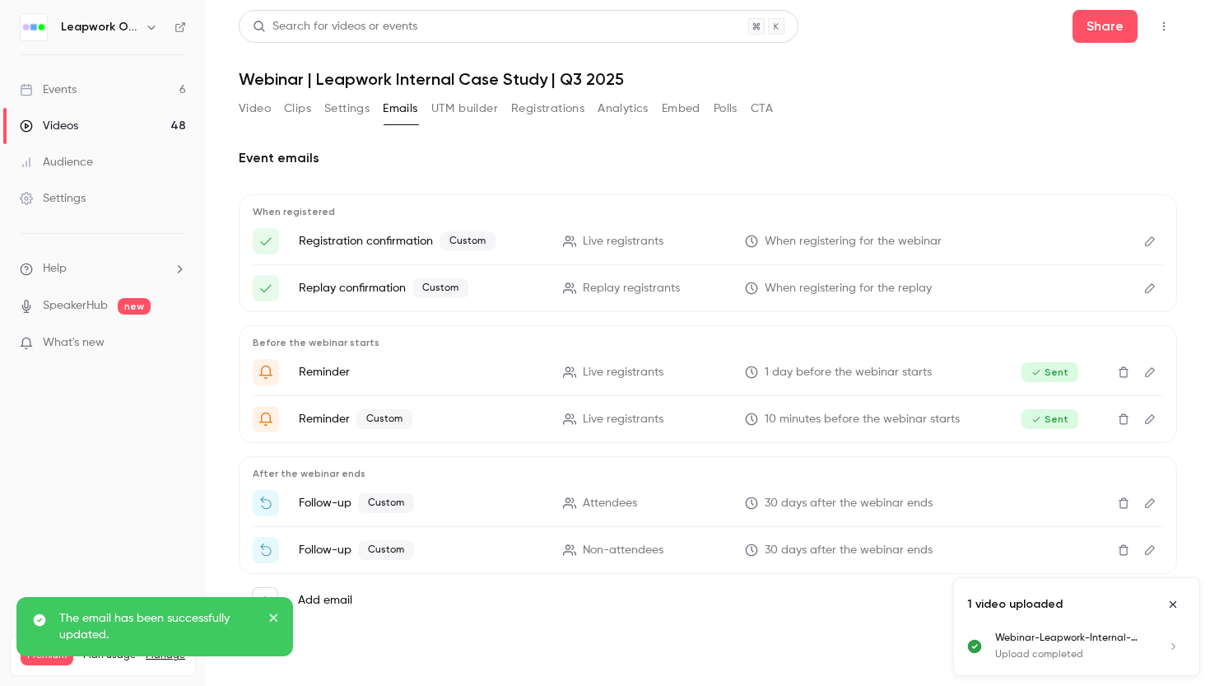
click at [1151, 552] on icon "Edit" at bounding box center [1149, 550] width 13 height 12
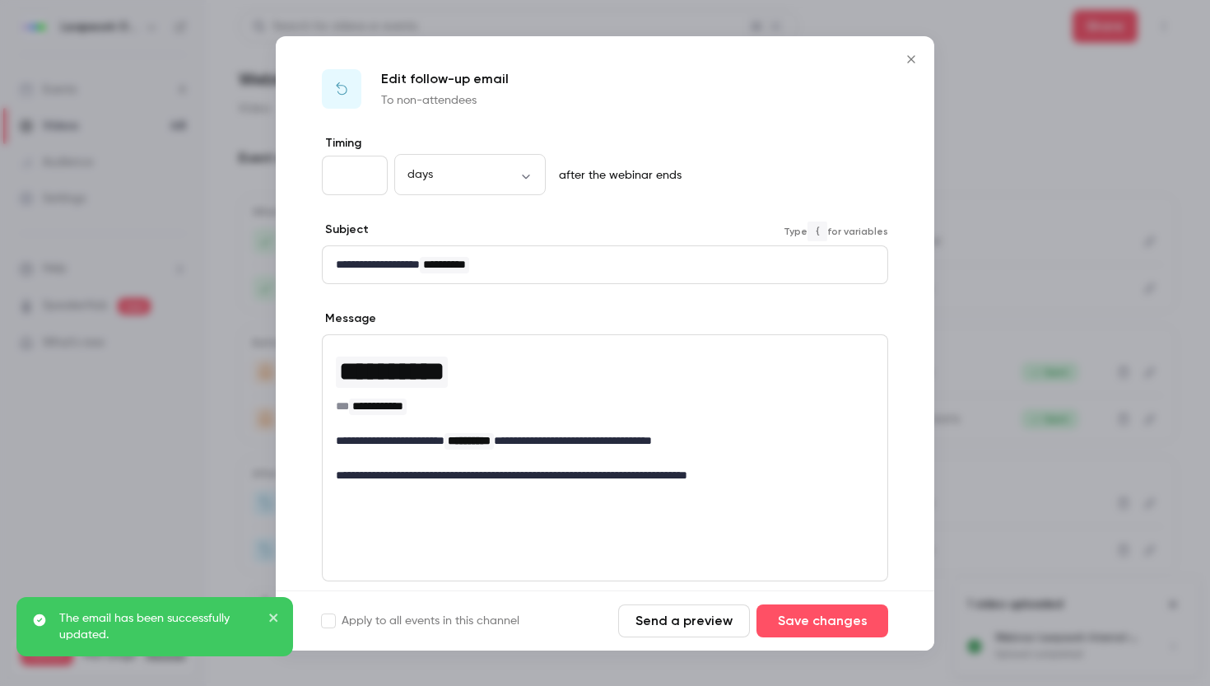
click at [466, 262] on span "**********" at bounding box center [444, 264] width 43 height 12
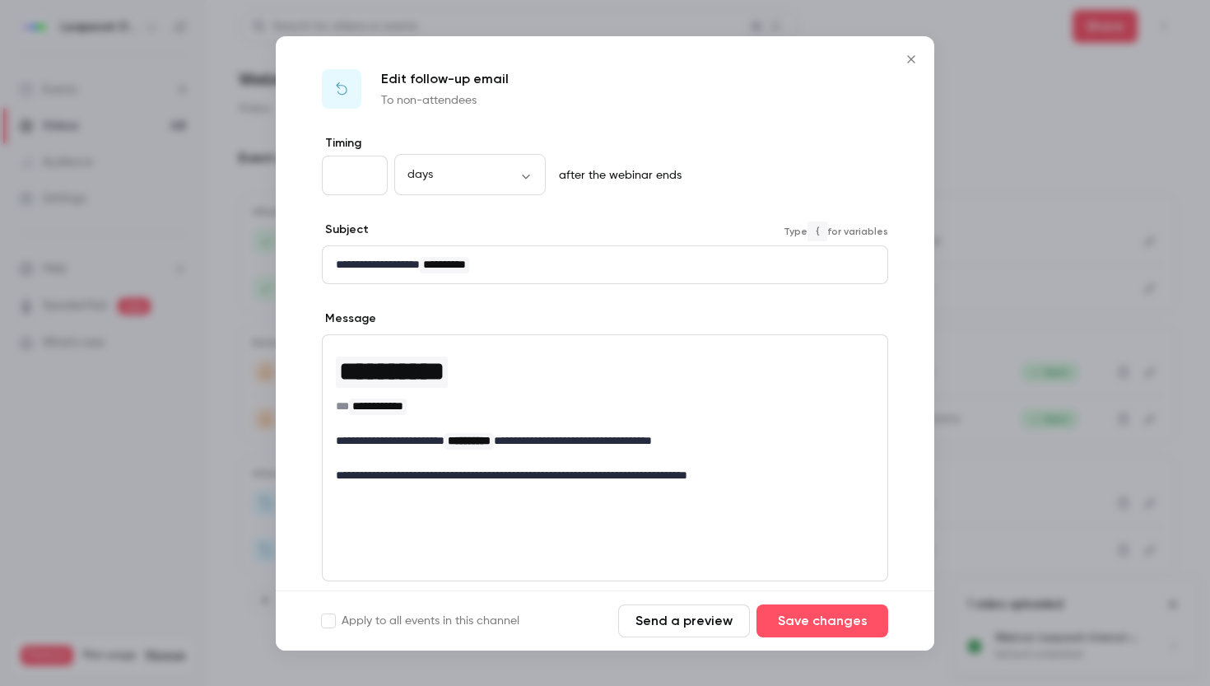
click at [521, 266] on p "**********" at bounding box center [605, 264] width 538 height 17
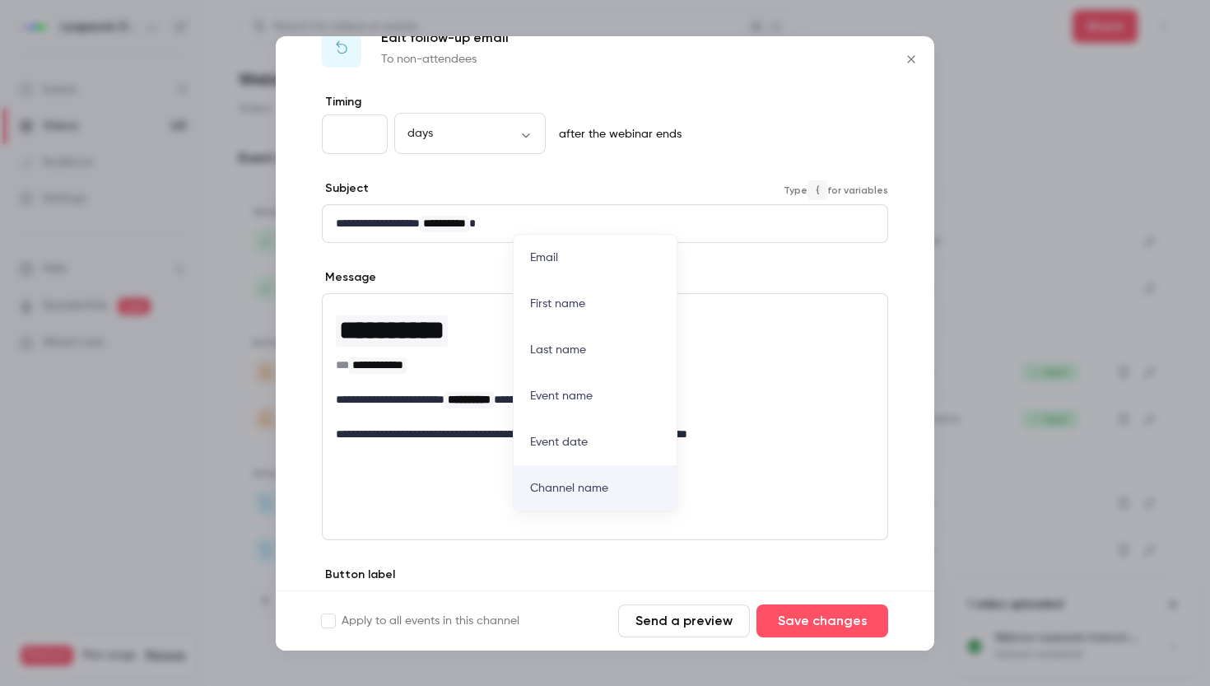
scroll to position [139, 0]
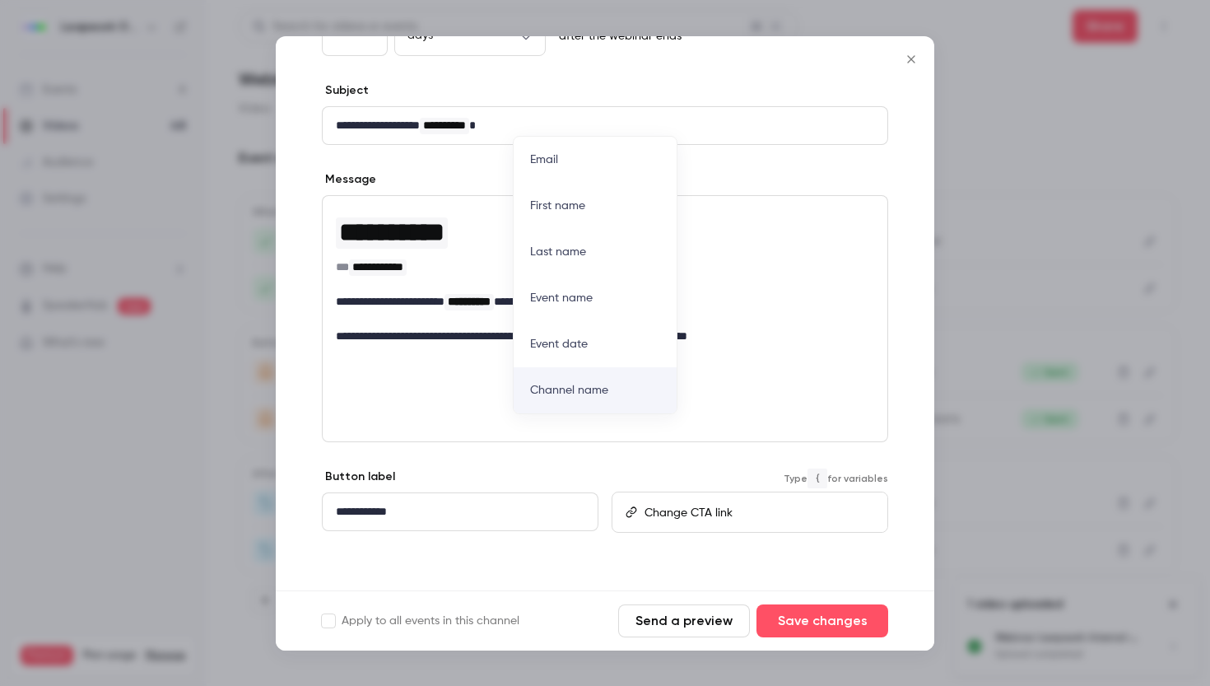
click at [705, 510] on p "editor" at bounding box center [759, 511] width 229 height 17
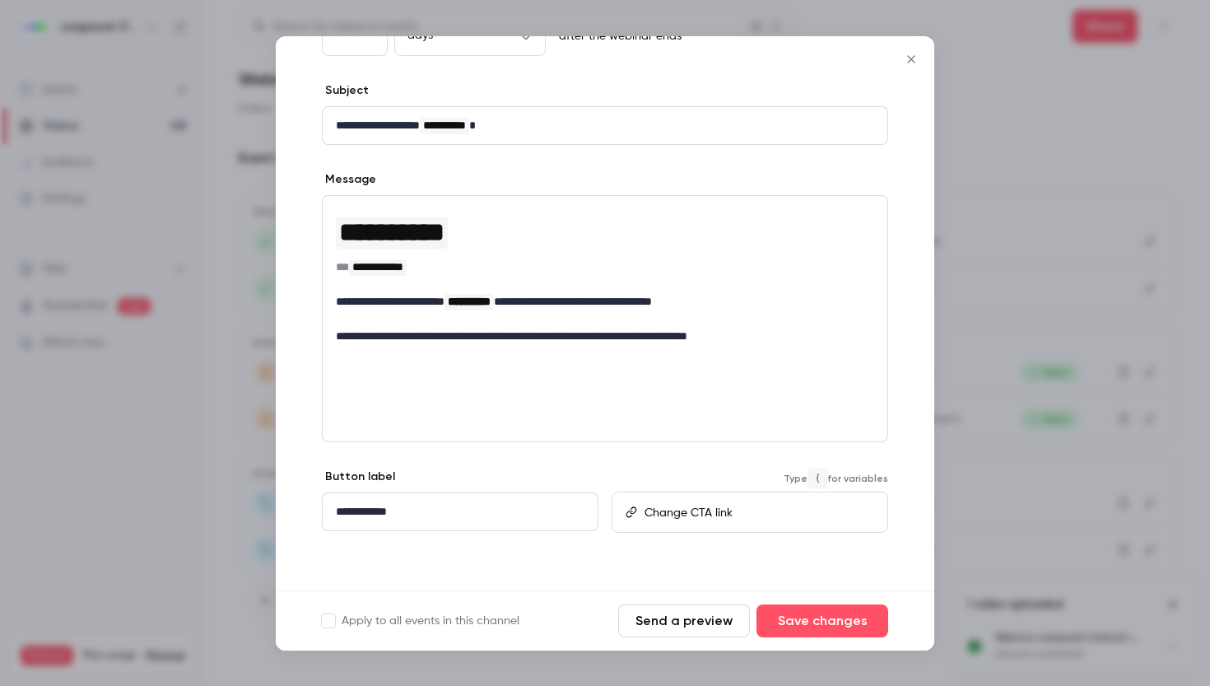
scroll to position [0, 0]
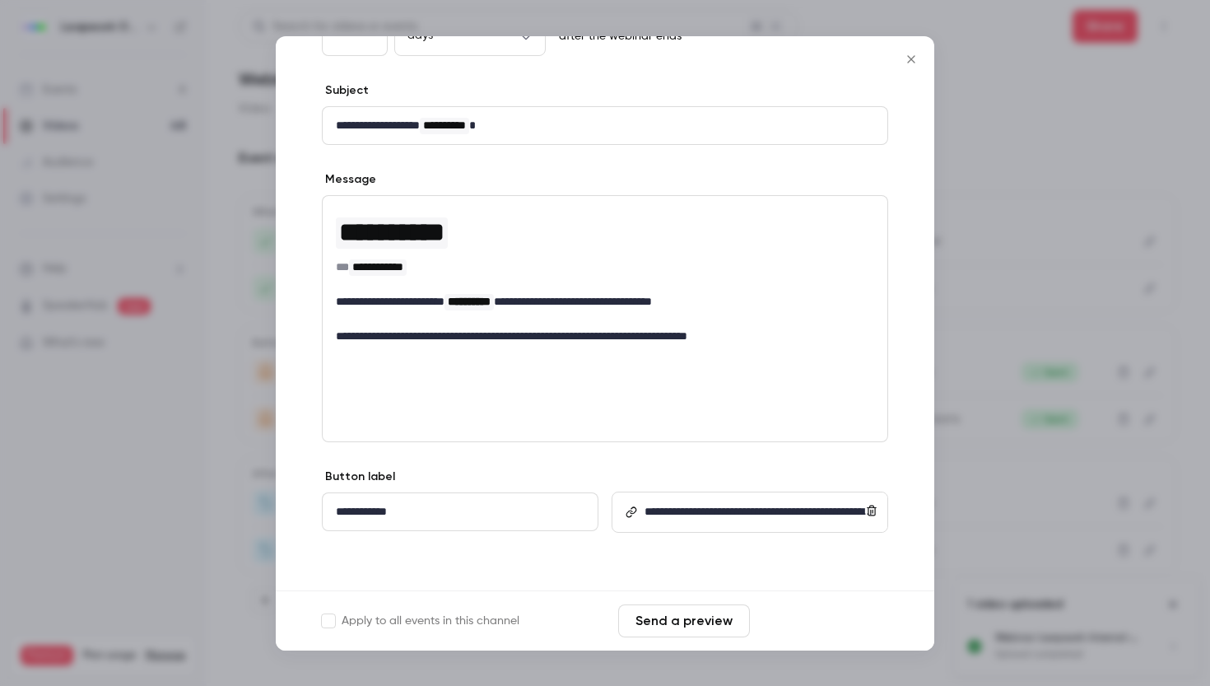
click at [835, 622] on button "Save changes" at bounding box center [823, 620] width 132 height 33
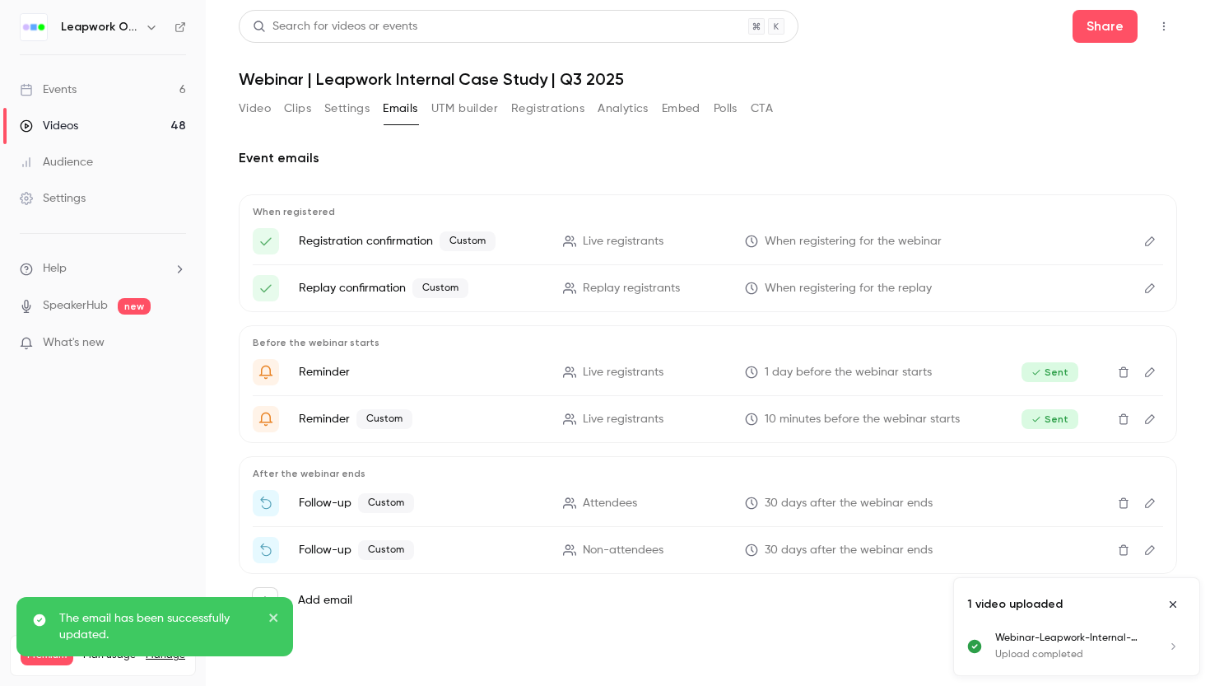
click at [1149, 421] on icon "Edit" at bounding box center [1150, 419] width 10 height 10
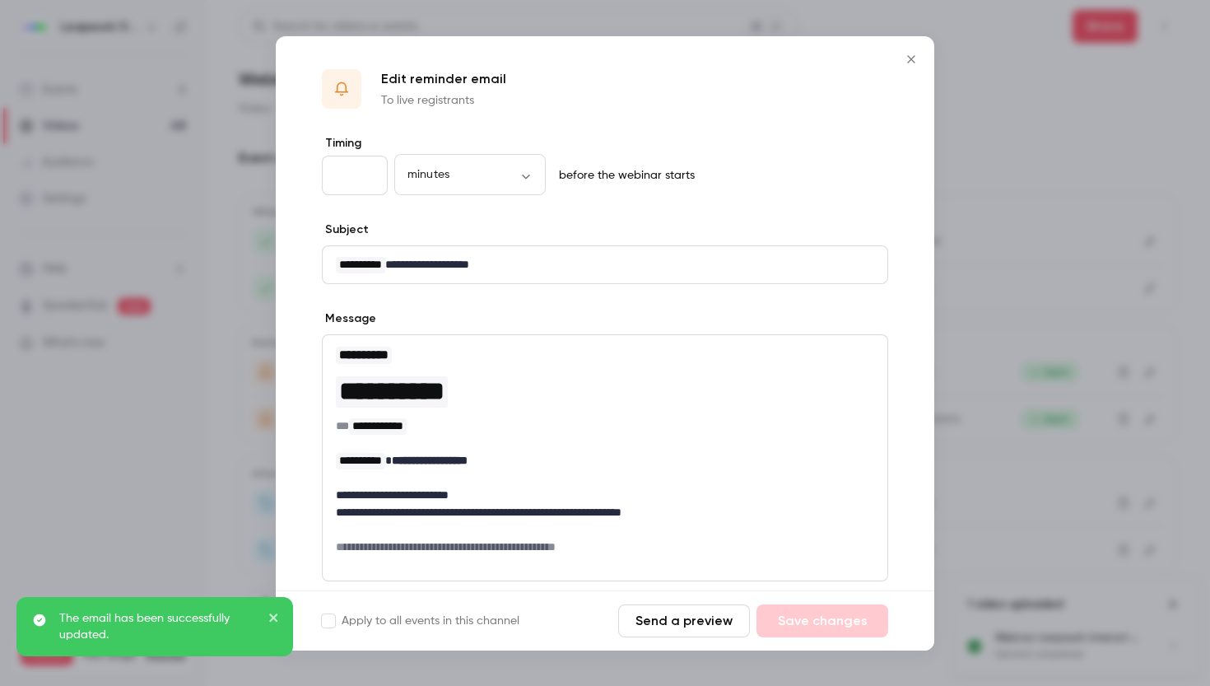
click at [917, 58] on icon "Close" at bounding box center [911, 59] width 20 height 13
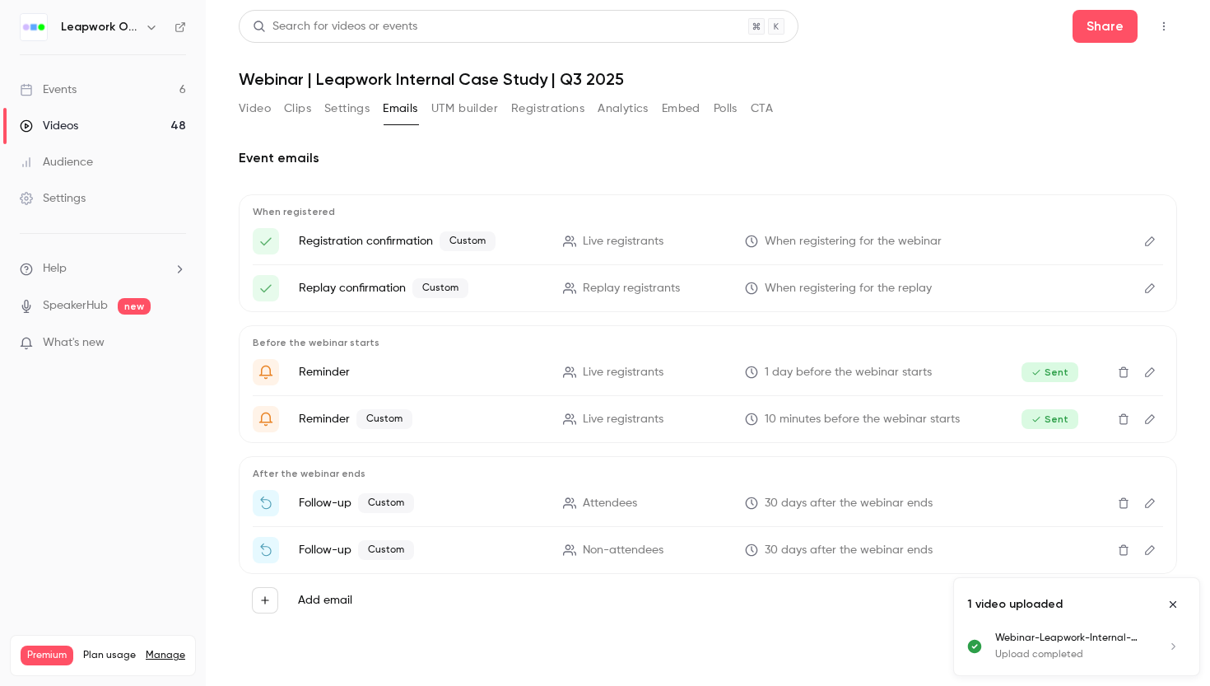
click at [1150, 545] on icon "Edit" at bounding box center [1149, 550] width 13 height 12
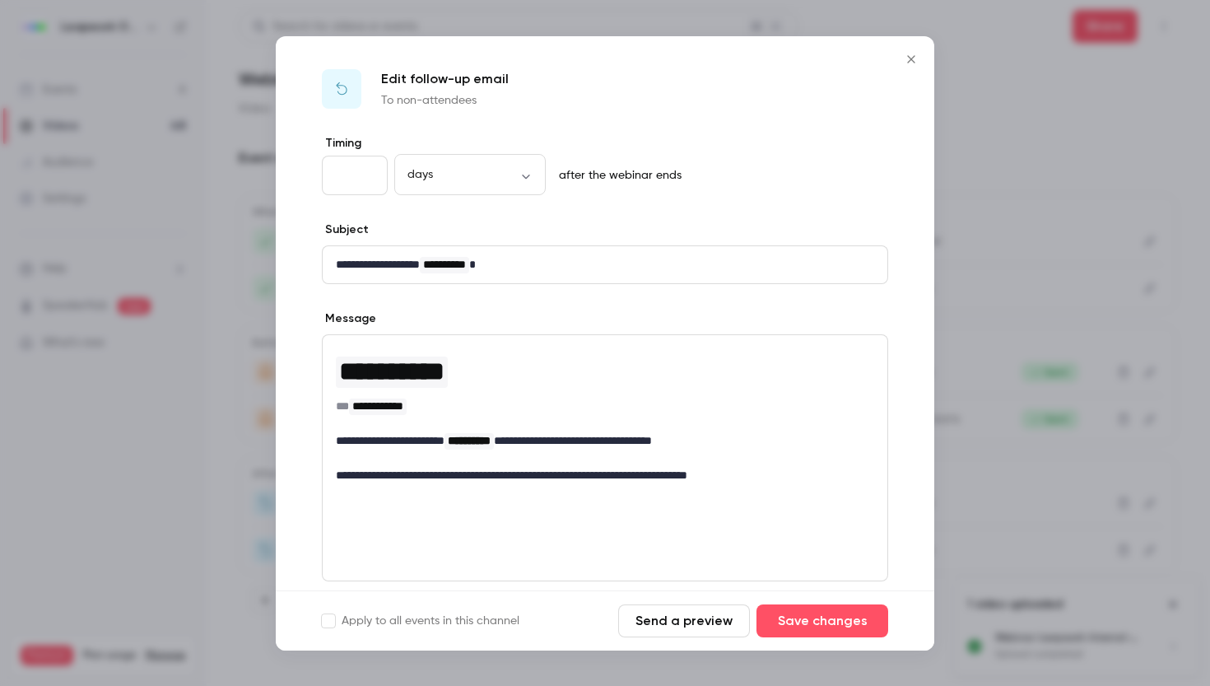
click at [564, 261] on p "**********" at bounding box center [605, 264] width 538 height 17
click at [800, 616] on button "Save changes" at bounding box center [823, 620] width 132 height 33
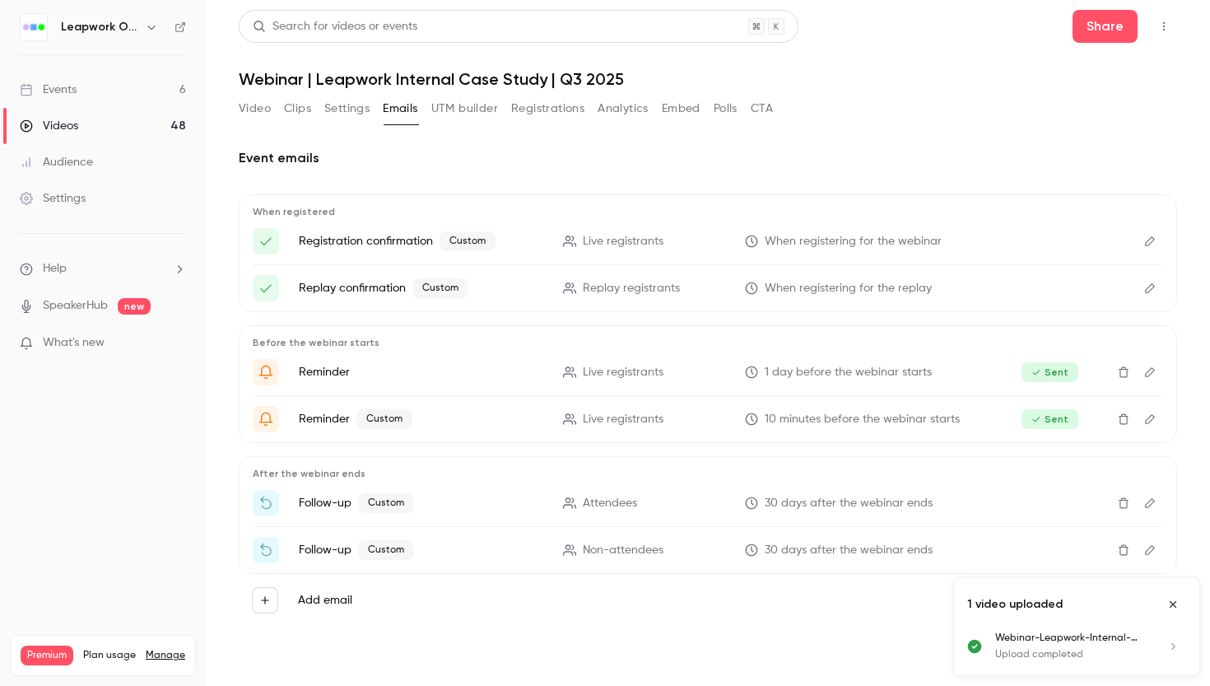
click at [1152, 504] on icon "Edit" at bounding box center [1149, 503] width 13 height 12
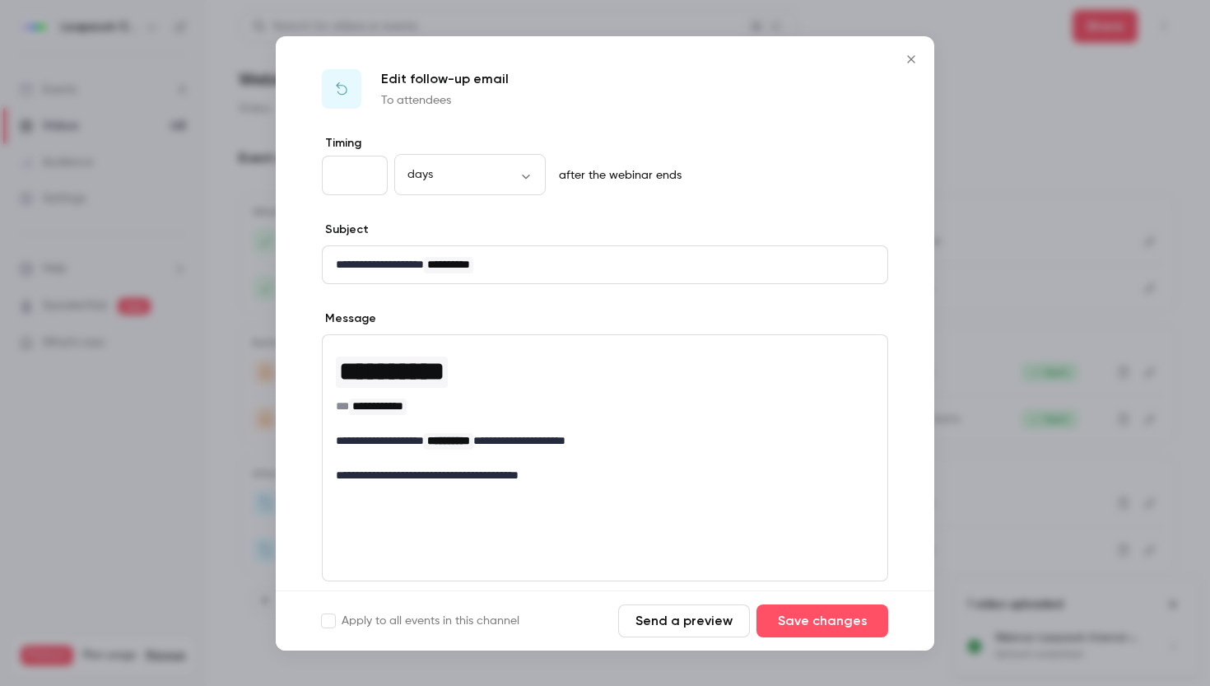
click at [694, 626] on button "Send a preview" at bounding box center [684, 620] width 132 height 33
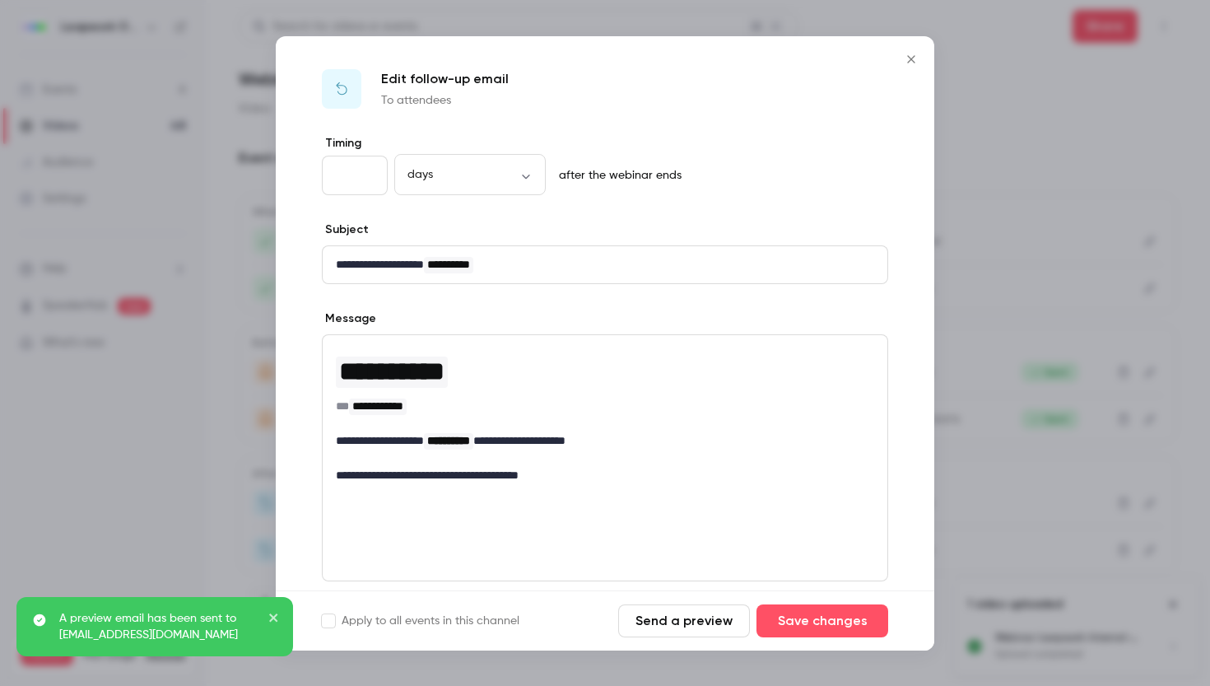
click at [915, 58] on icon "Close" at bounding box center [911, 59] width 20 height 13
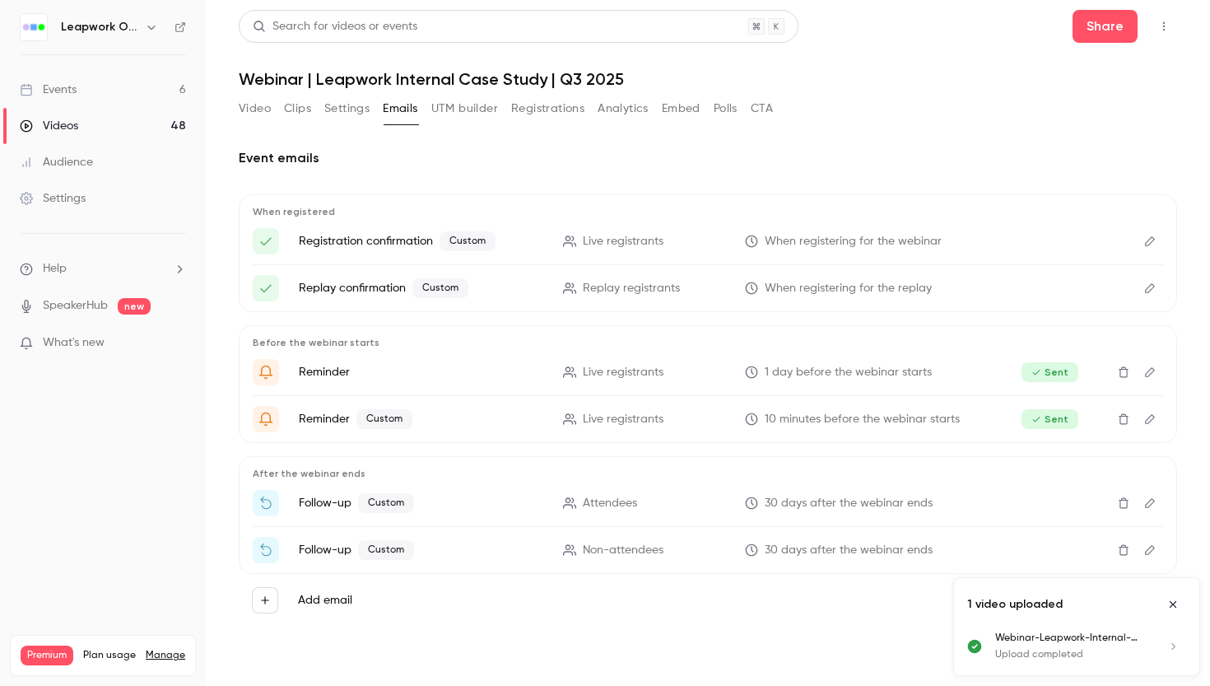
click at [1149, 552] on icon "Edit" at bounding box center [1150, 550] width 10 height 10
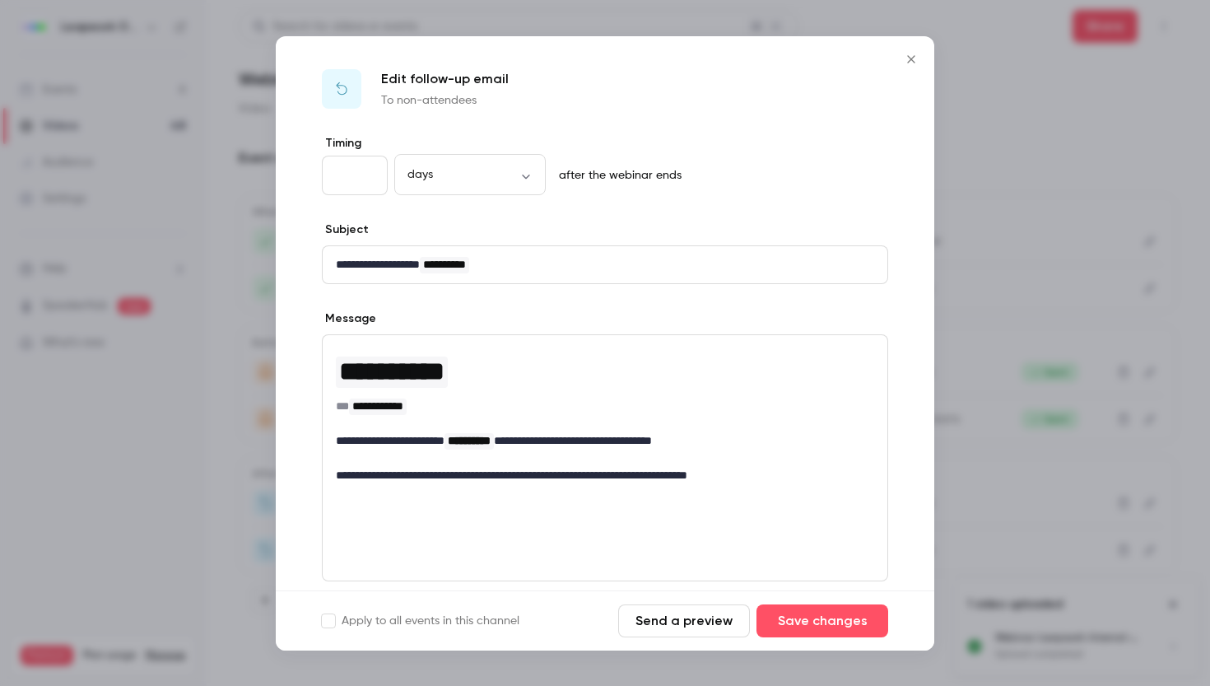
click at [671, 622] on button "Send a preview" at bounding box center [684, 620] width 132 height 33
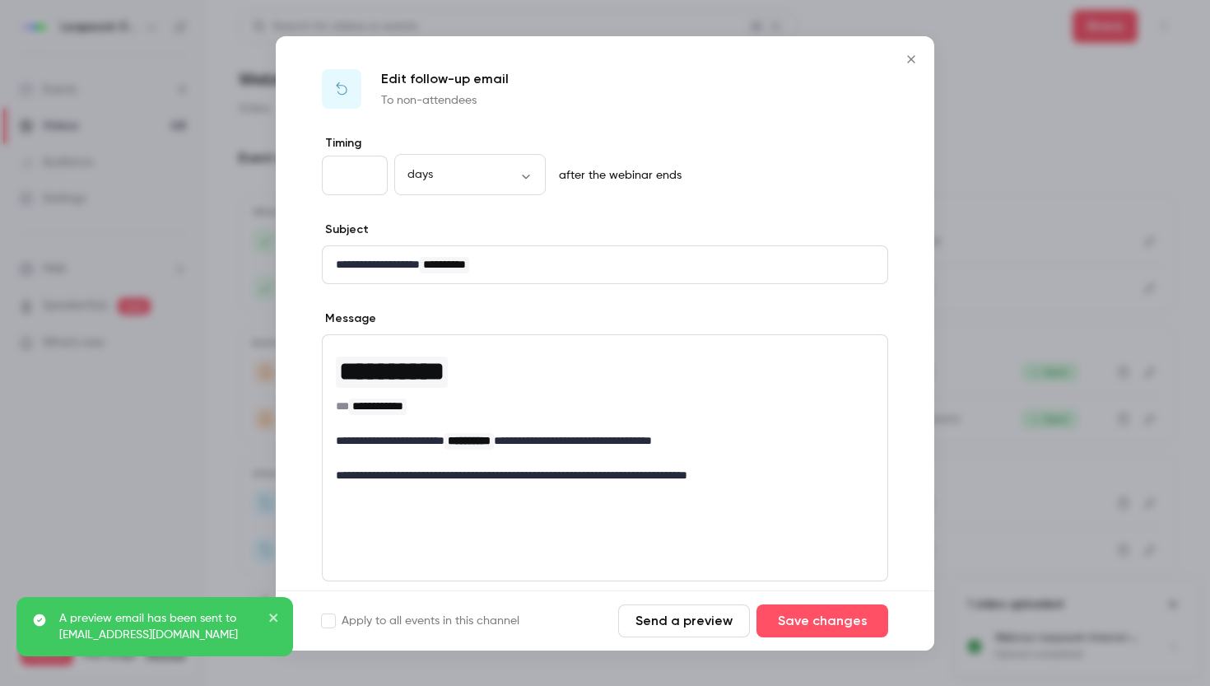
click at [915, 60] on icon "Close" at bounding box center [911, 59] width 20 height 13
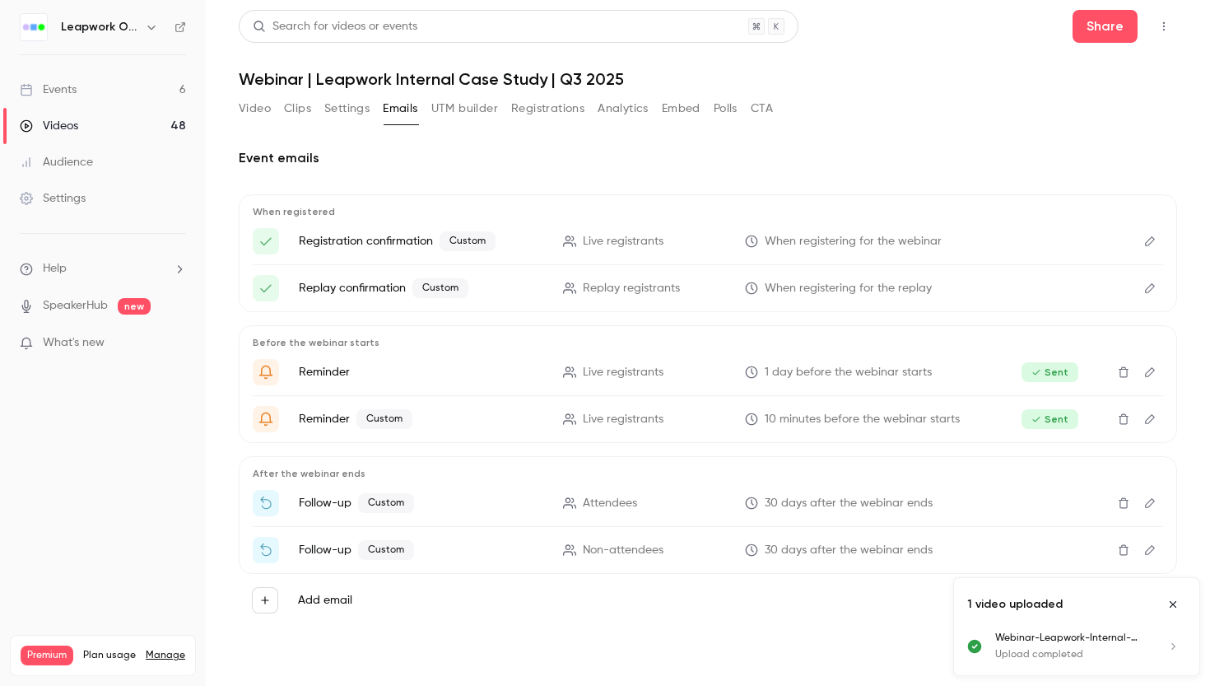
click at [1152, 373] on icon "Edit" at bounding box center [1149, 372] width 13 height 12
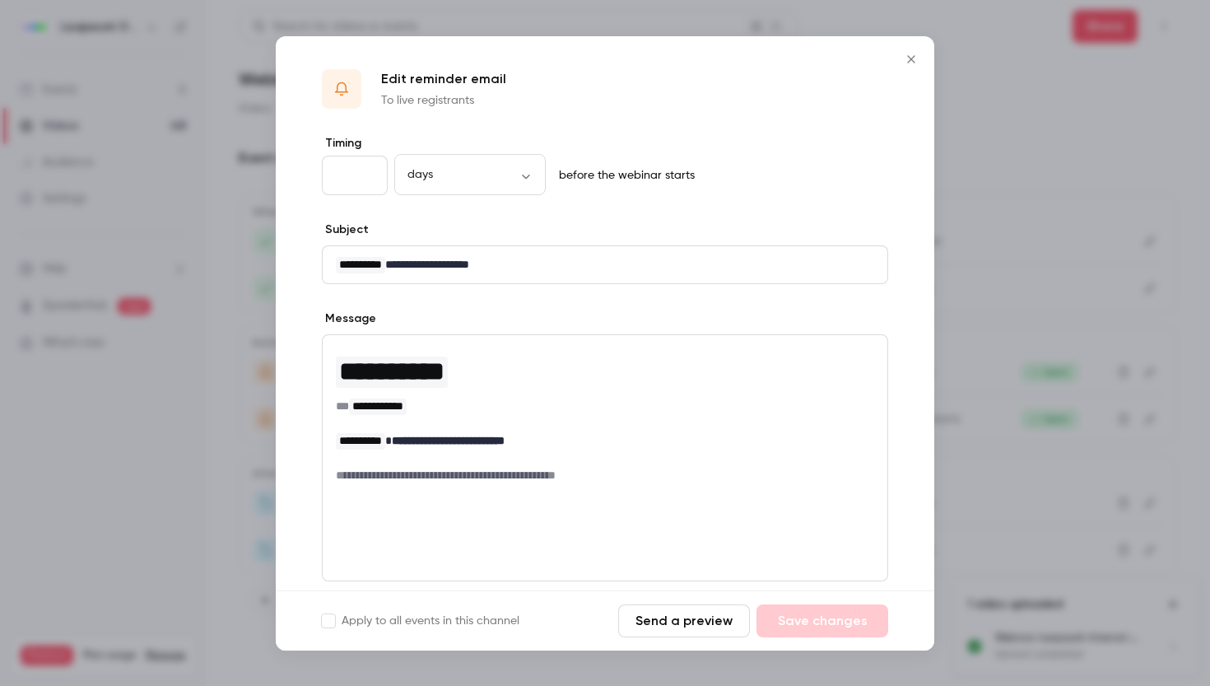
click at [911, 59] on icon "Close" at bounding box center [910, 58] width 7 height 7
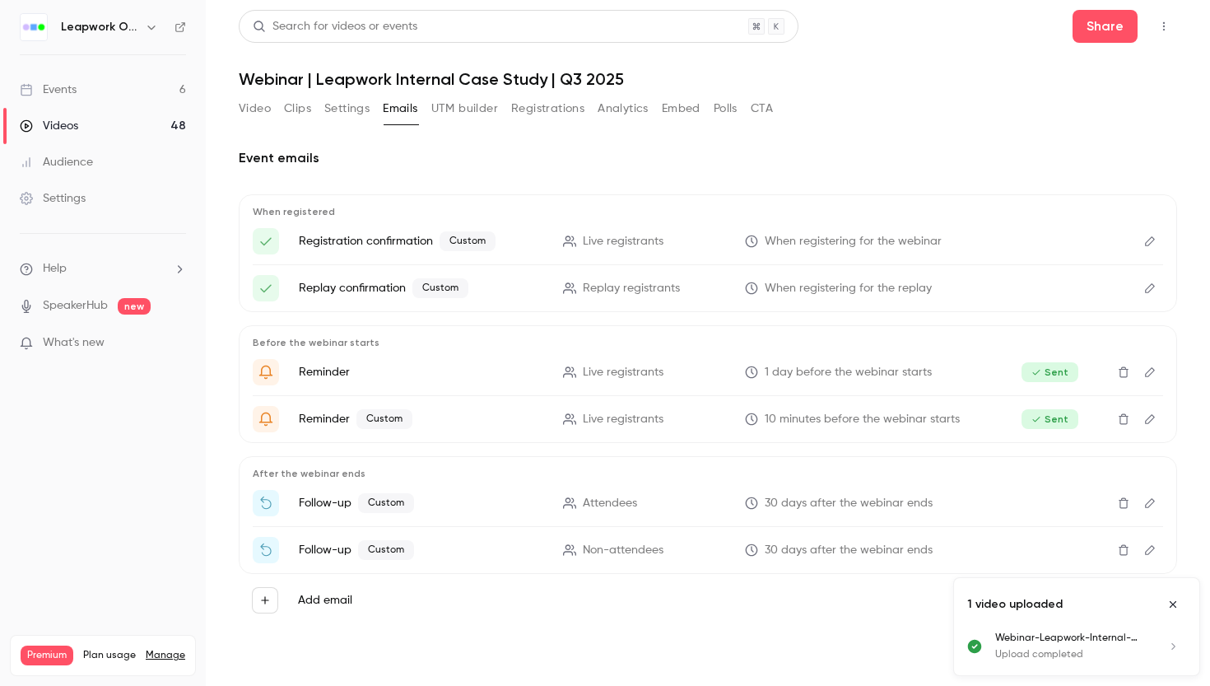
click at [1152, 505] on icon "Edit" at bounding box center [1149, 503] width 13 height 12
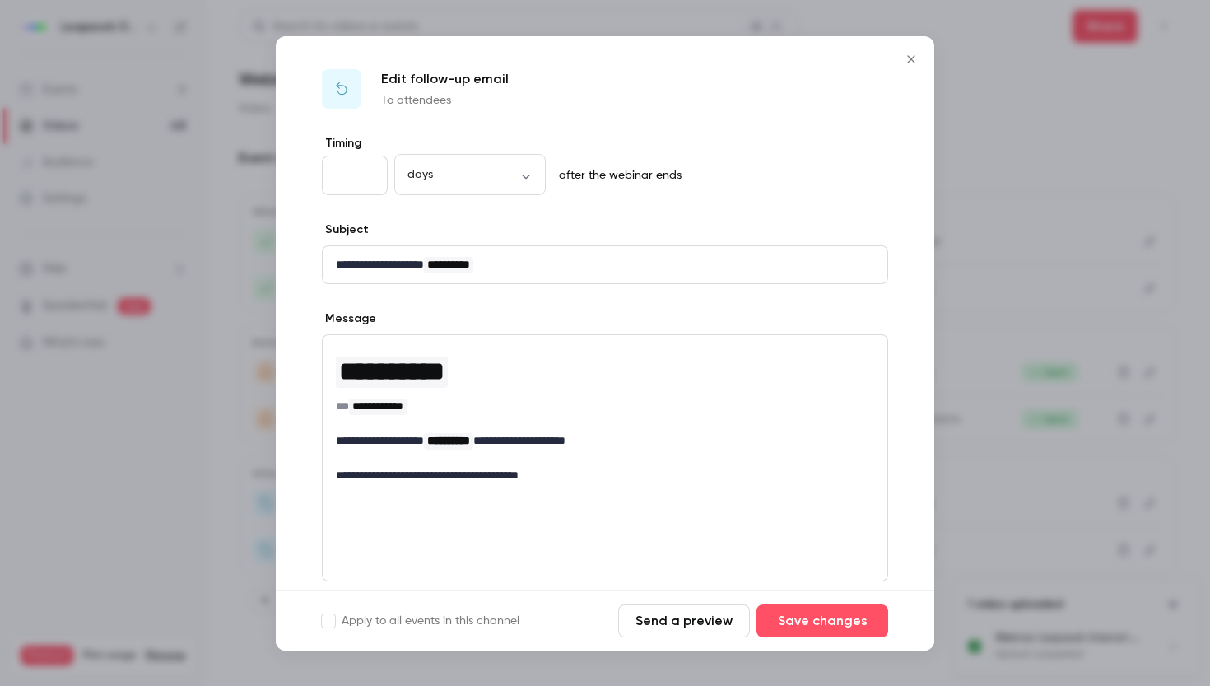
click at [519, 439] on p "**********" at bounding box center [605, 440] width 538 height 17
click at [630, 440] on p "**********" at bounding box center [605, 440] width 538 height 17
click at [815, 615] on button "Save changes" at bounding box center [823, 620] width 132 height 33
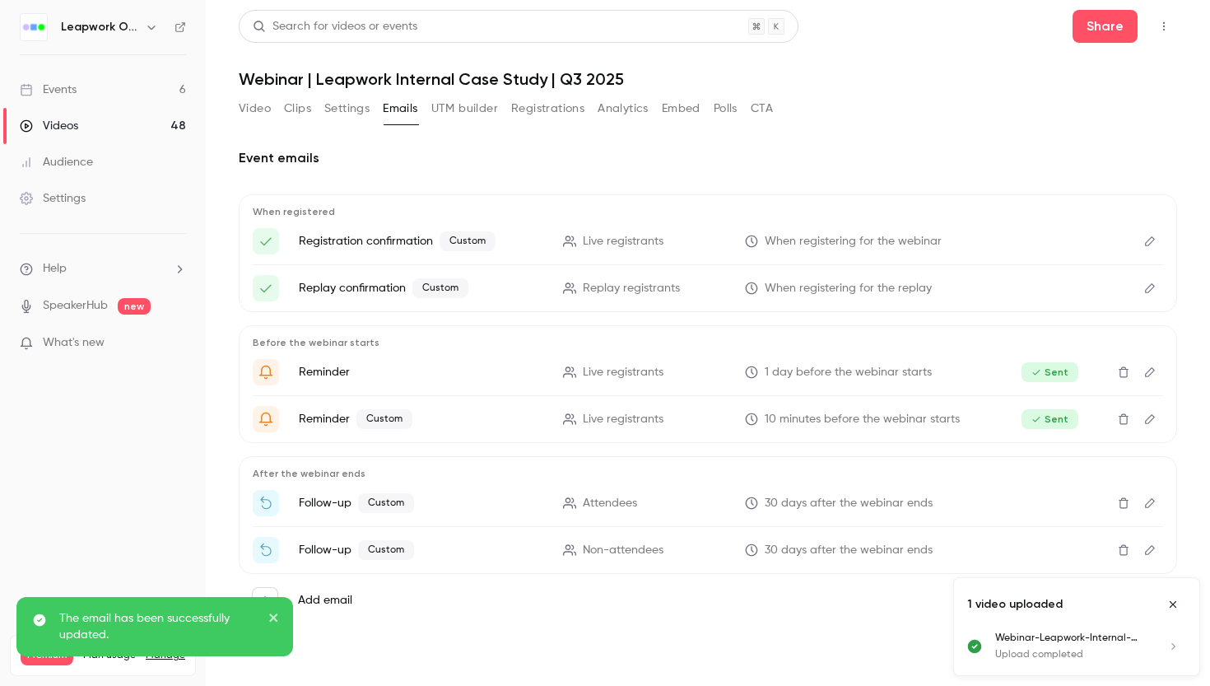
click at [1148, 549] on icon "Edit" at bounding box center [1149, 550] width 13 height 12
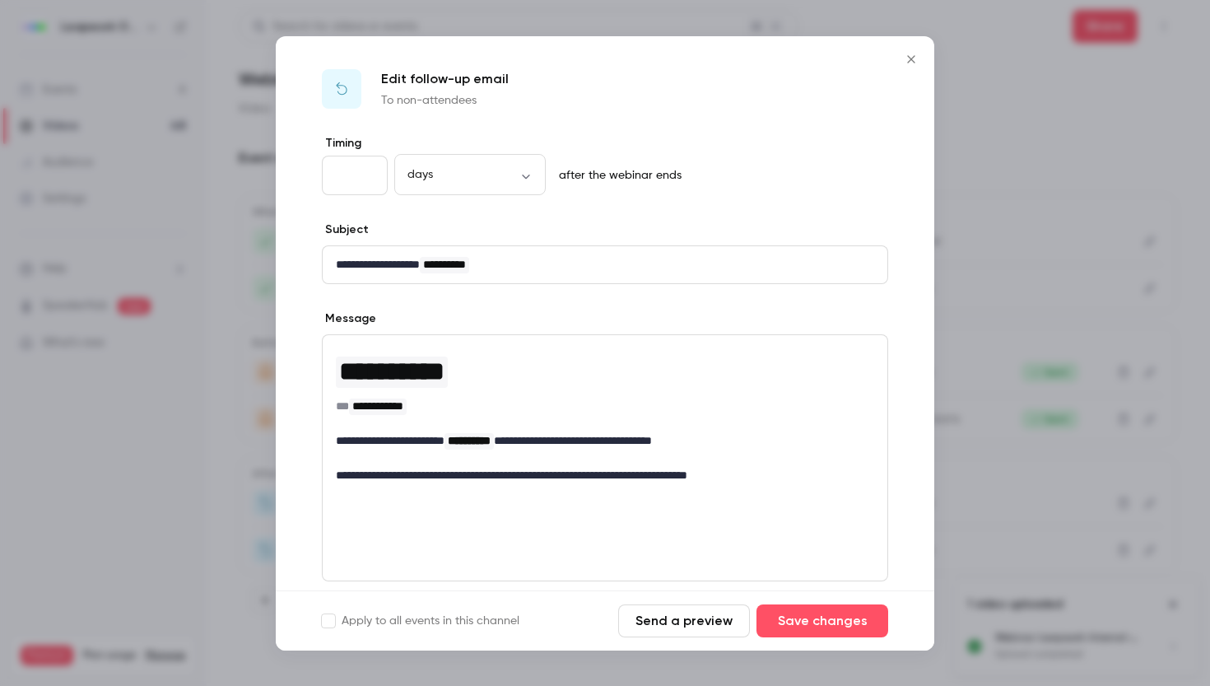
click at [538, 442] on p "**********" at bounding box center [605, 440] width 538 height 17
click at [719, 441] on p "**********" at bounding box center [605, 440] width 538 height 17
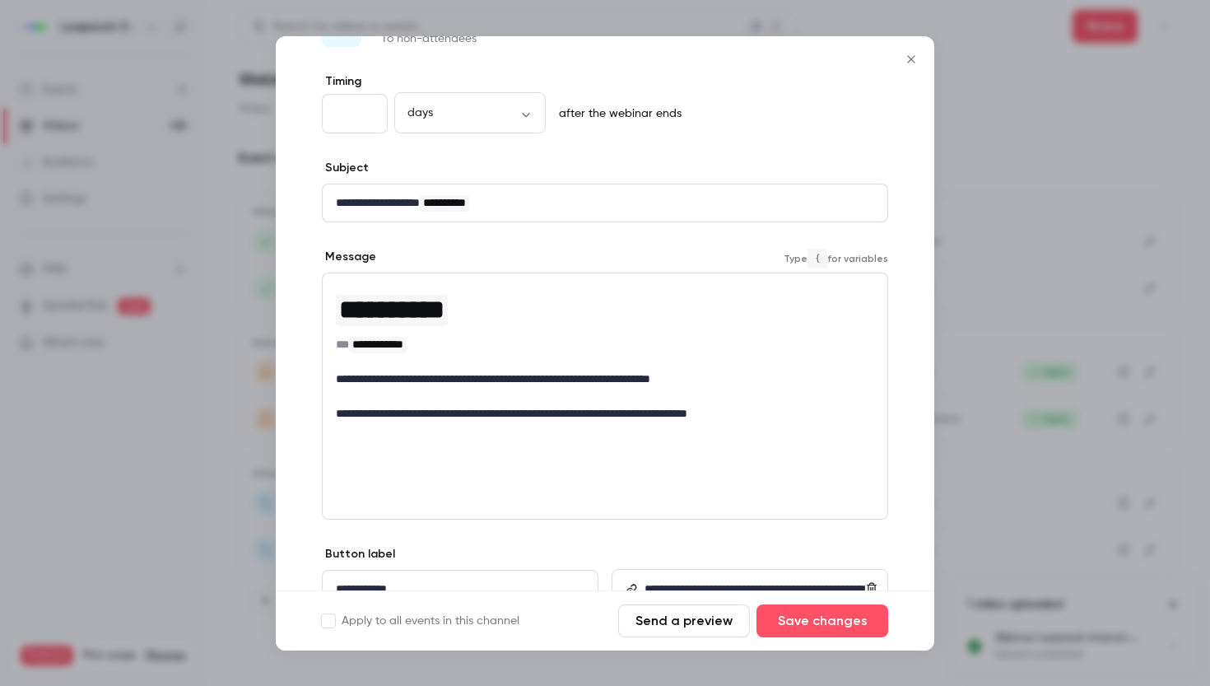
scroll to position [139, 0]
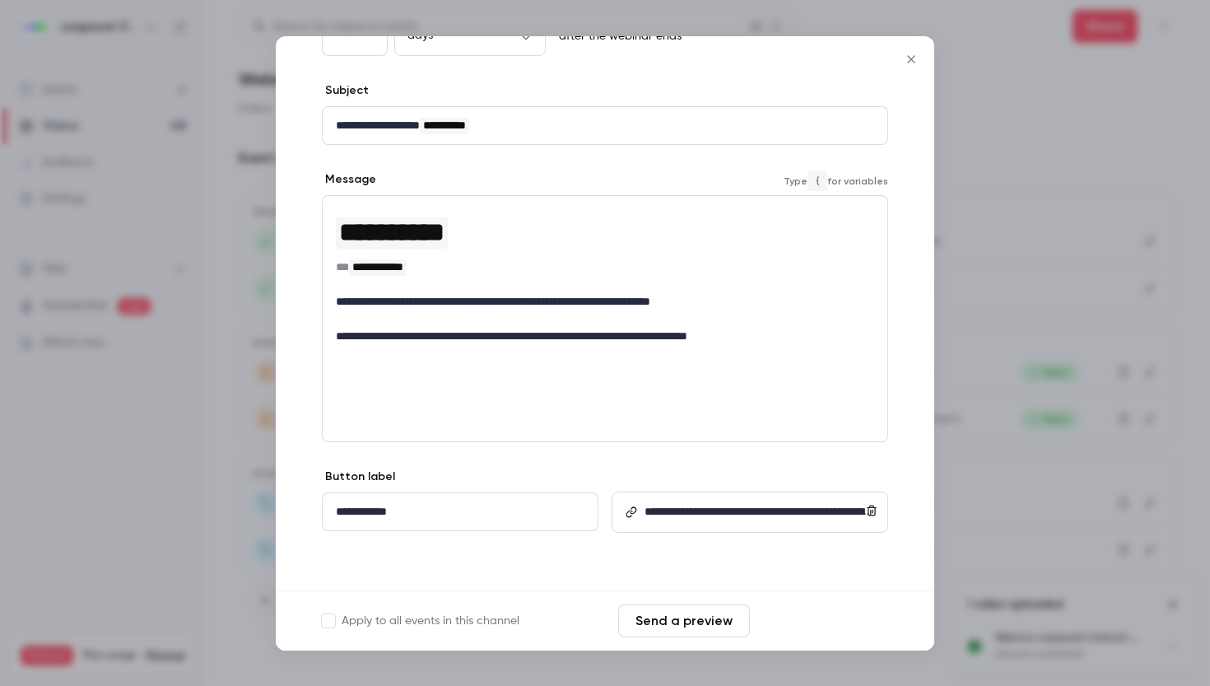
click at [855, 619] on button "Save changes" at bounding box center [823, 620] width 132 height 33
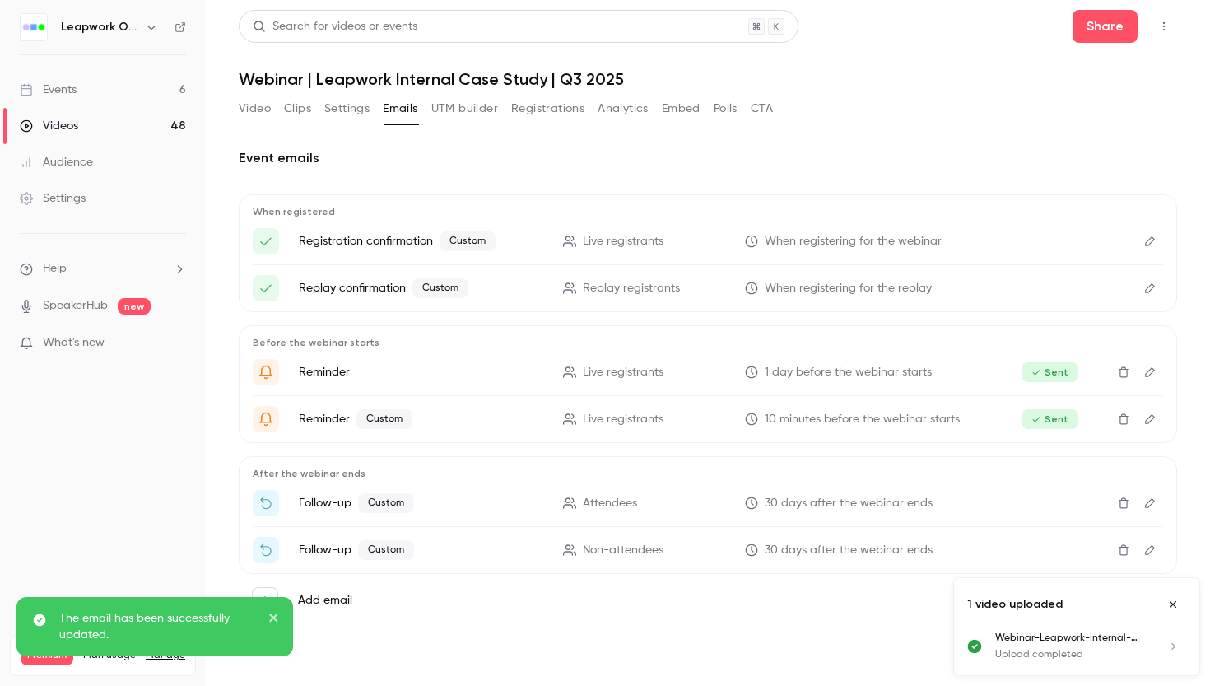
click at [1152, 503] on icon "Edit" at bounding box center [1150, 503] width 10 height 10
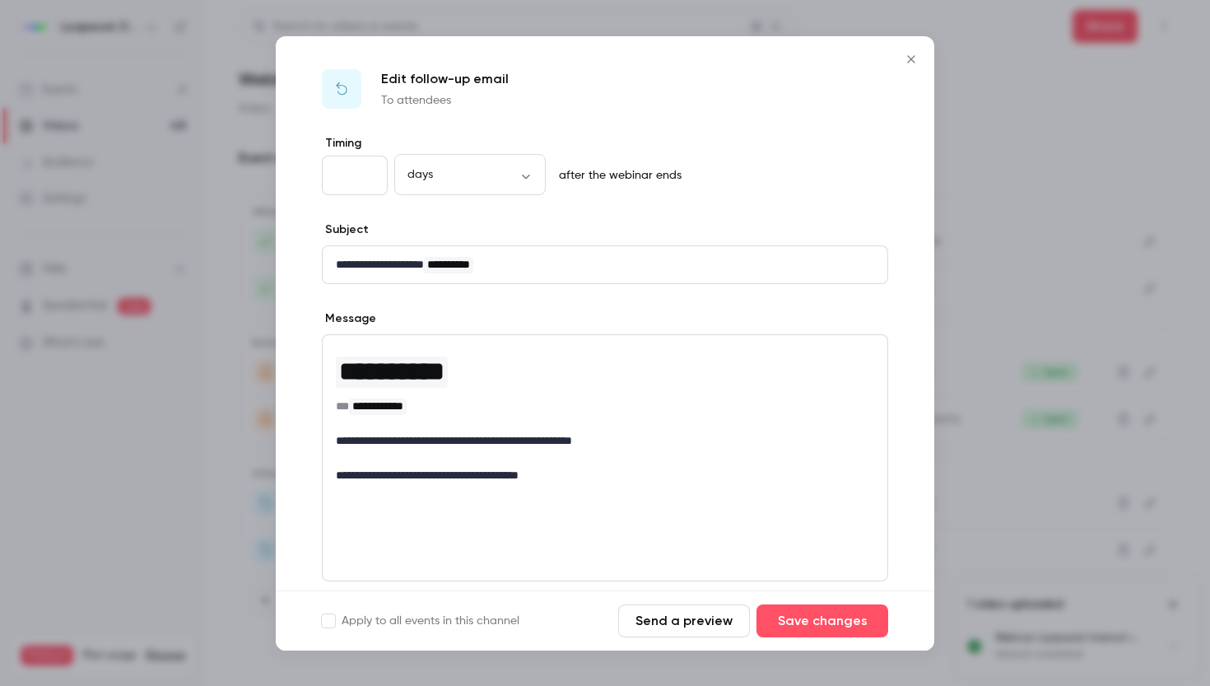
click at [704, 617] on button "Send a preview" at bounding box center [684, 620] width 132 height 33
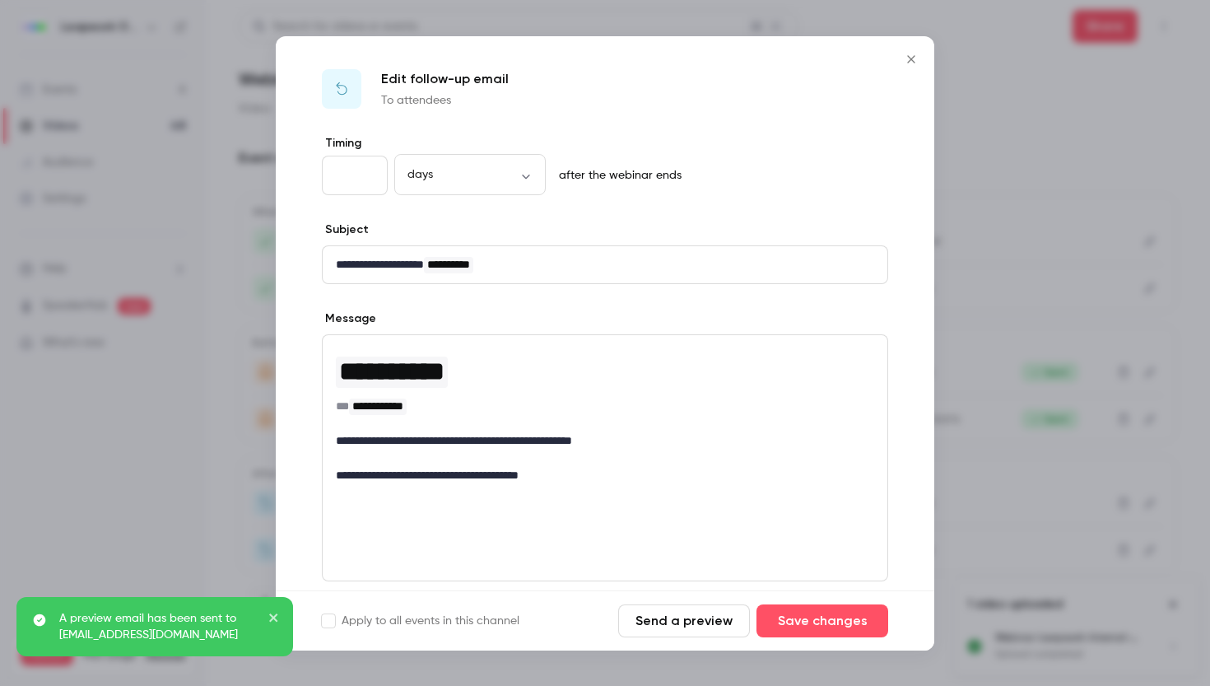
click at [910, 62] on icon "Close" at bounding box center [911, 59] width 20 height 13
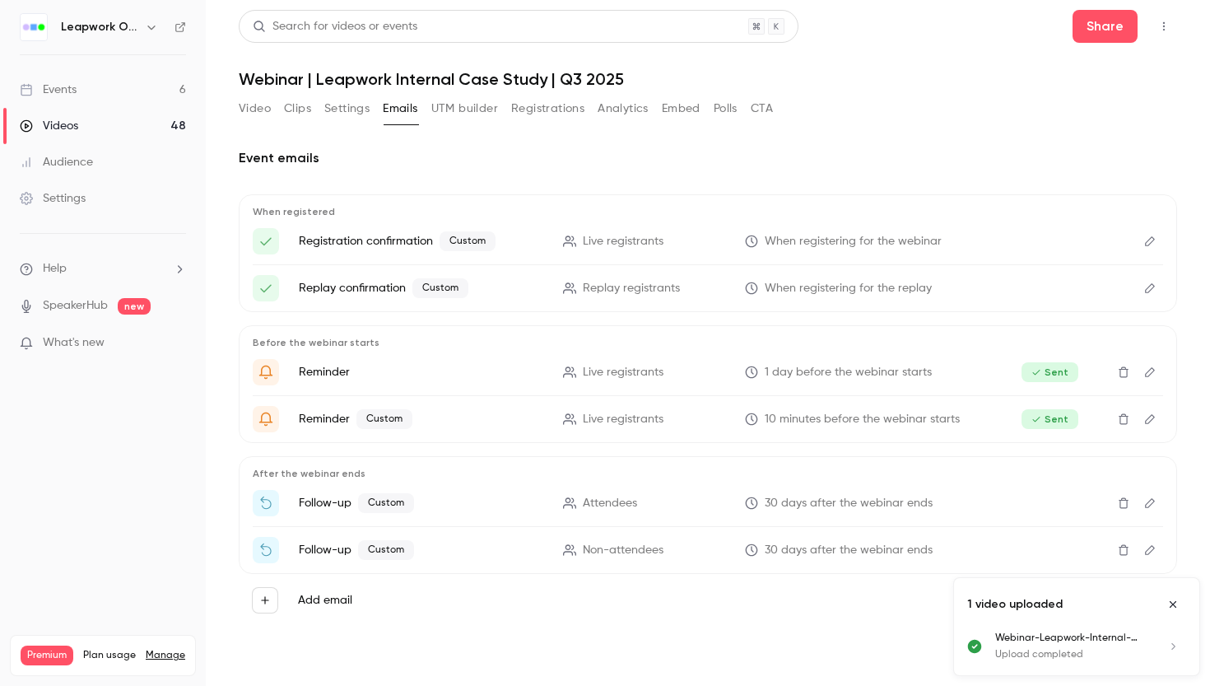
click at [1153, 549] on icon "Edit" at bounding box center [1149, 550] width 13 height 12
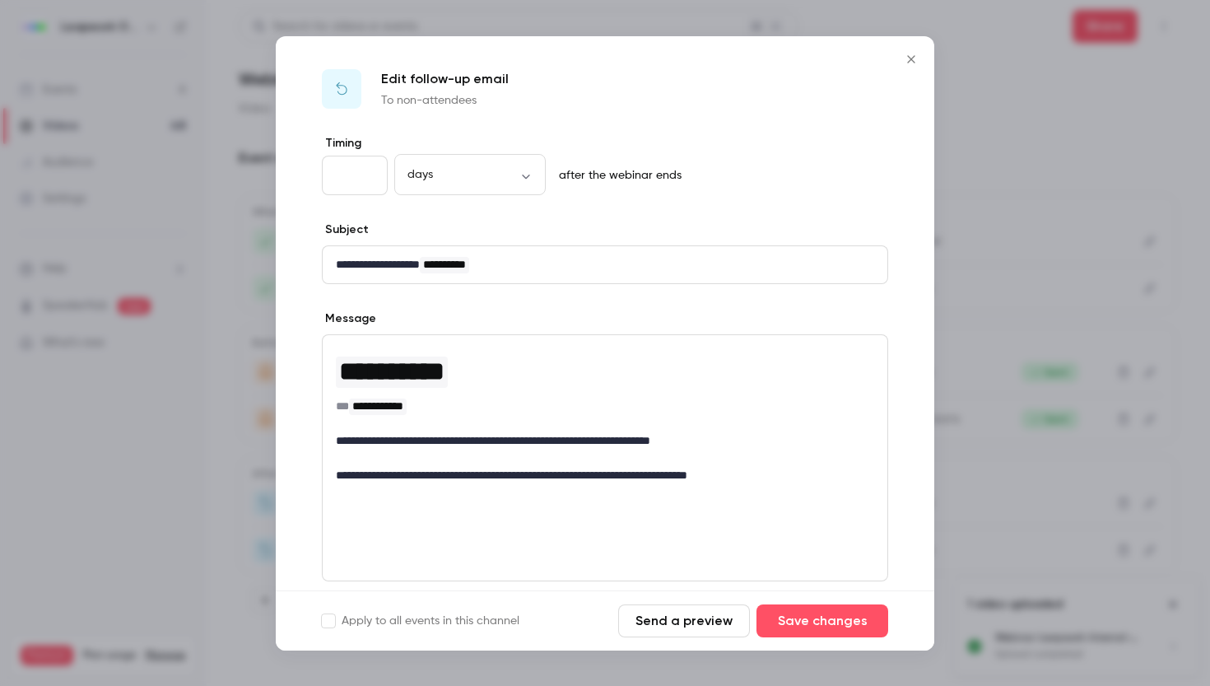
click at [682, 620] on button "Send a preview" at bounding box center [684, 620] width 132 height 33
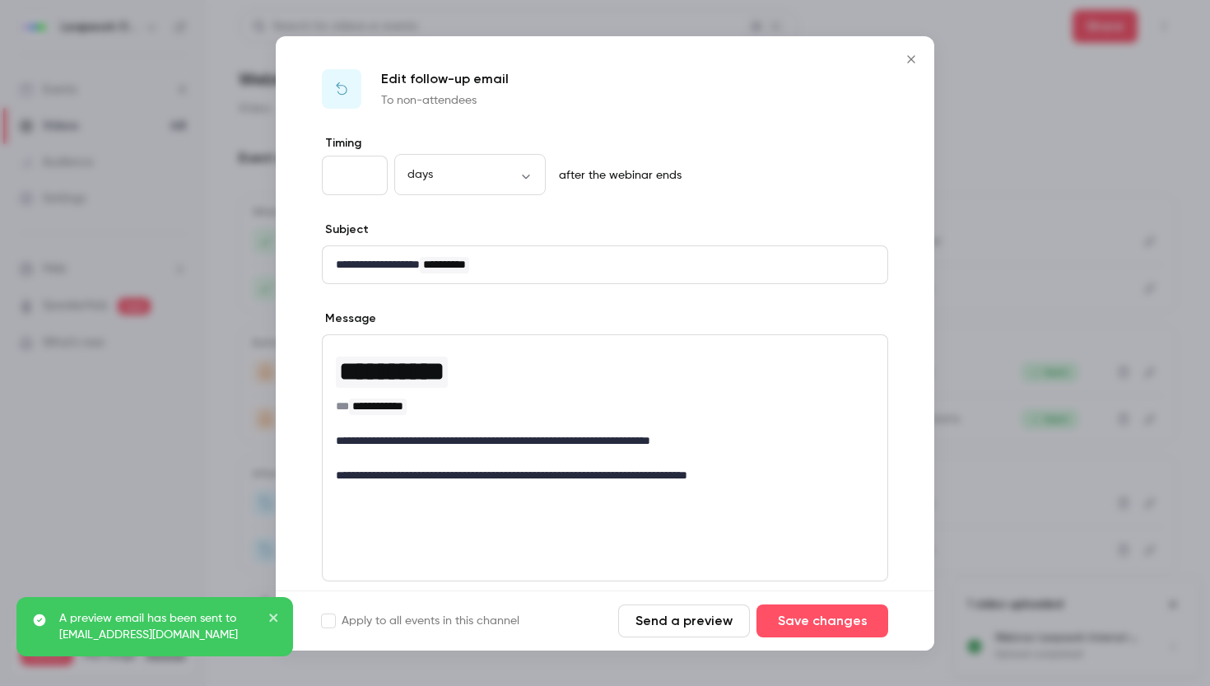
click at [913, 63] on icon "Close" at bounding box center [911, 59] width 20 height 13
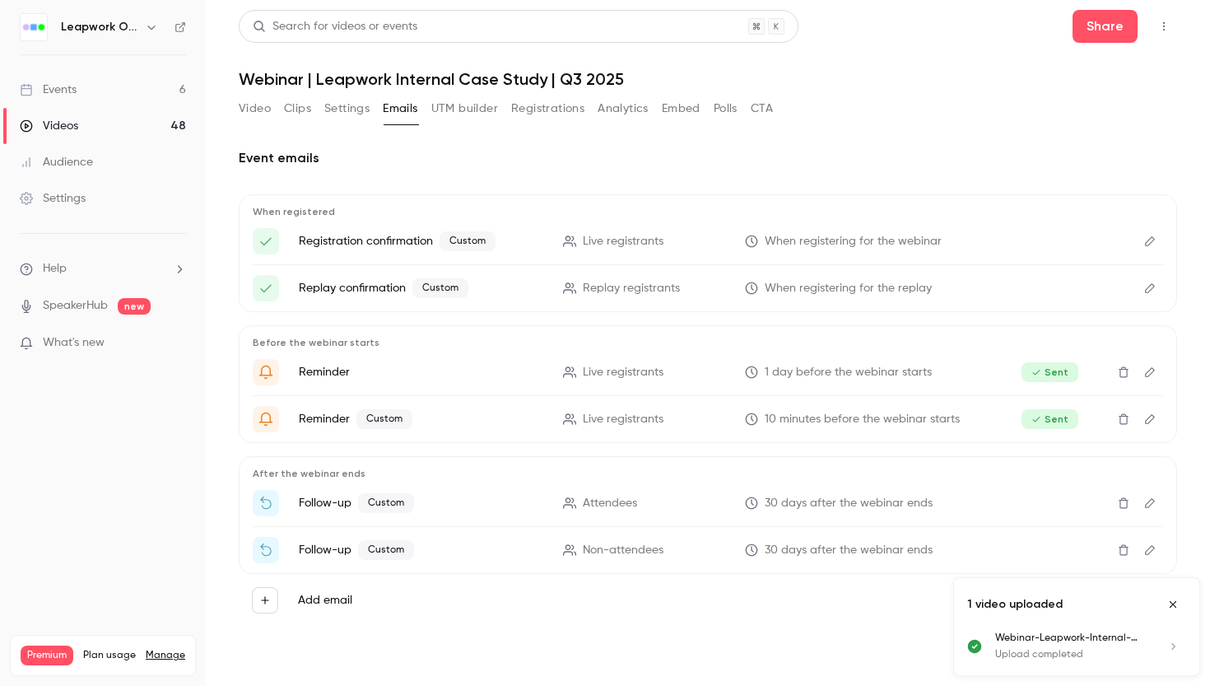
click at [1152, 503] on icon "Edit" at bounding box center [1150, 503] width 10 height 10
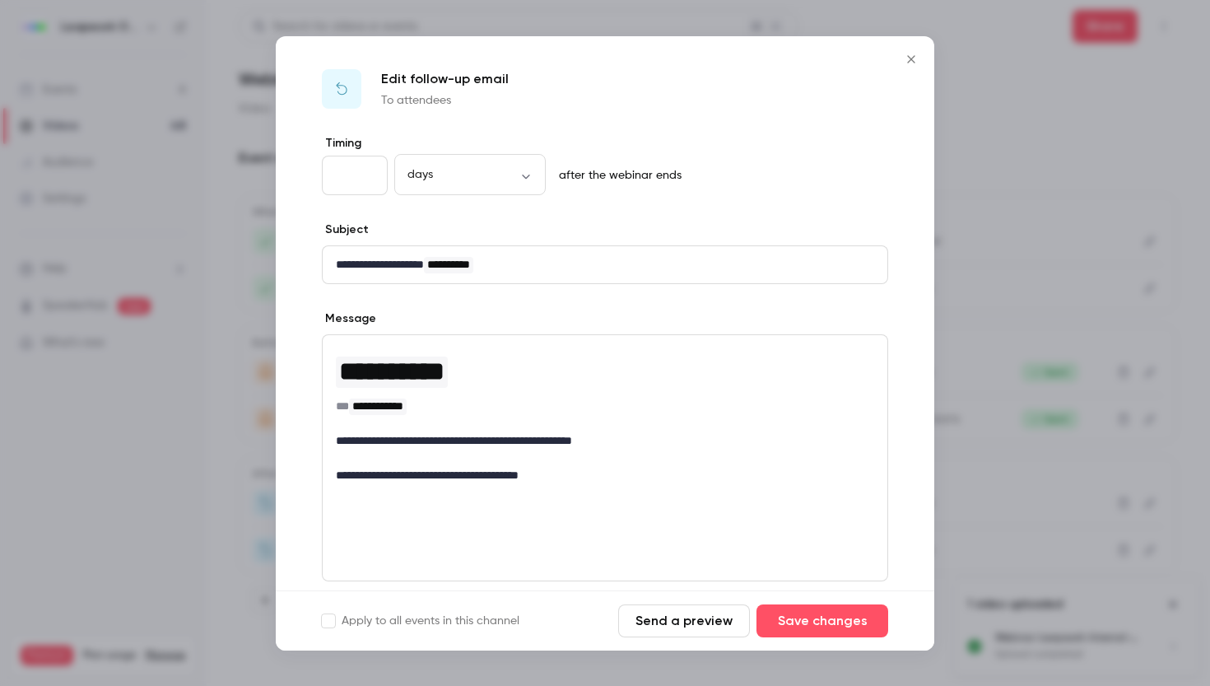
click at [340, 179] on input "**" at bounding box center [355, 176] width 66 height 40
click at [527, 176] on body "Leapwork Online Event Events 6 Videos 48 Audience Settings Help SpeakerHub new …" at bounding box center [605, 404] width 1210 height 809
click at [450, 277] on li "hours" at bounding box center [469, 272] width 151 height 43
type input "*****"
click at [366, 177] on input "**" at bounding box center [355, 176] width 66 height 40
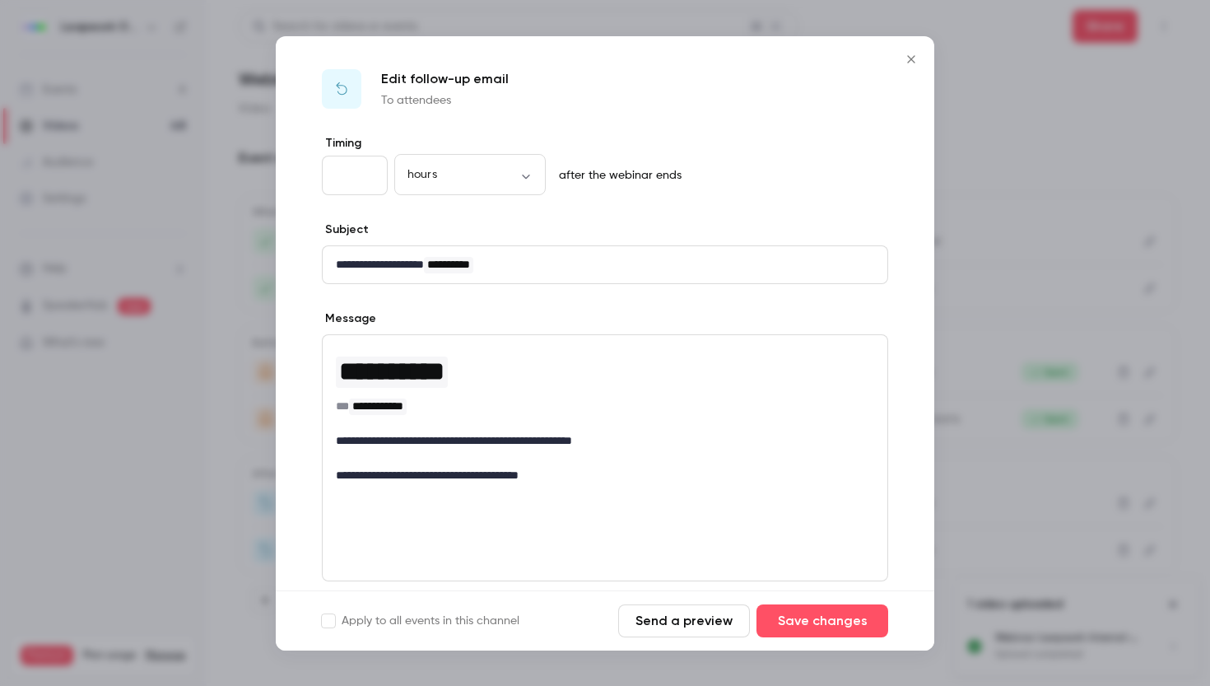
type input "*"
click at [830, 622] on button "Save changes" at bounding box center [823, 620] width 132 height 33
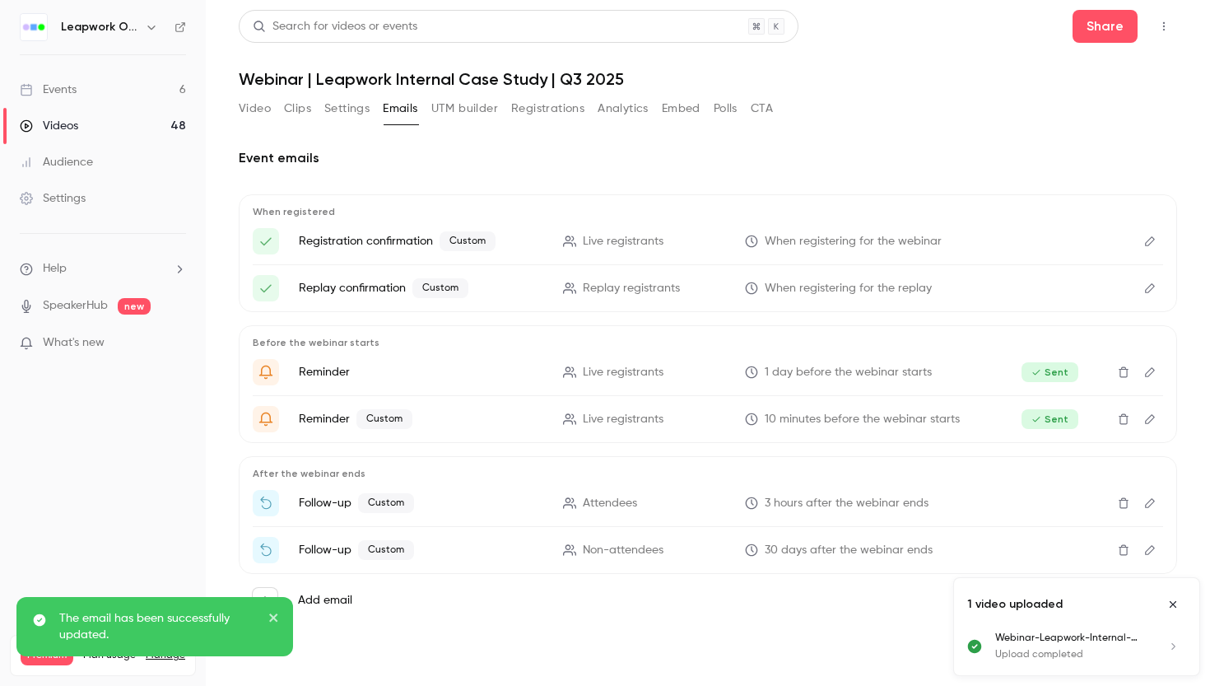
click at [1147, 418] on icon "Edit" at bounding box center [1149, 419] width 13 height 12
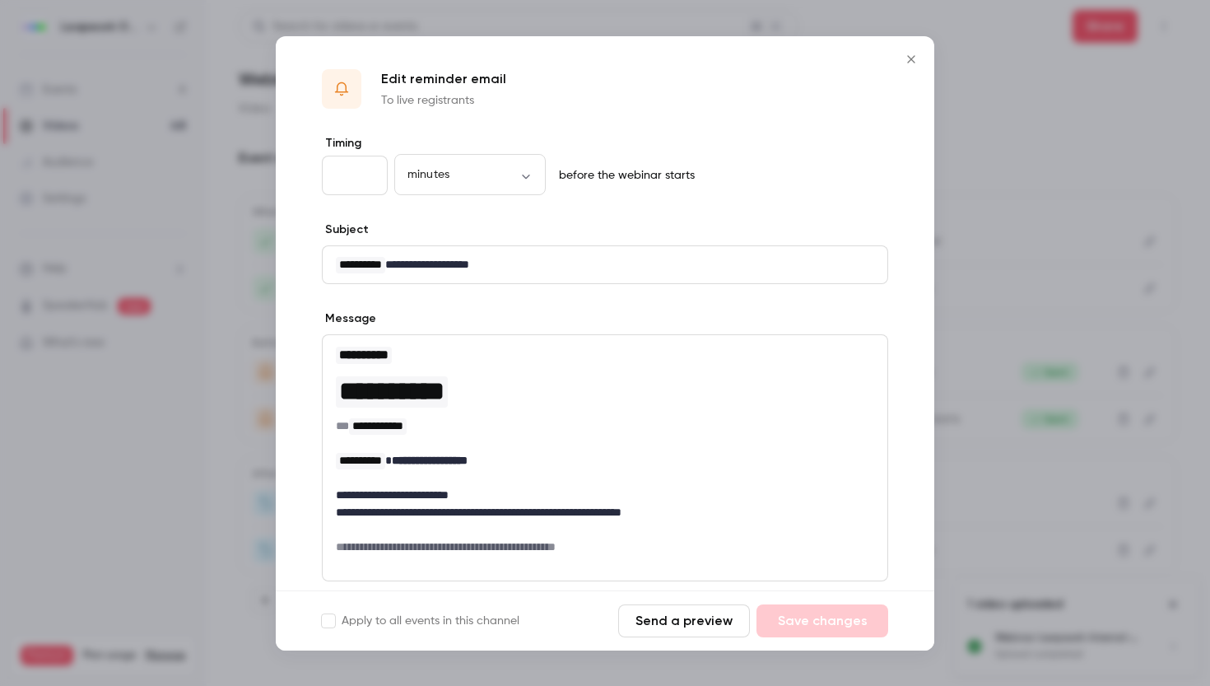
click at [907, 57] on icon "Close" at bounding box center [911, 59] width 20 height 13
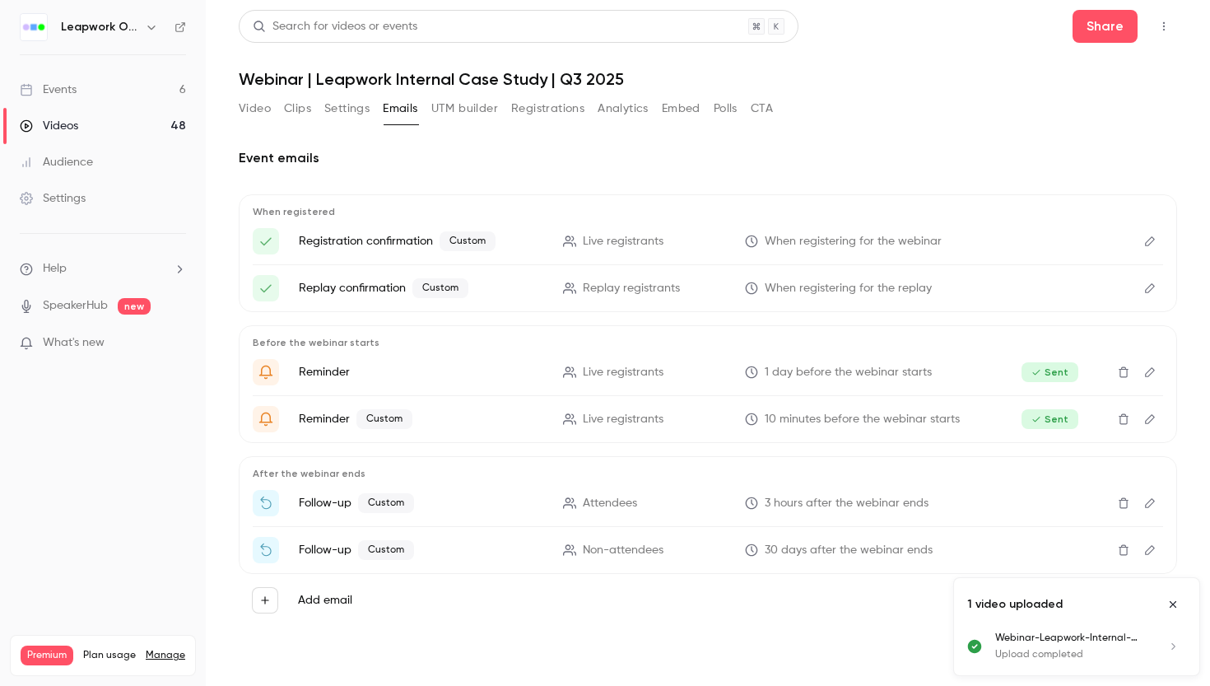
click at [1148, 547] on icon "Edit" at bounding box center [1149, 550] width 13 height 12
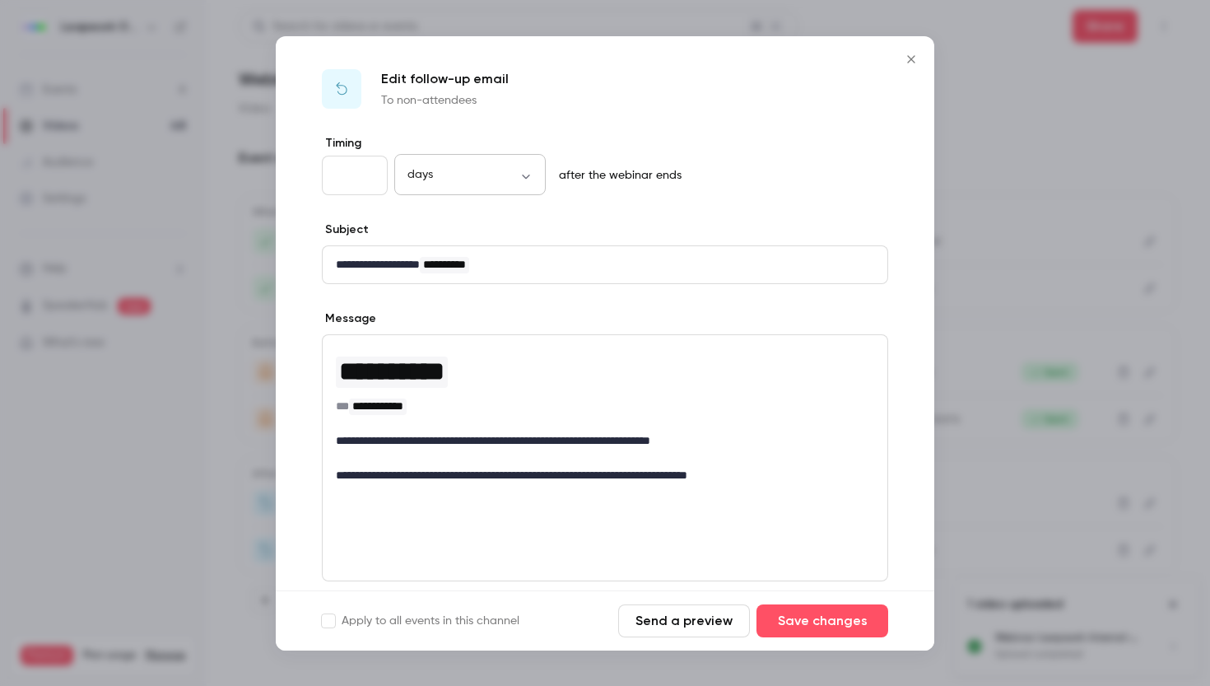
click at [522, 172] on body "Leapwork Online Event Events 6 Videos 48 Audience Settings Help SpeakerHub new …" at bounding box center [605, 404] width 1210 height 809
click at [472, 264] on li "hours" at bounding box center [469, 272] width 151 height 43
type input "*****"
click at [361, 177] on input "**" at bounding box center [355, 176] width 66 height 40
click at [354, 175] on input "**" at bounding box center [355, 176] width 66 height 40
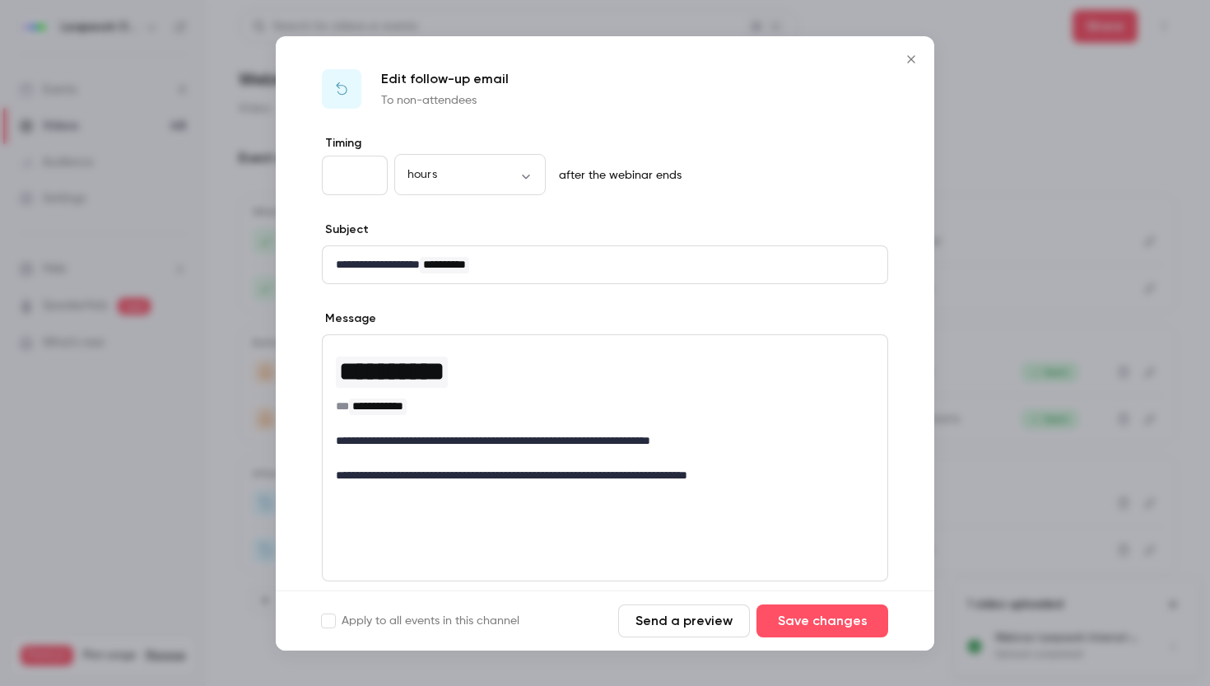
type input "*"
click at [847, 616] on button "Save changes" at bounding box center [823, 620] width 132 height 33
